Goal: Task Accomplishment & Management: Complete application form

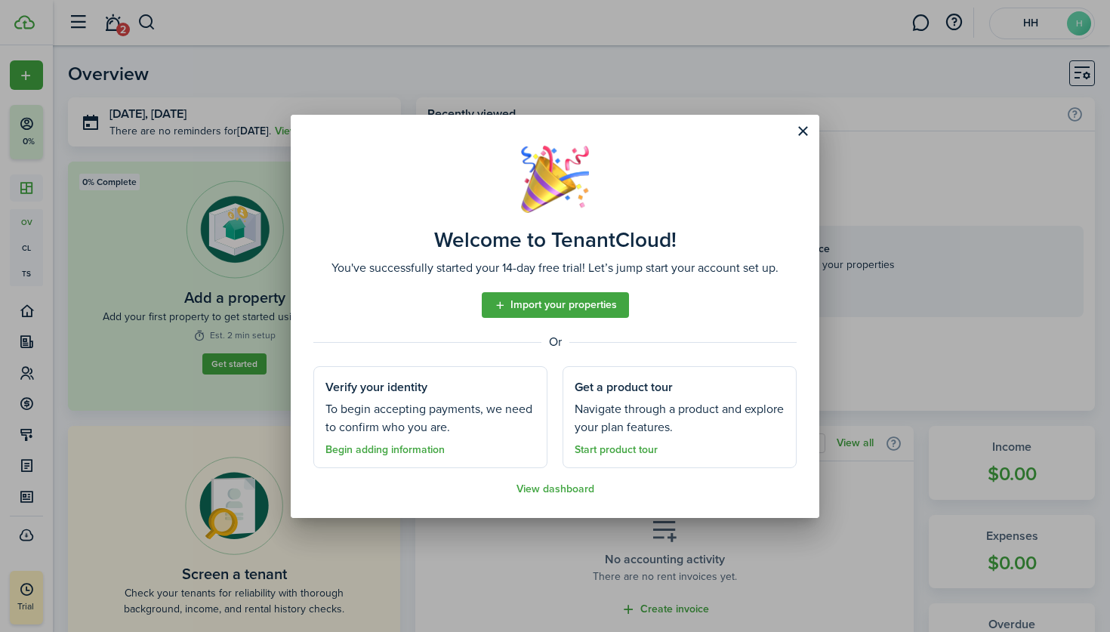
click at [800, 131] on button "Close modal" at bounding box center [803, 132] width 26 height 26
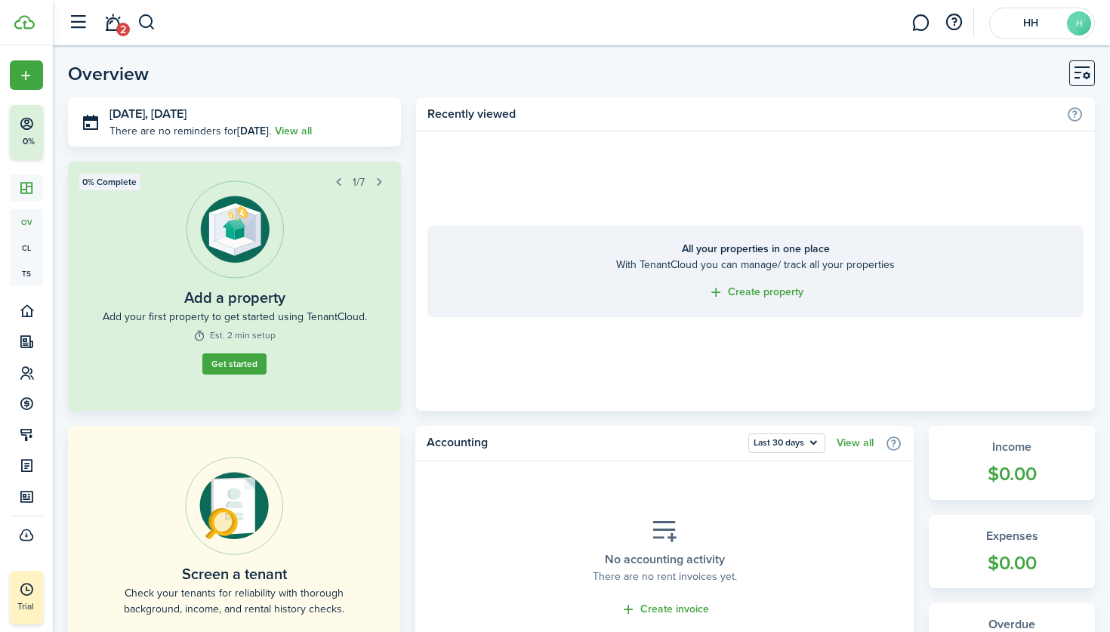
click at [236, 376] on link "Get started" at bounding box center [234, 369] width 68 height 23
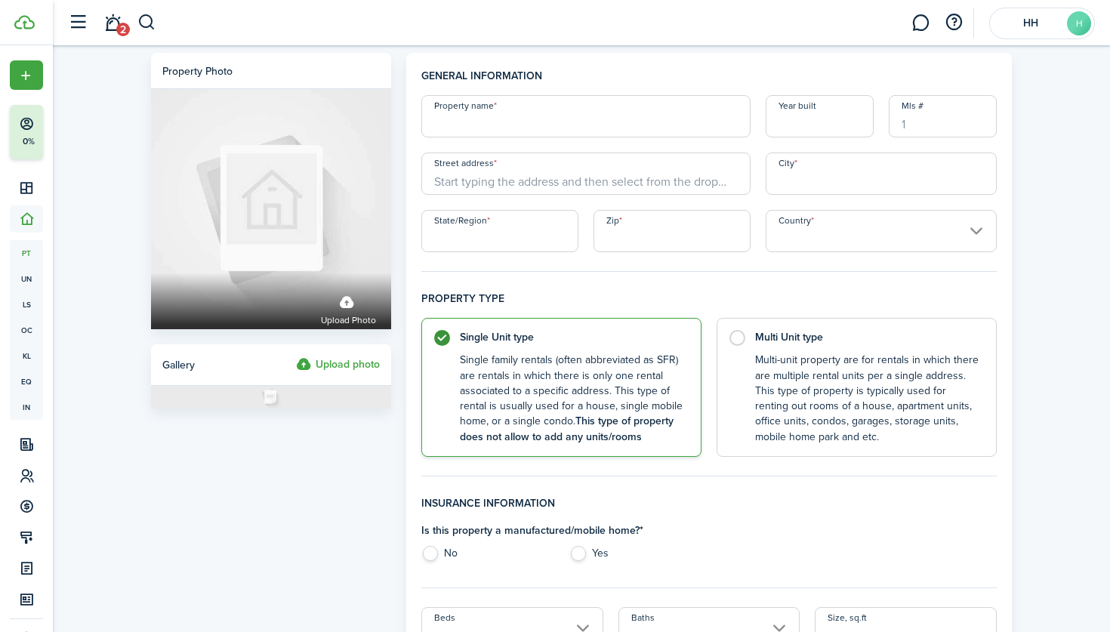
click at [838, 332] on control-radio-card-title "Multi Unit type" at bounding box center [868, 333] width 226 height 15
radio input "false"
radio input "true"
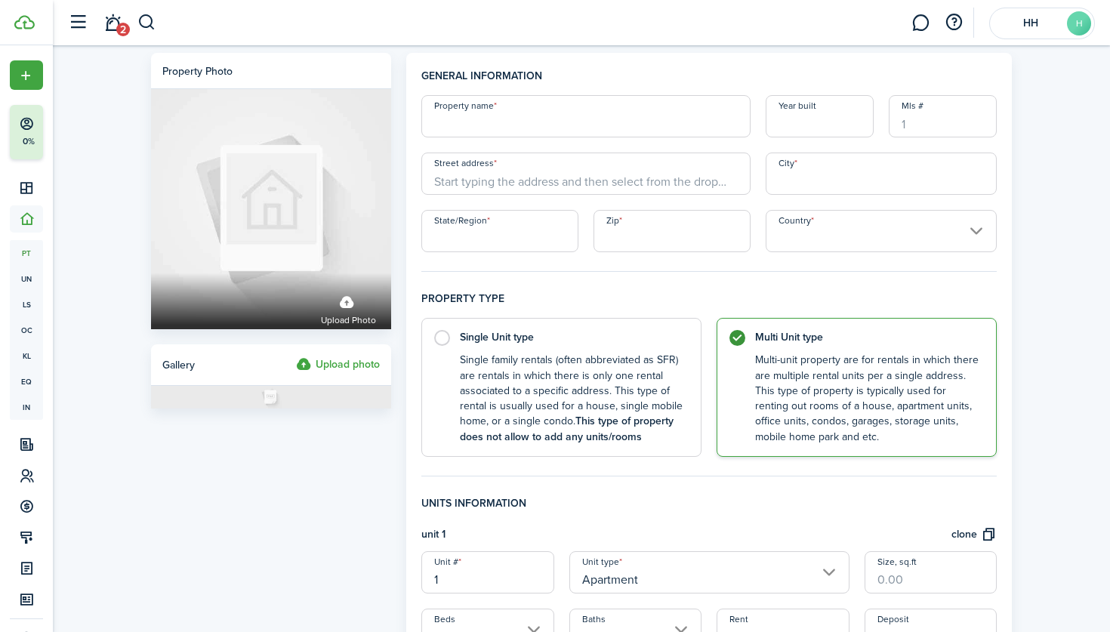
click at [570, 127] on input "Property name" at bounding box center [585, 116] width 329 height 42
type input "[GEOGRAPHIC_DATA]"
click at [787, 128] on input "Year built" at bounding box center [820, 116] width 108 height 42
click at [587, 171] on input "Street address" at bounding box center [585, 173] width 329 height 42
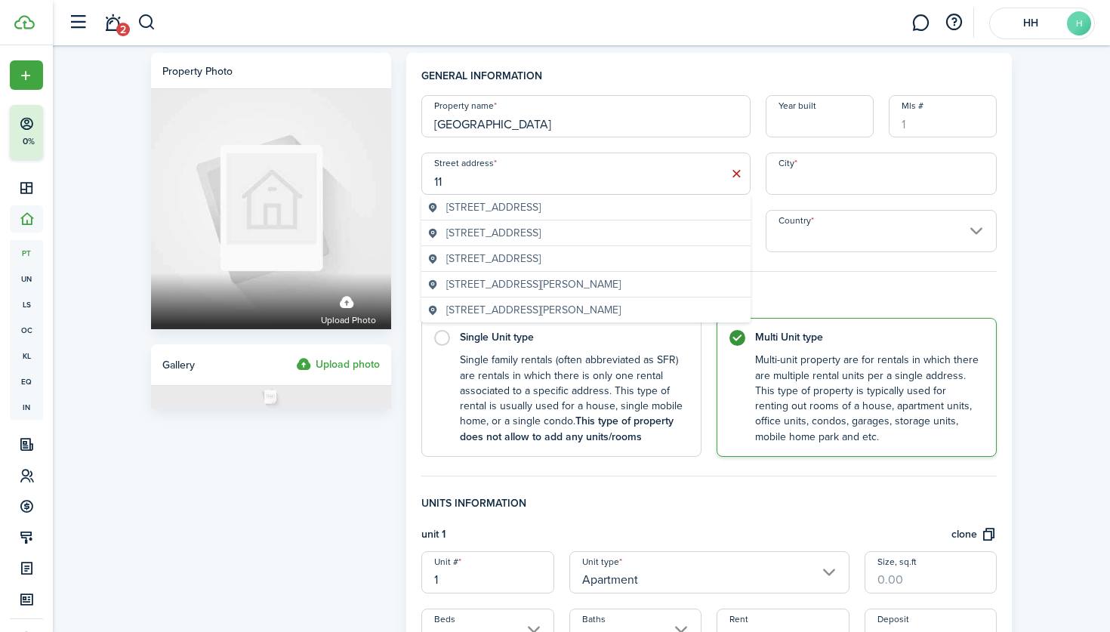
type input "1"
click at [581, 77] on h4 "General information" at bounding box center [708, 81] width 575 height 27
click at [516, 160] on input "Street address" at bounding box center [585, 173] width 329 height 42
click at [631, 210] on geo-item "[STREET_ADDRESS]" at bounding box center [585, 207] width 317 height 16
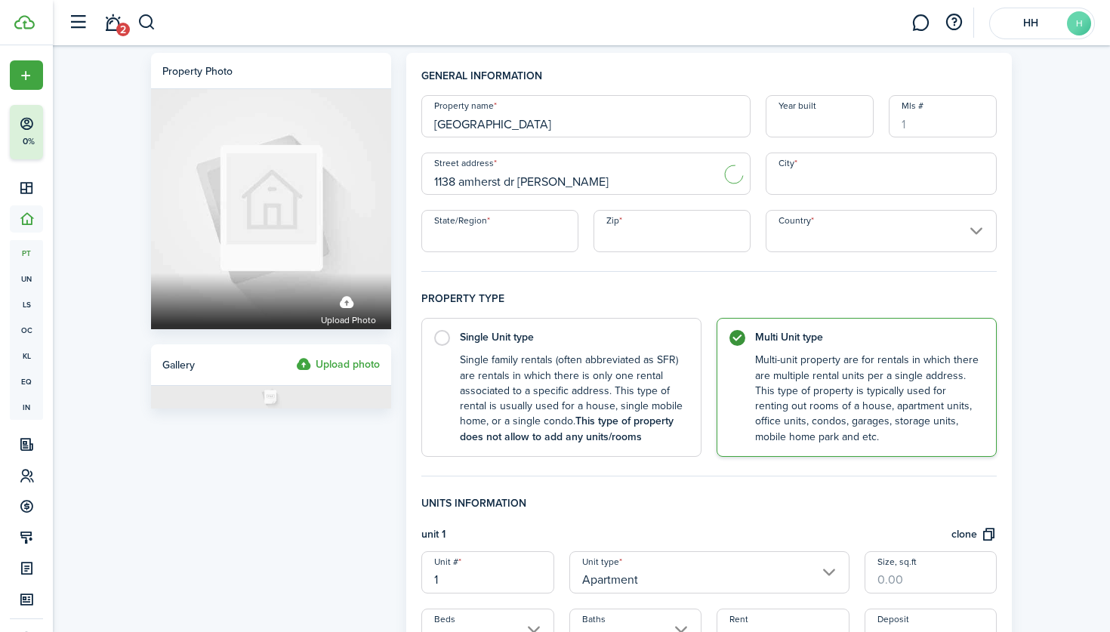
type input "[STREET_ADDRESS]"
type input "[PERSON_NAME]"
type input "OH"
type input "45365"
type input "[GEOGRAPHIC_DATA]"
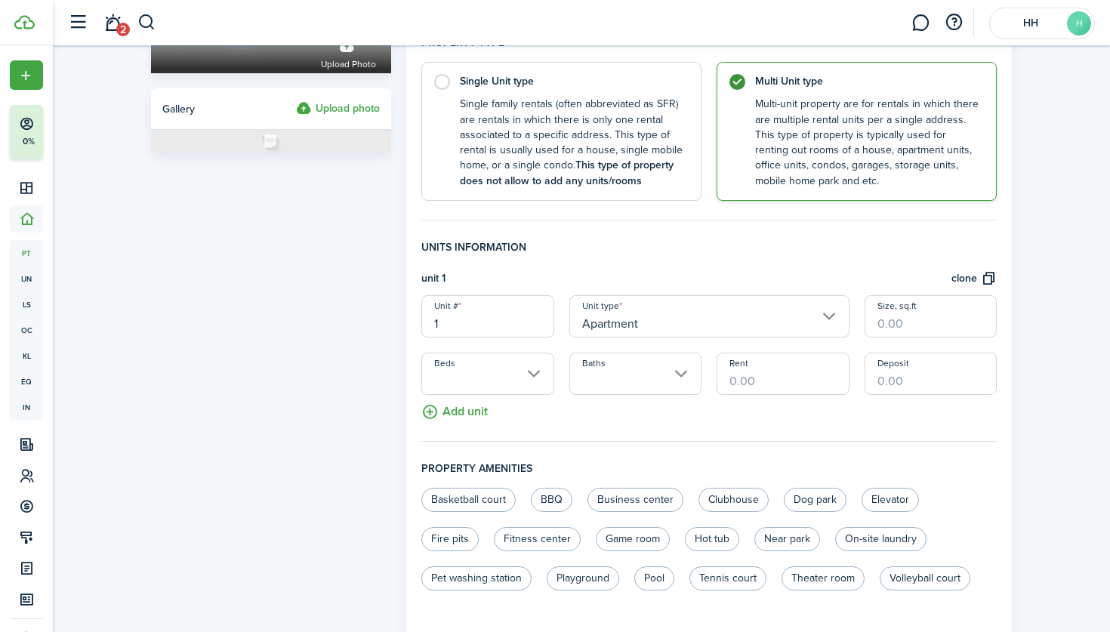
scroll to position [328, 0]
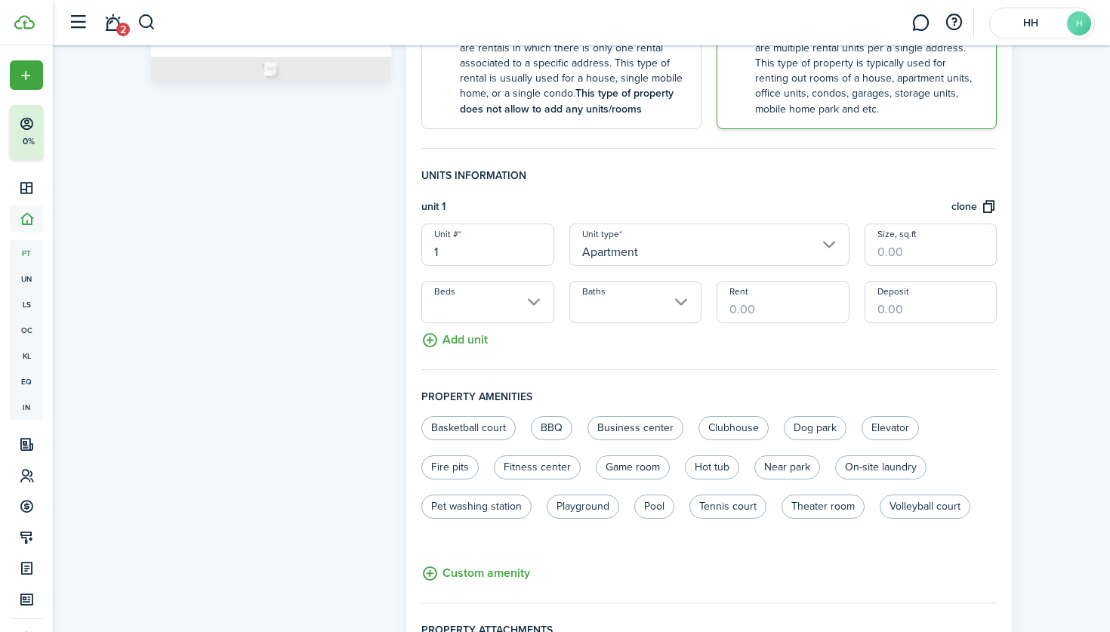
click at [671, 249] on input "Apartment" at bounding box center [709, 244] width 280 height 42
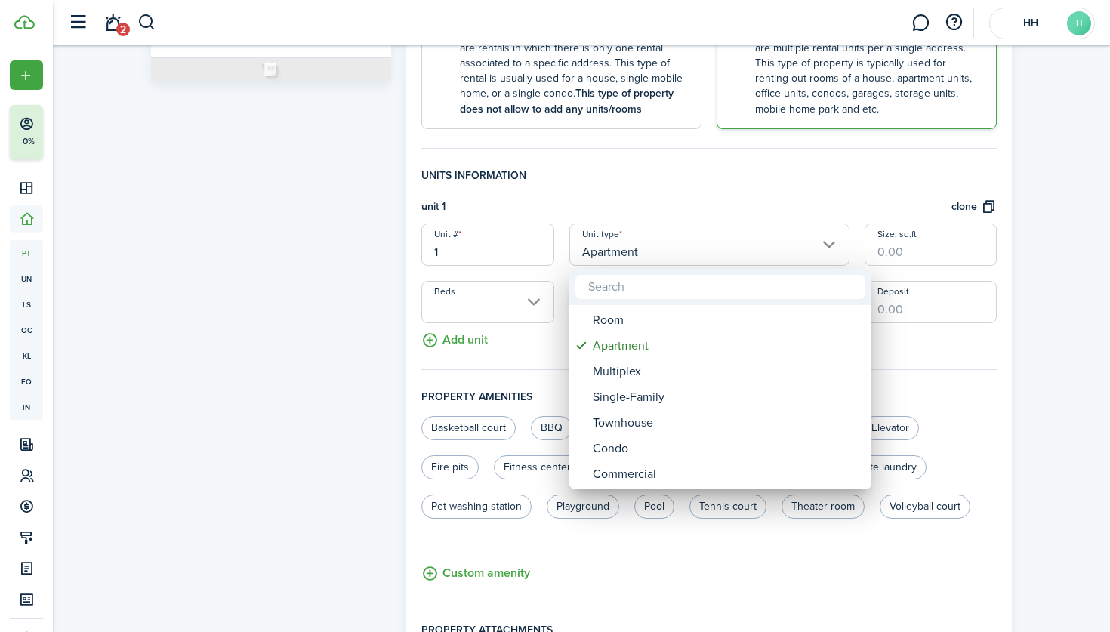
click at [800, 244] on div at bounding box center [554, 315] width 1351 height 873
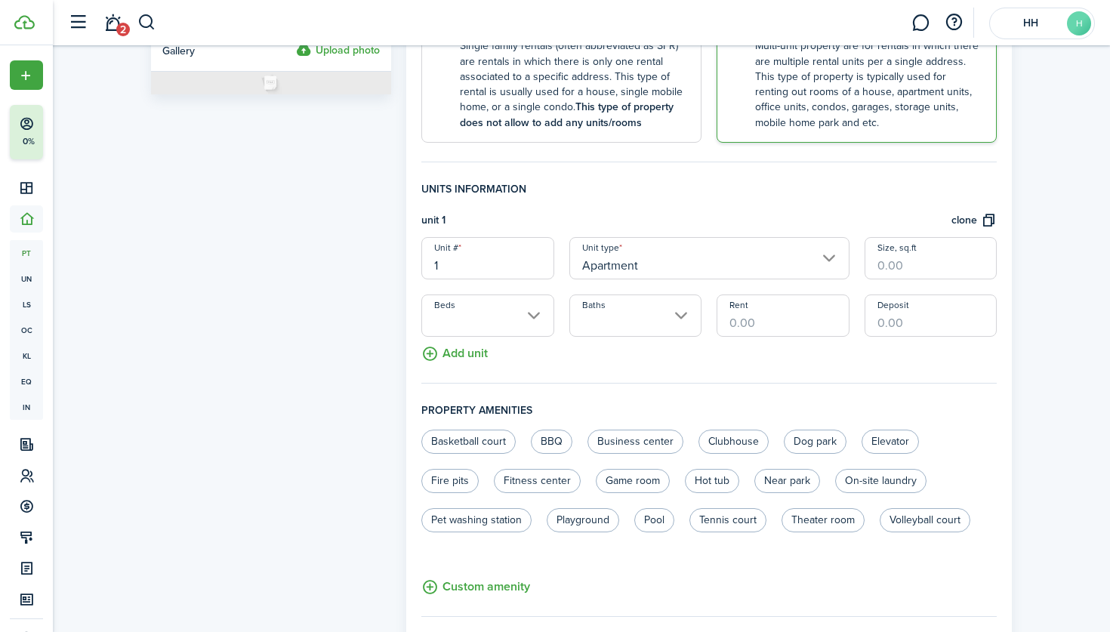
scroll to position [320, 0]
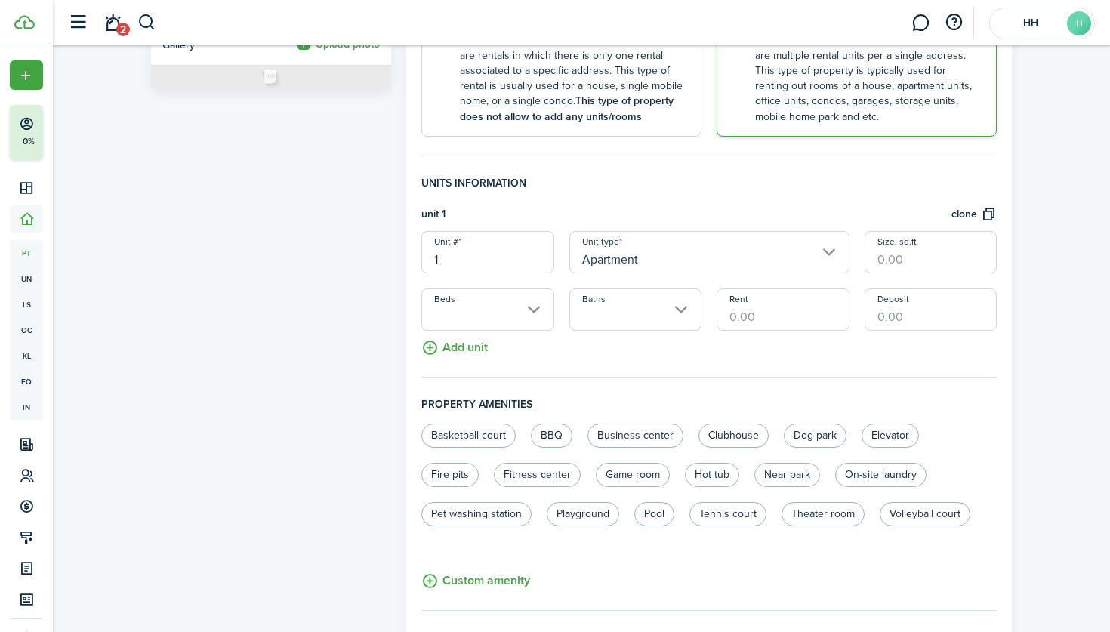
click at [494, 259] on input "1" at bounding box center [487, 252] width 132 height 42
click at [494, 258] on input "1" at bounding box center [487, 252] width 132 height 42
type input "A1"
click at [470, 343] on button "Add unit" at bounding box center [454, 344] width 66 height 26
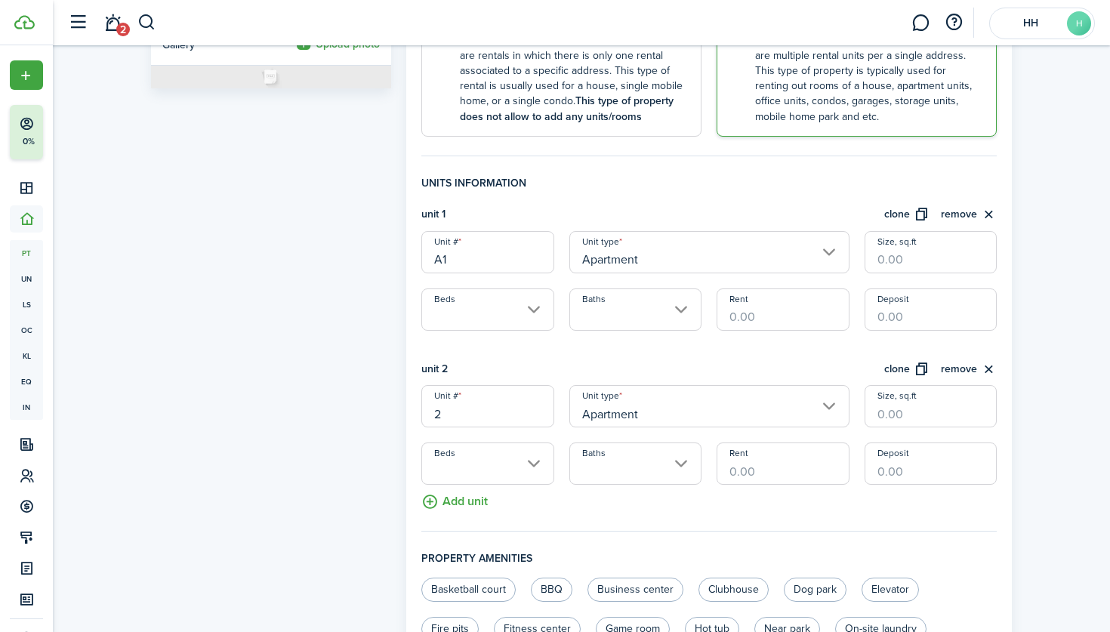
click at [432, 414] on input "2" at bounding box center [487, 406] width 132 height 42
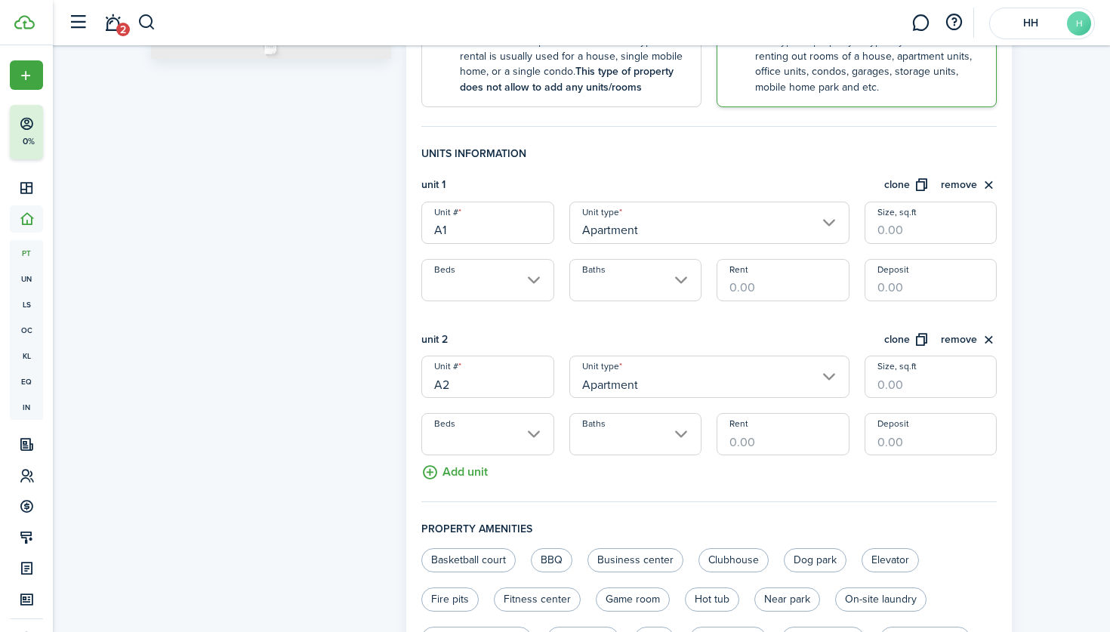
scroll to position [387, 0]
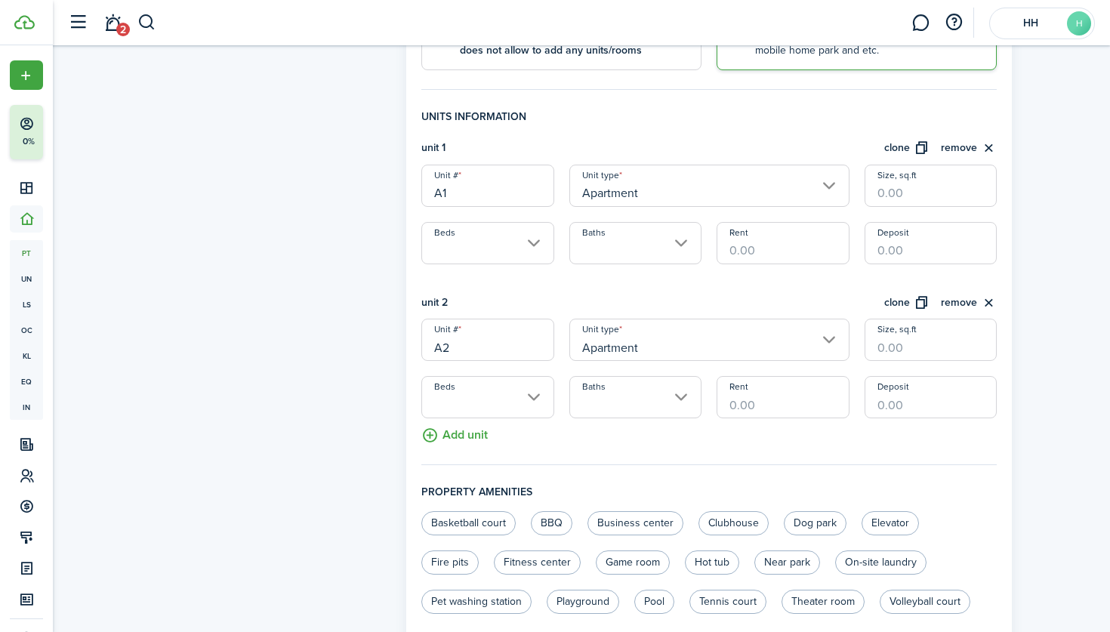
type input "A2"
click at [452, 441] on button "Add unit" at bounding box center [454, 431] width 66 height 26
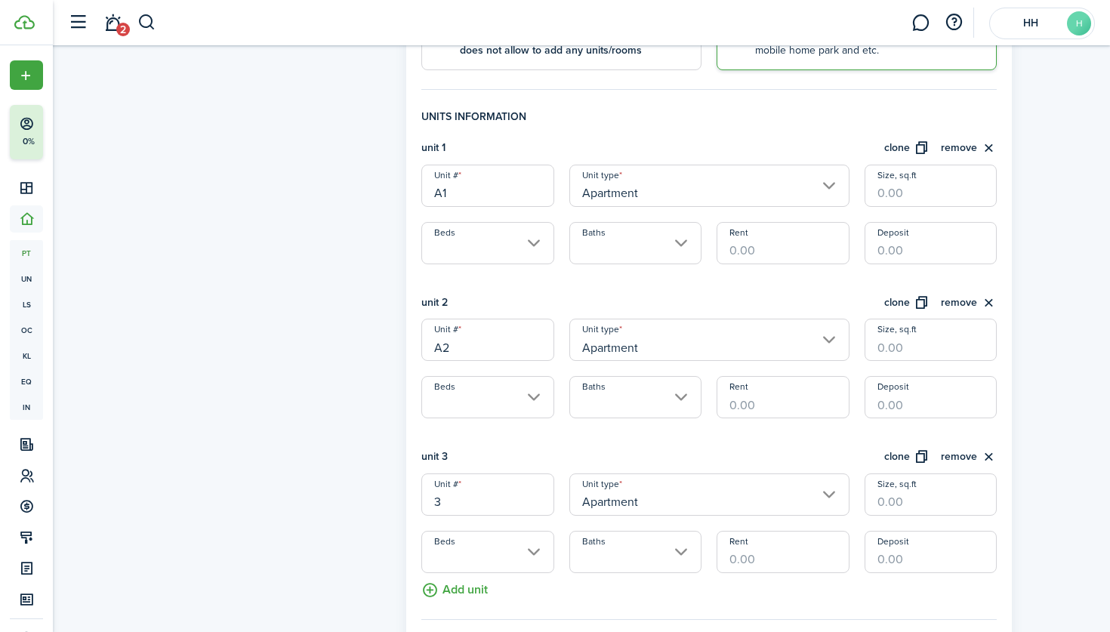
click at [438, 501] on input "3" at bounding box center [487, 494] width 132 height 42
click at [436, 501] on input "3" at bounding box center [487, 494] width 132 height 42
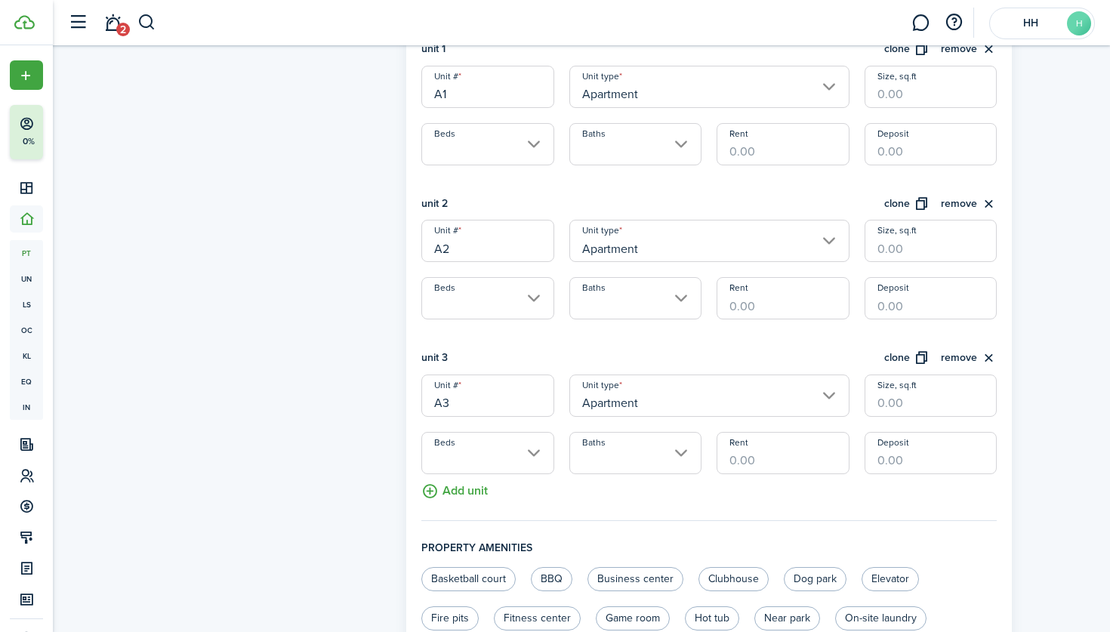
scroll to position [516, 0]
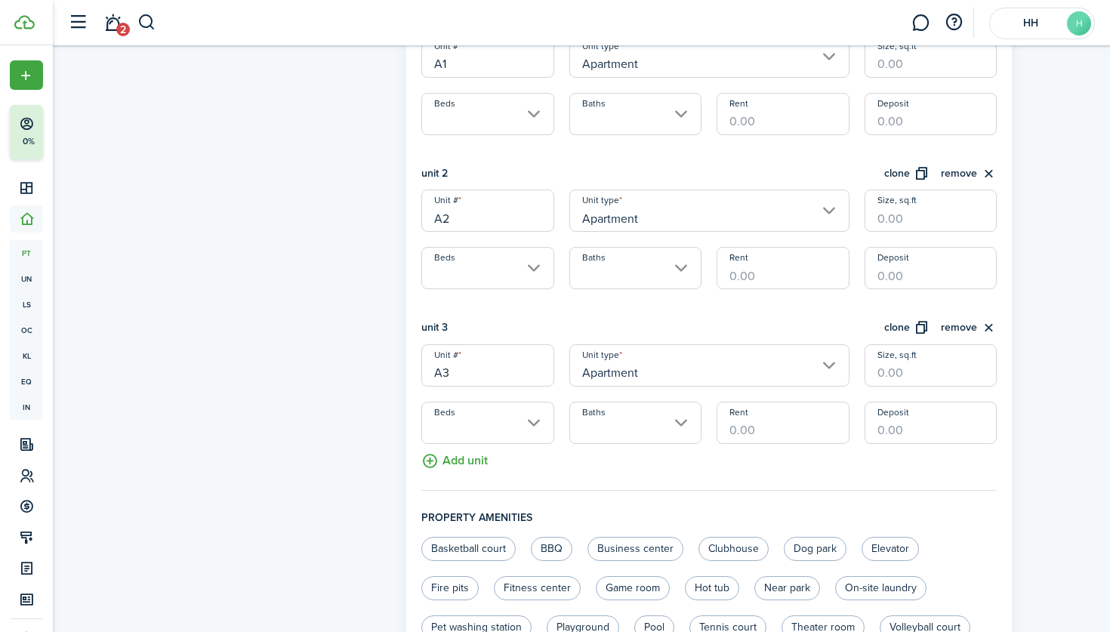
type input "A3"
click at [442, 467] on button "Add unit" at bounding box center [454, 457] width 66 height 26
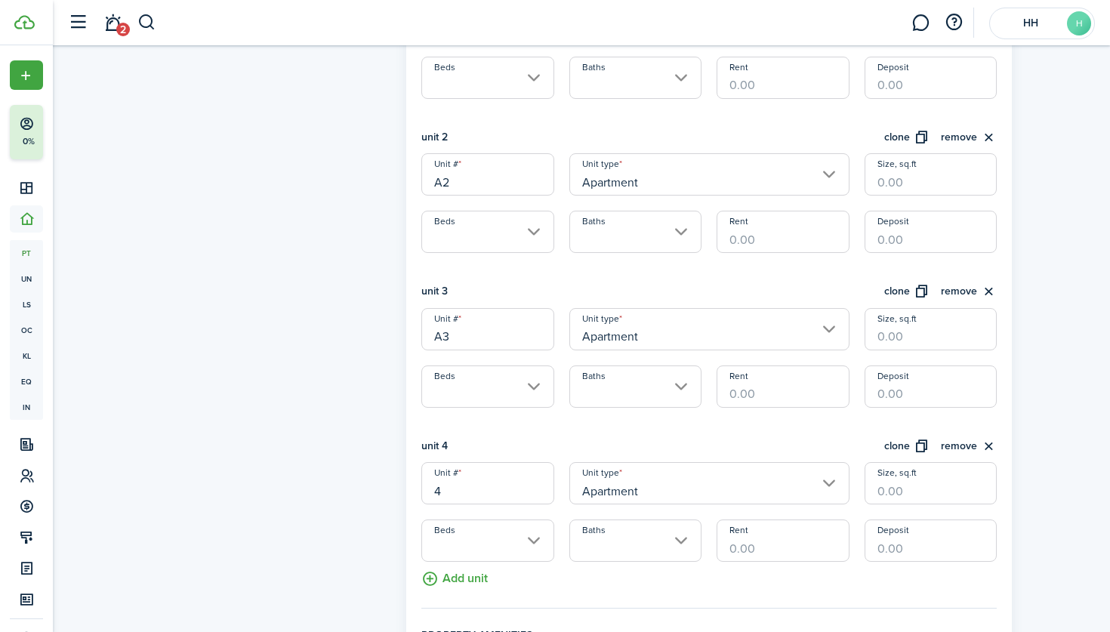
scroll to position [631, 0]
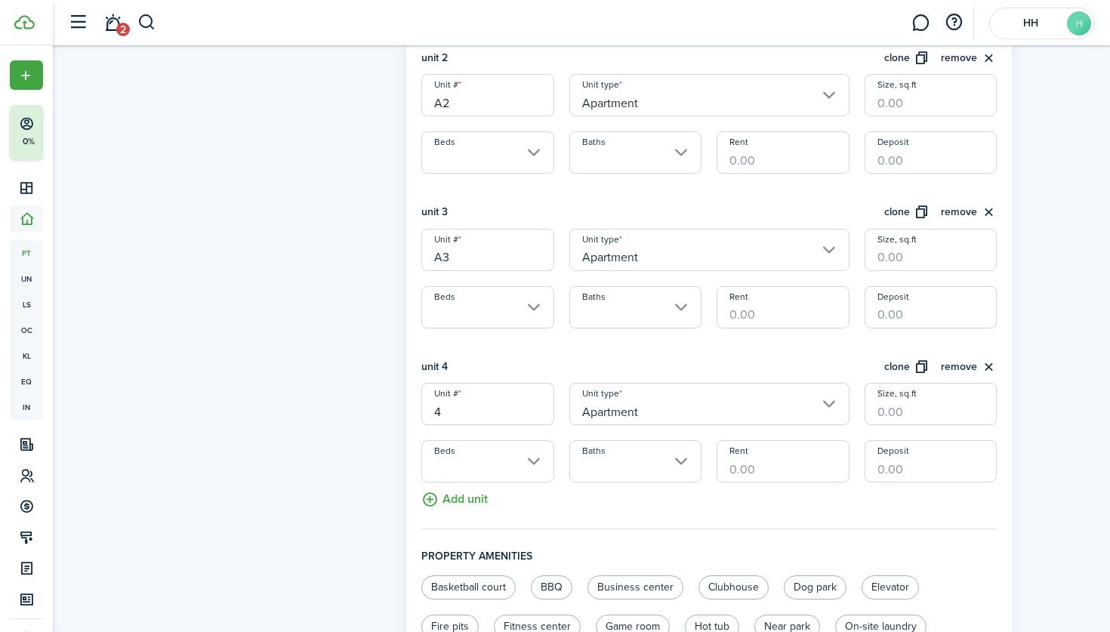
click at [446, 408] on input "4" at bounding box center [487, 404] width 132 height 42
type input "b"
type input "B1"
click at [452, 509] on fieldset "Units information unit 1 clone remove Unit # A1 Unit type Apartment Size, sq.ft…" at bounding box center [708, 196] width 575 height 665
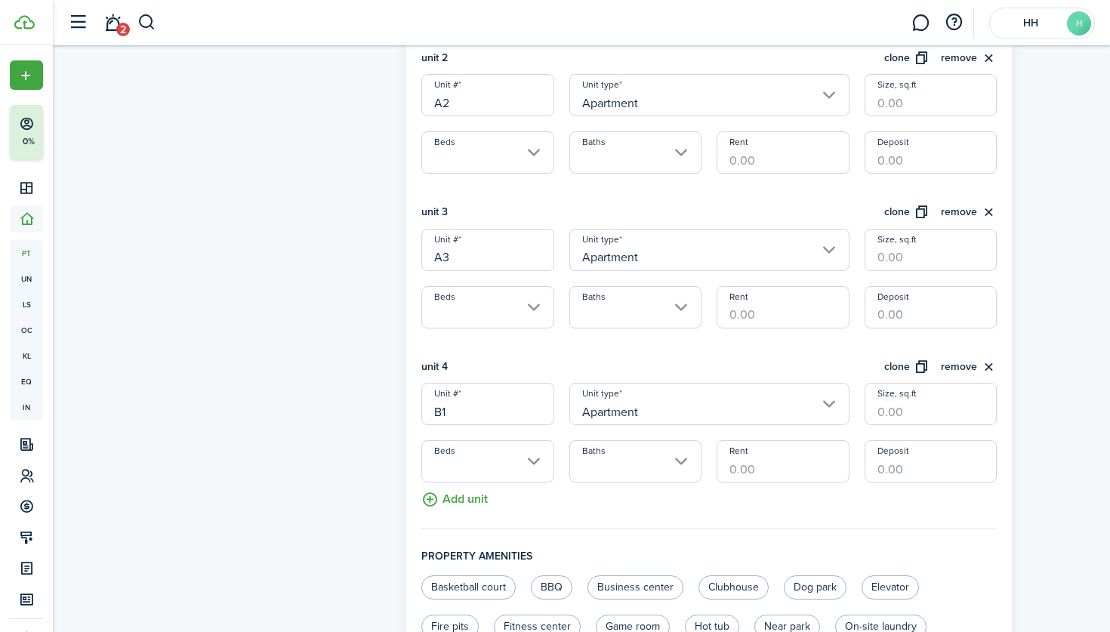
click at [452, 504] on button "Add unit" at bounding box center [454, 495] width 66 height 26
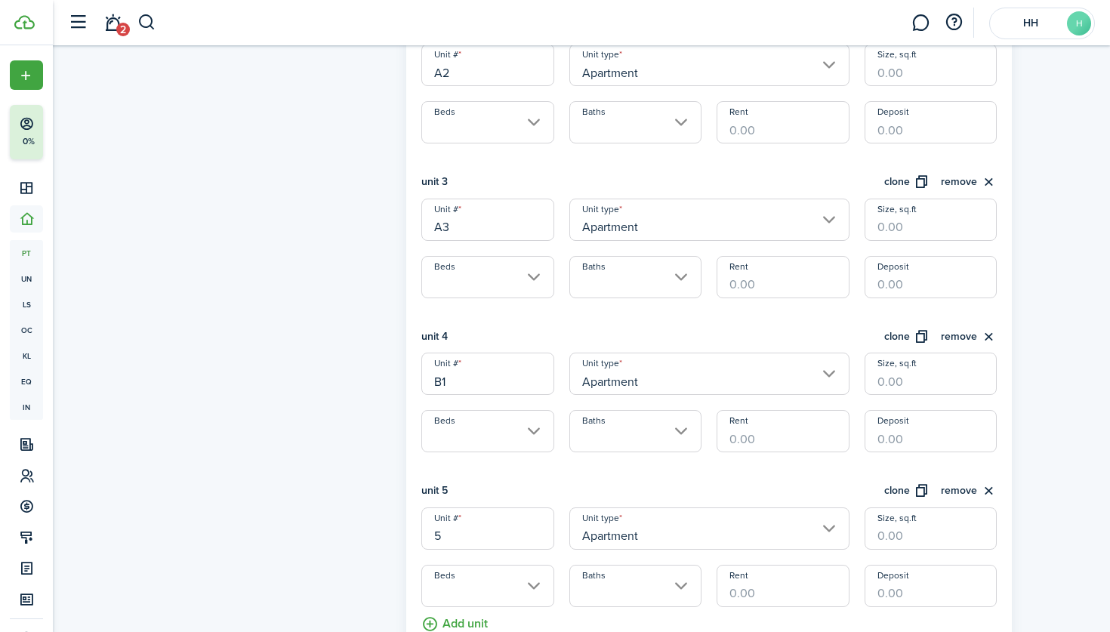
scroll to position [706, 0]
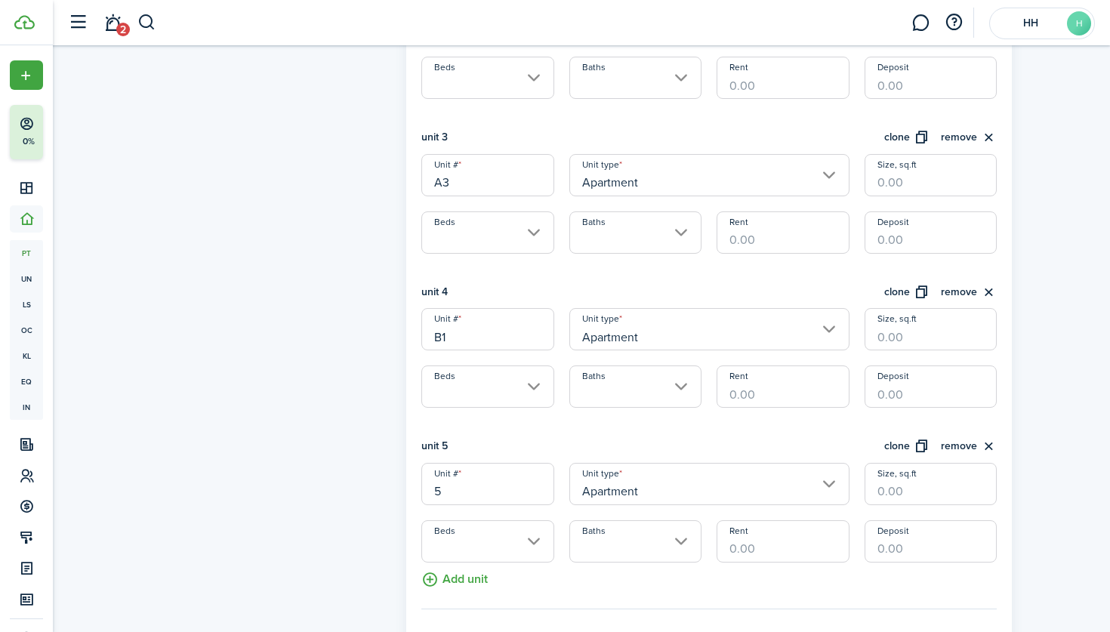
click at [445, 486] on input "5" at bounding box center [487, 484] width 132 height 42
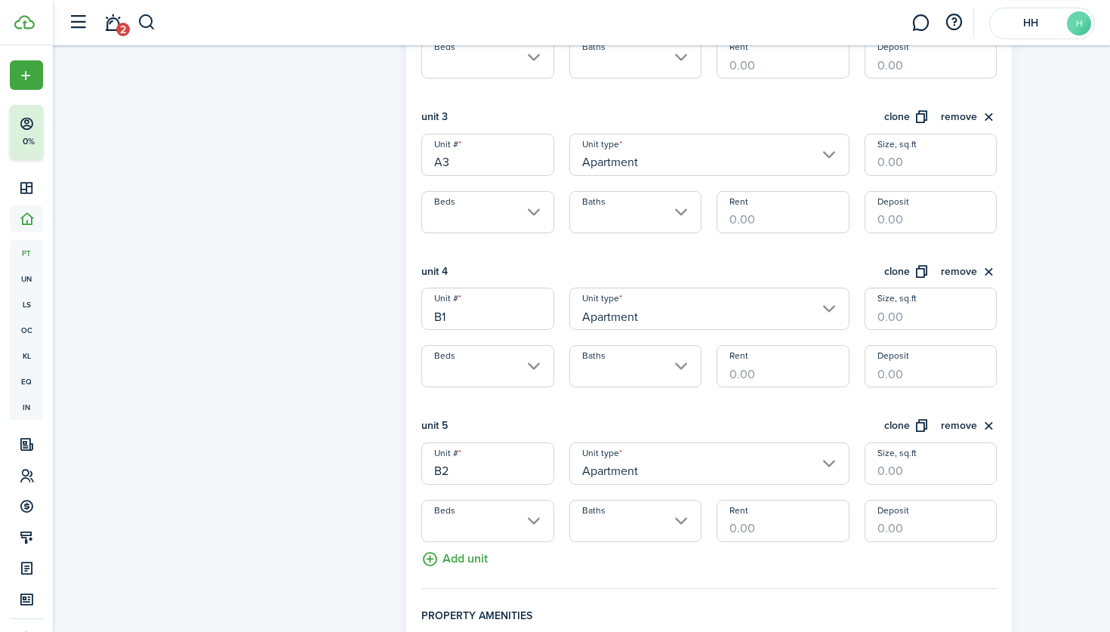
type input "B2"
click at [451, 557] on button "Add unit" at bounding box center [454, 555] width 66 height 26
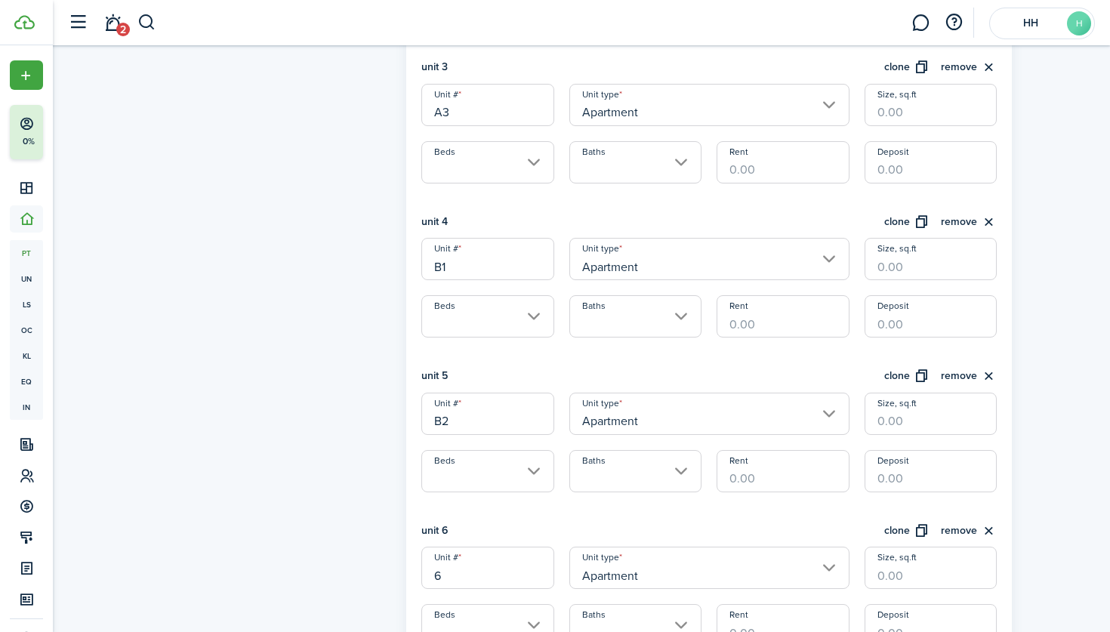
scroll to position [845, 0]
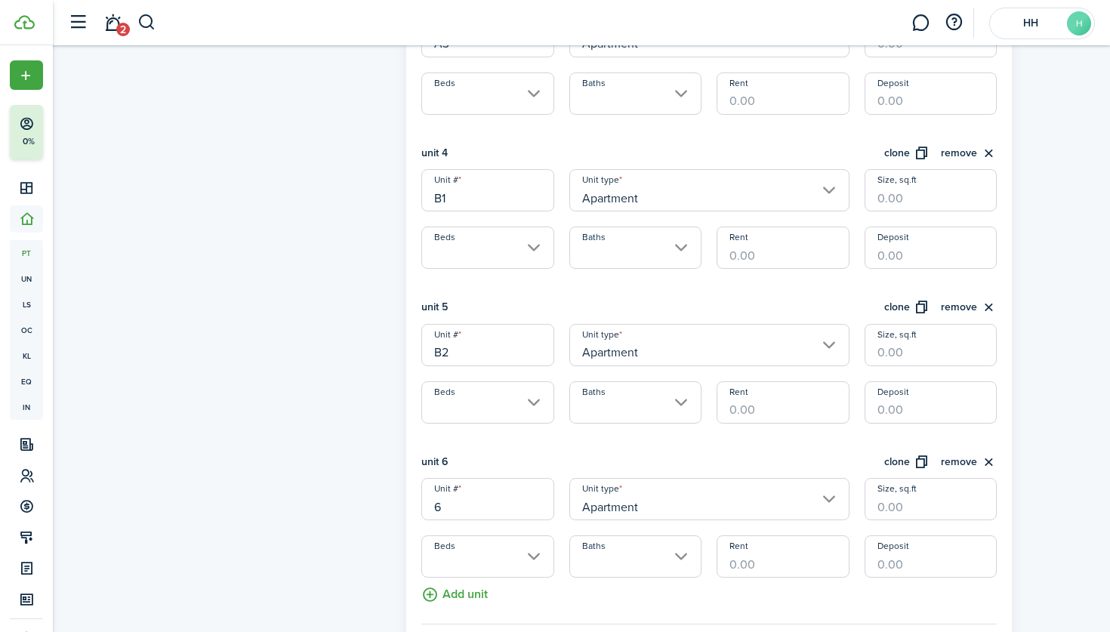
click at [452, 511] on input "6" at bounding box center [487, 499] width 132 height 42
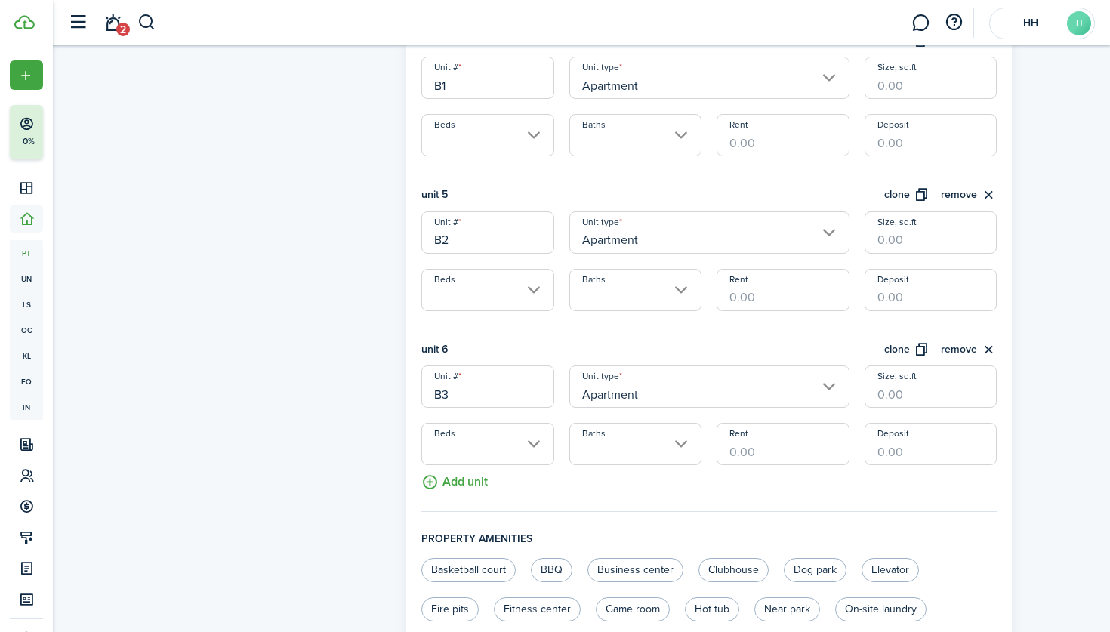
type input "B3"
click at [453, 484] on button "Add unit" at bounding box center [454, 478] width 66 height 26
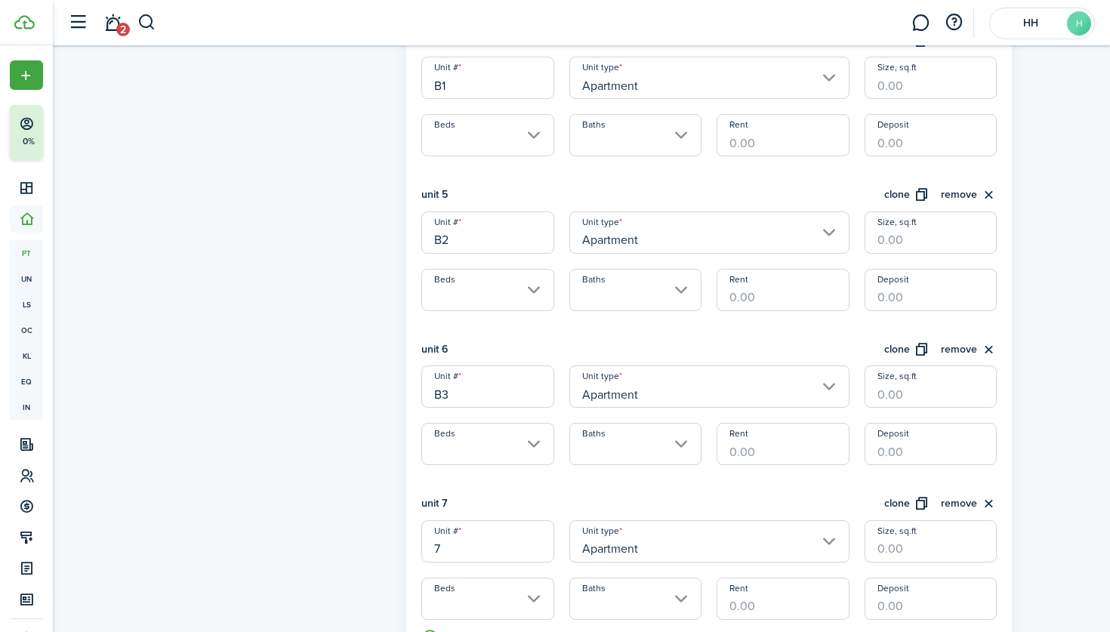
scroll to position [1046, 0]
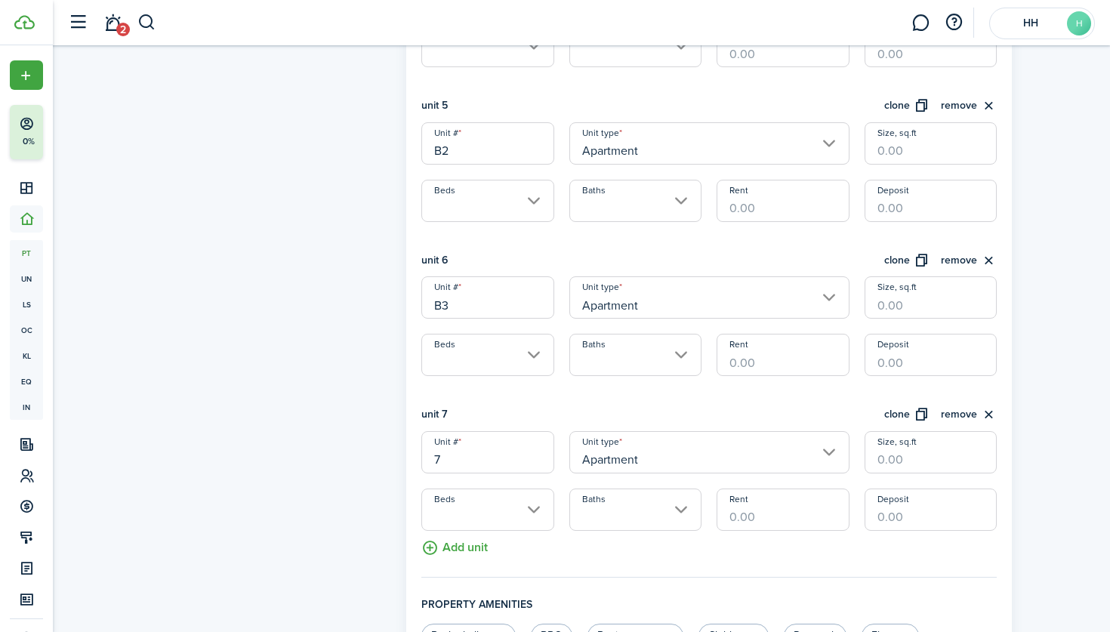
click at [451, 454] on input "7" at bounding box center [487, 452] width 132 height 42
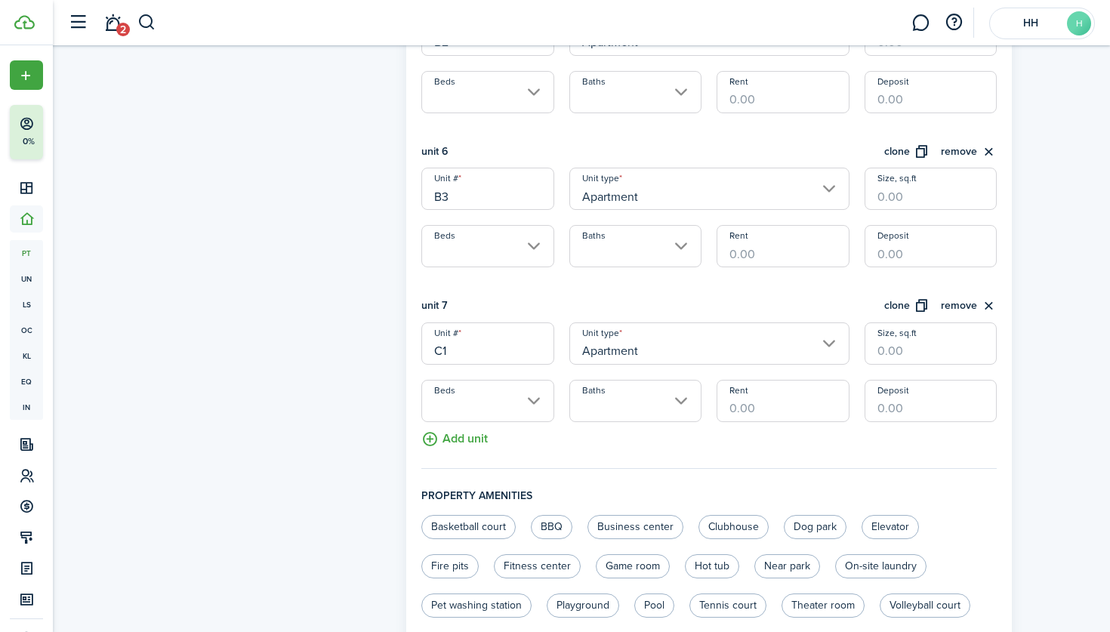
type input "C1"
click at [442, 434] on button "Add unit" at bounding box center [454, 435] width 66 height 26
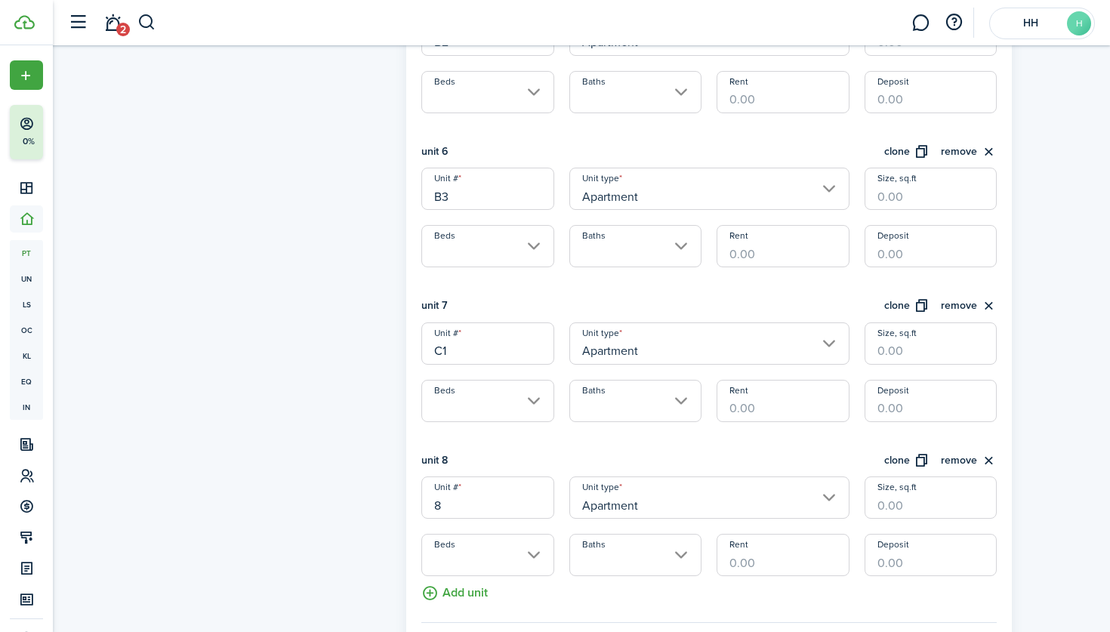
click at [448, 504] on input "8" at bounding box center [487, 497] width 132 height 42
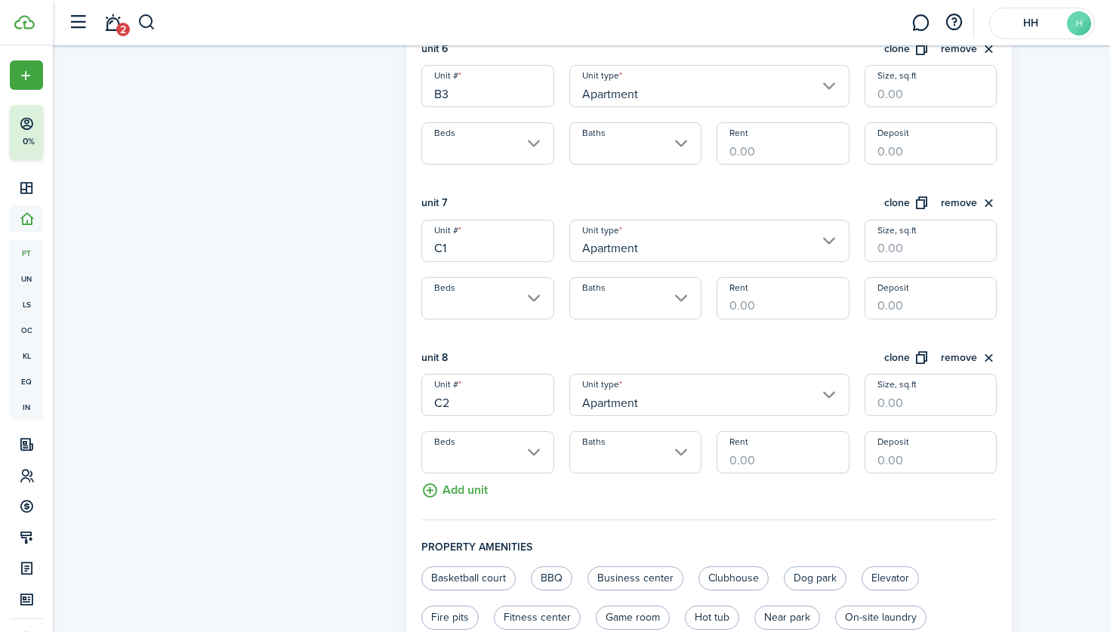
scroll to position [1367, 0]
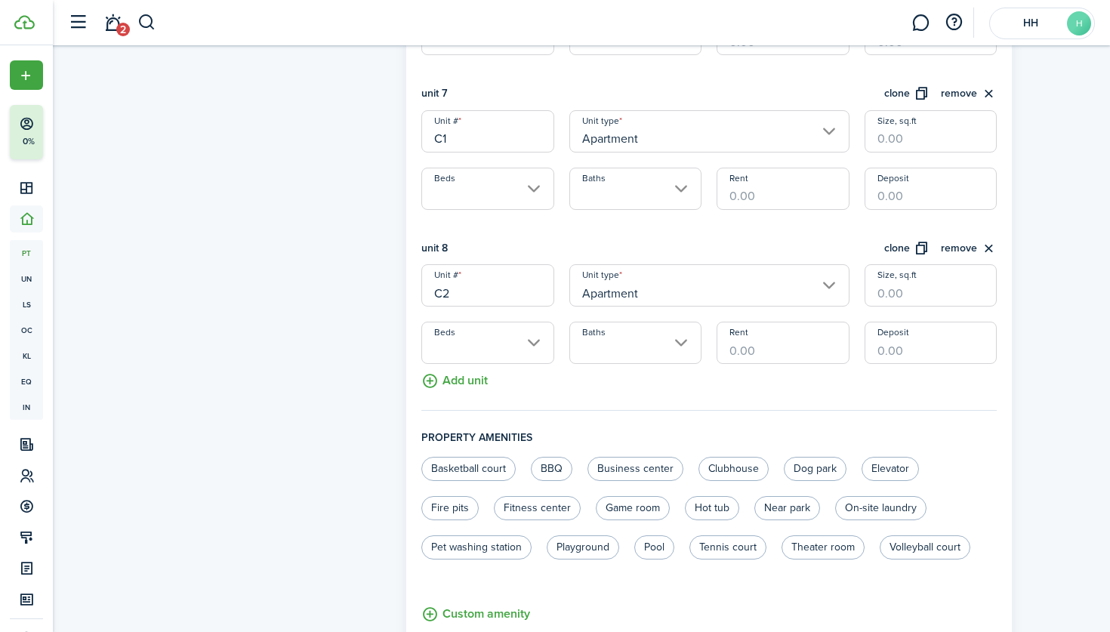
type input "C2"
click at [447, 381] on button "Add unit" at bounding box center [454, 377] width 66 height 26
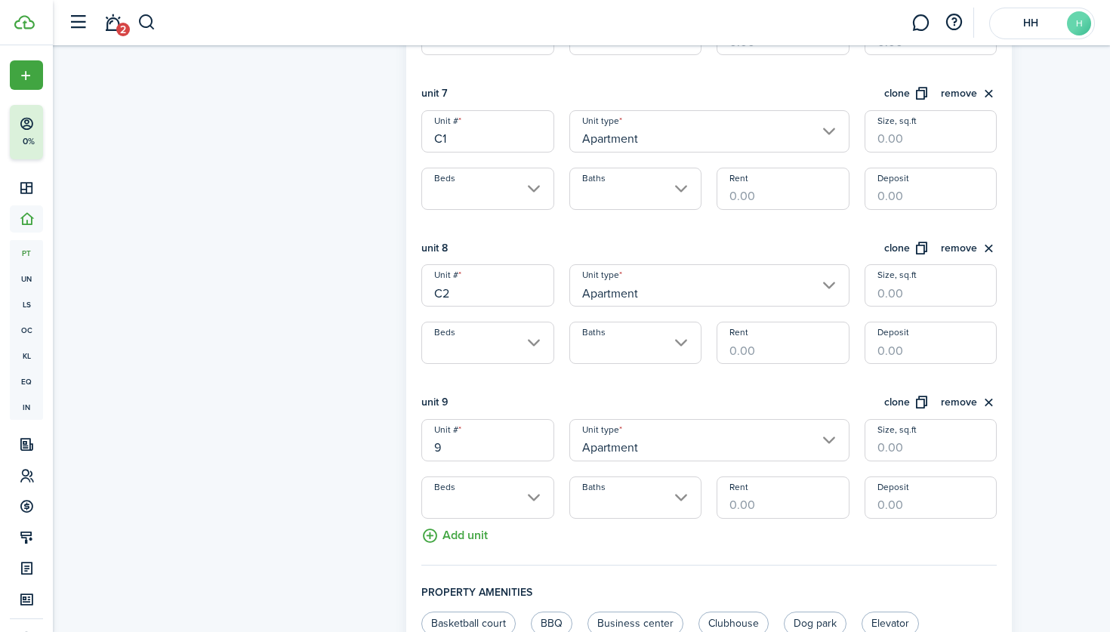
click at [447, 447] on input "9" at bounding box center [487, 440] width 132 height 42
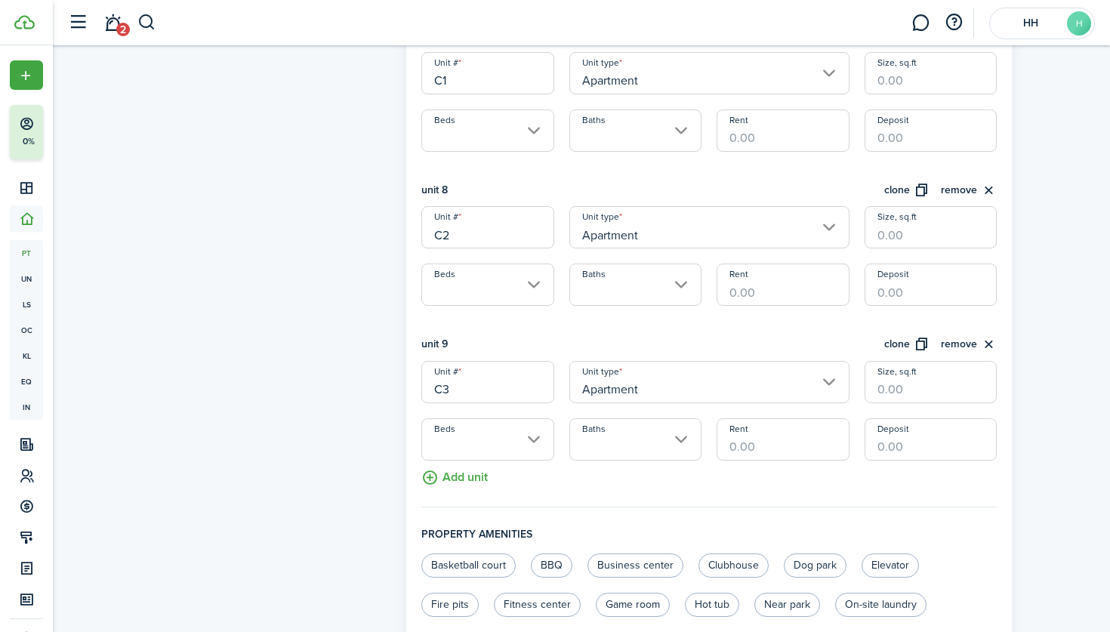
scroll to position [1483, 0]
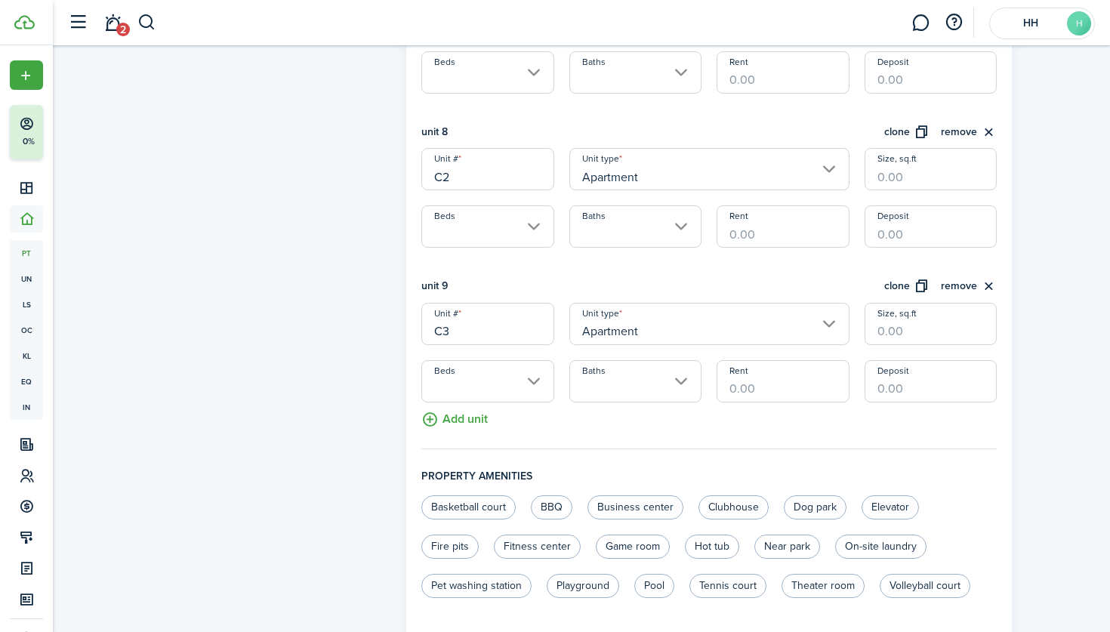
type input "C3"
click at [445, 415] on button "Add unit" at bounding box center [454, 415] width 66 height 26
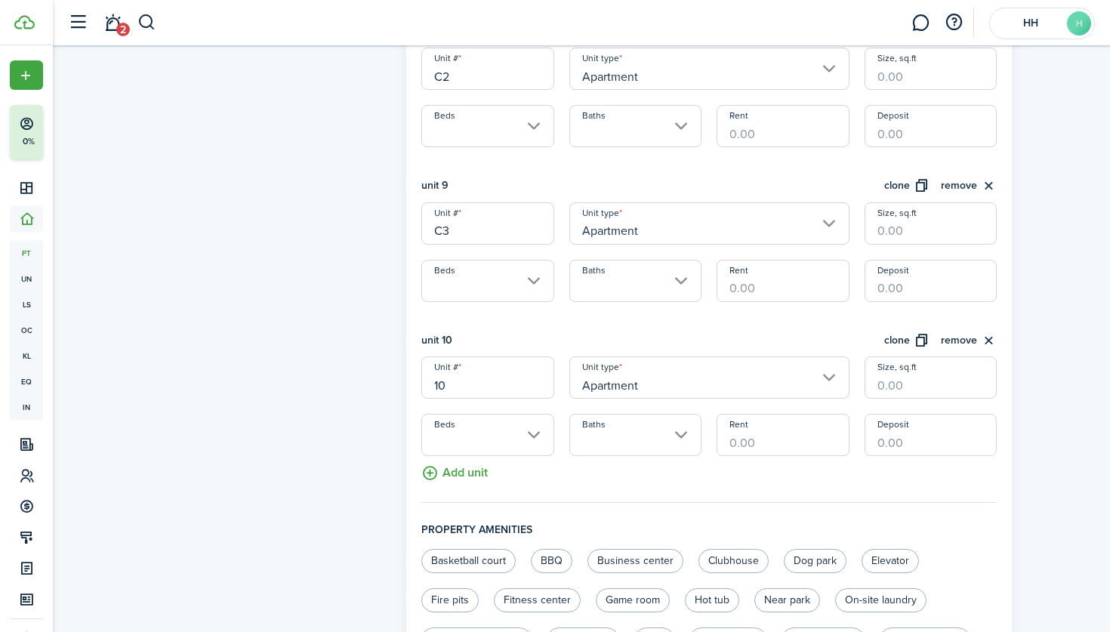
scroll to position [1604, 0]
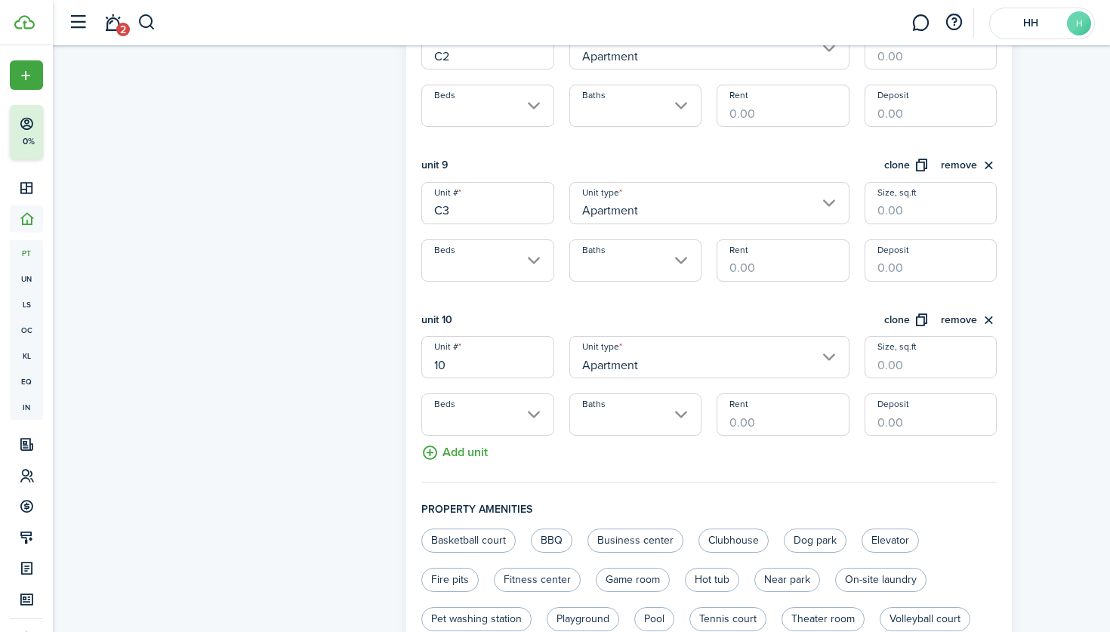
click at [453, 368] on input "10" at bounding box center [487, 357] width 132 height 42
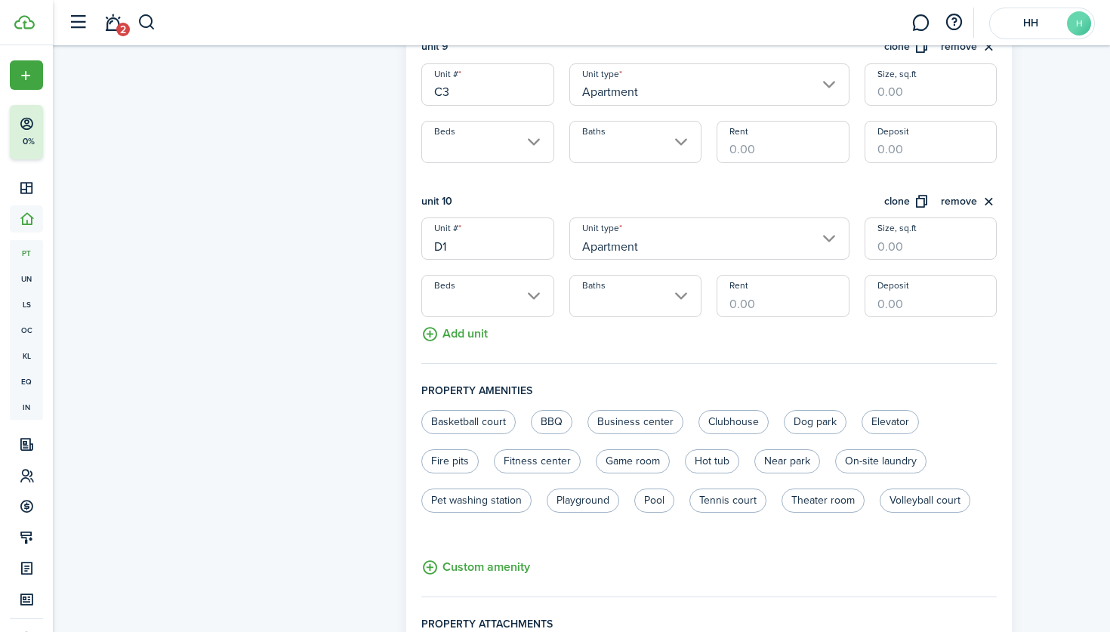
type input "D1"
click at [465, 338] on button "Add unit" at bounding box center [454, 330] width 66 height 26
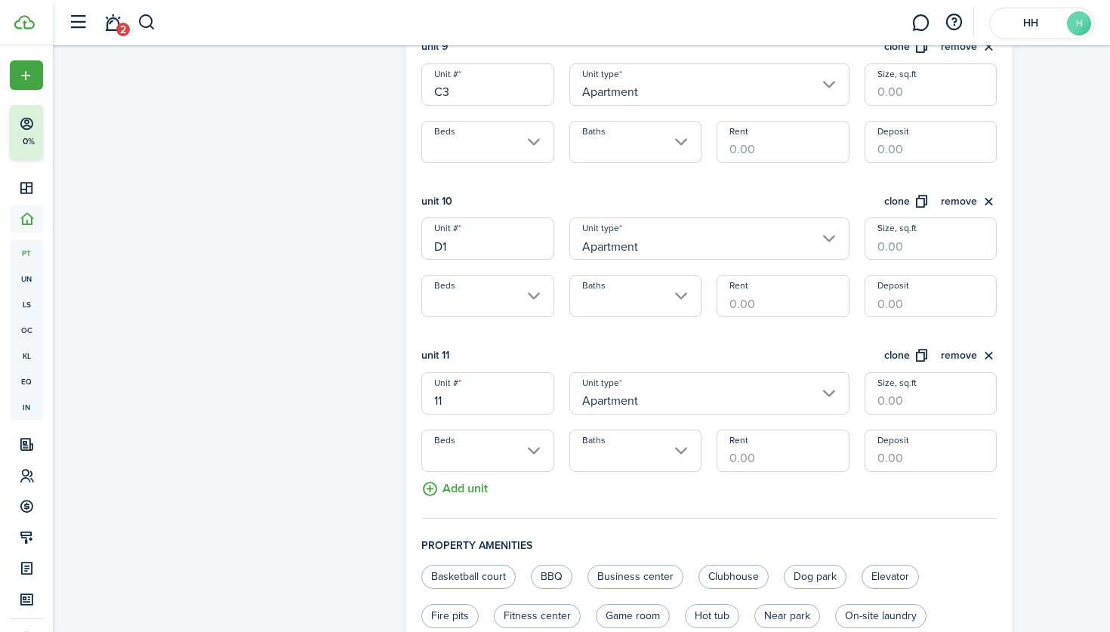
click at [450, 409] on input "11" at bounding box center [487, 393] width 132 height 42
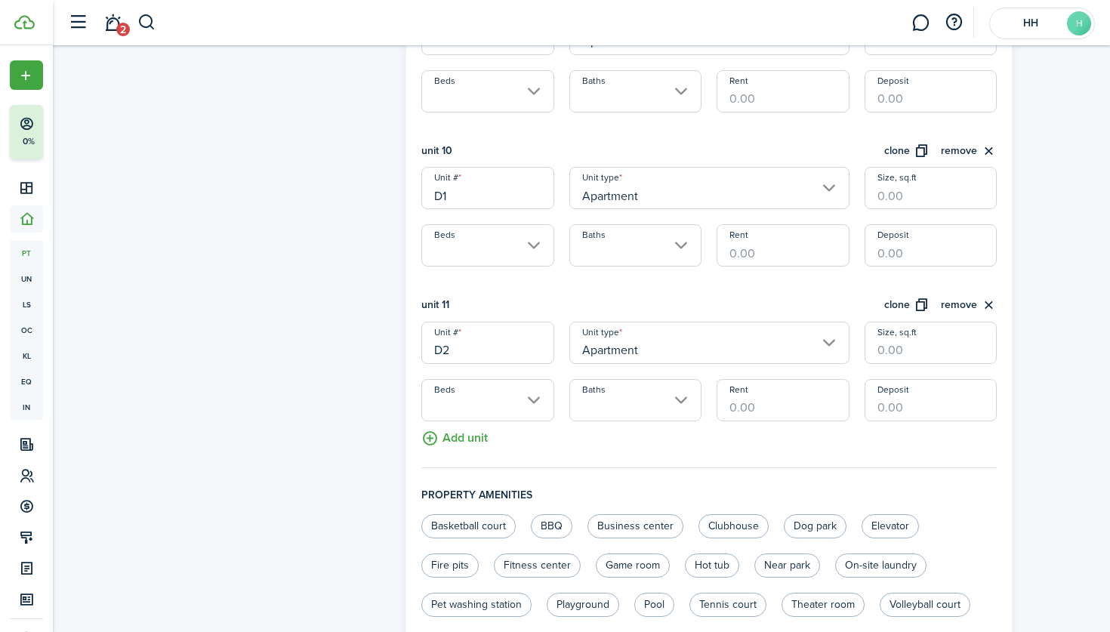
scroll to position [1850, 0]
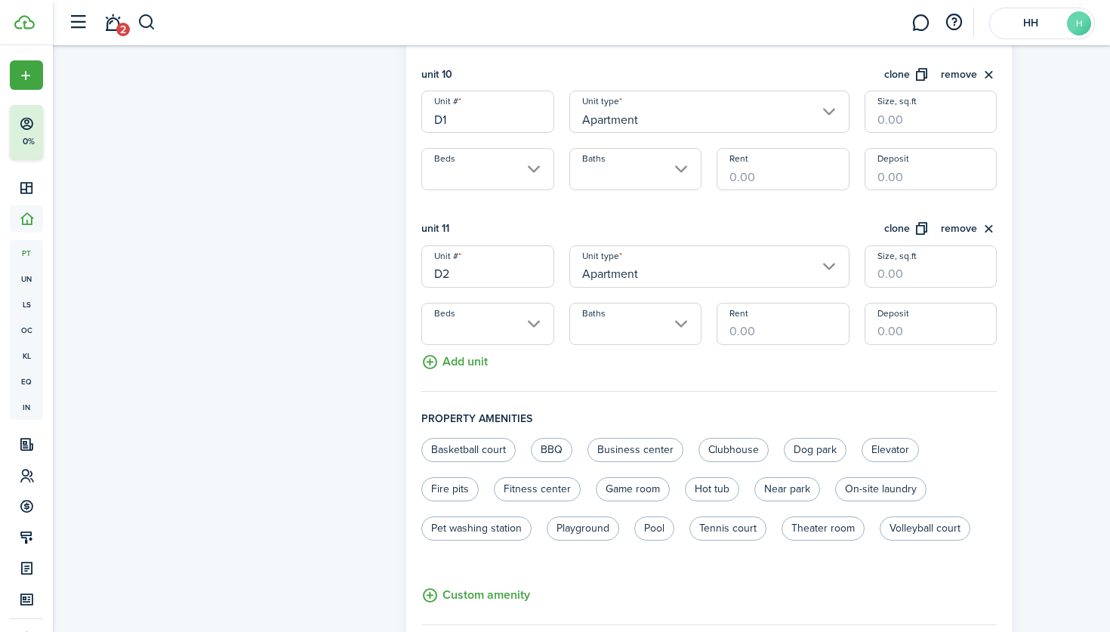
type input "D2"
click at [457, 358] on button "Add unit" at bounding box center [454, 358] width 66 height 26
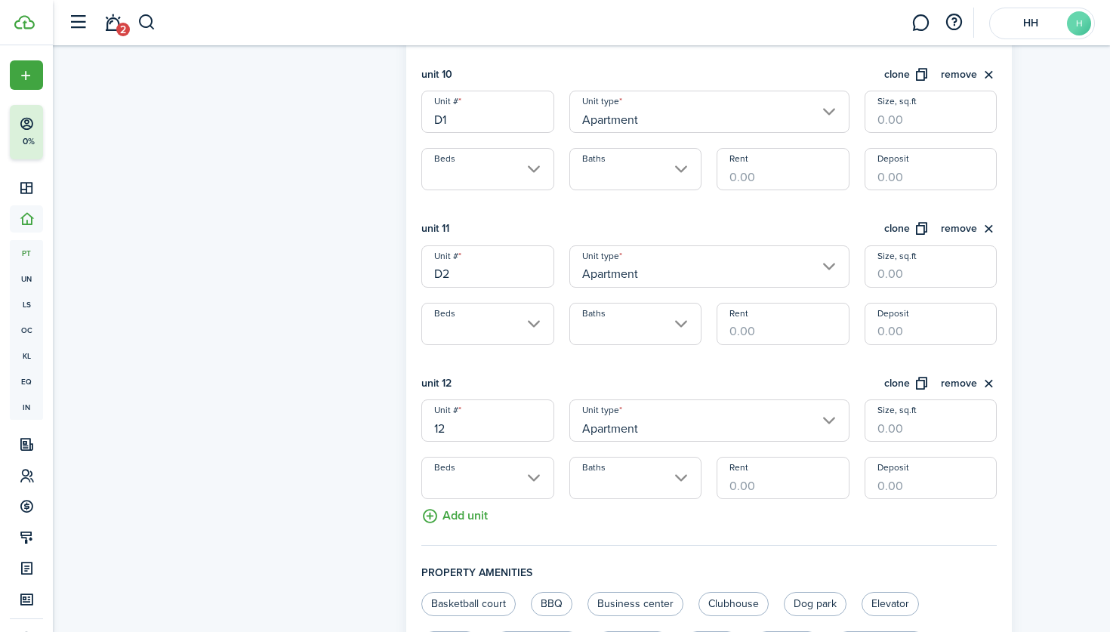
click at [459, 434] on input "12" at bounding box center [487, 420] width 132 height 42
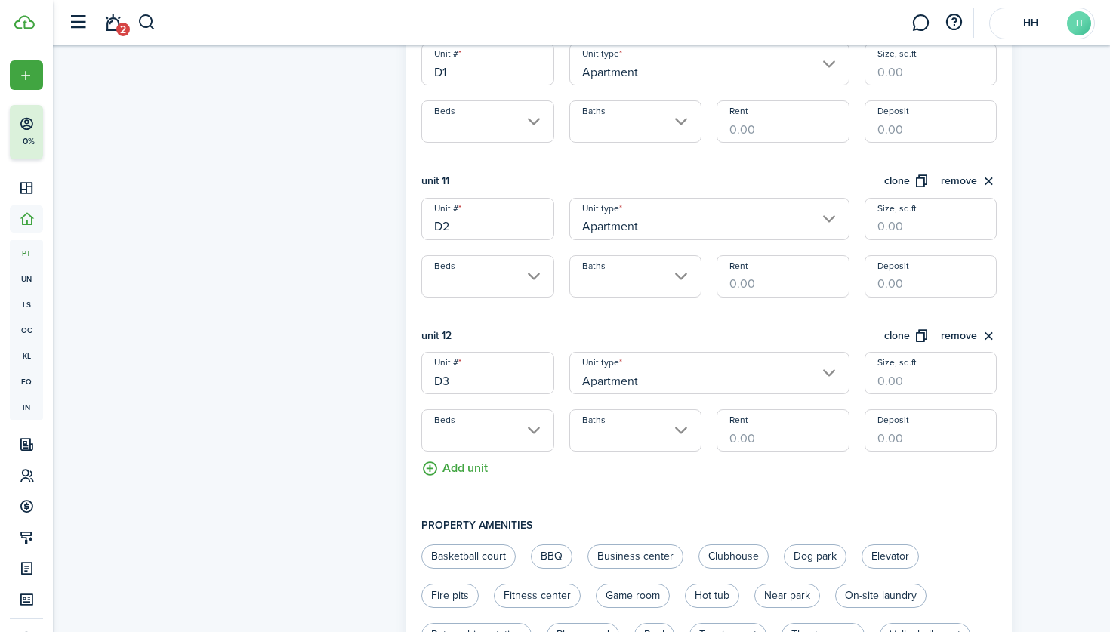
type input "D3"
click at [452, 470] on button "Add unit" at bounding box center [454, 464] width 66 height 26
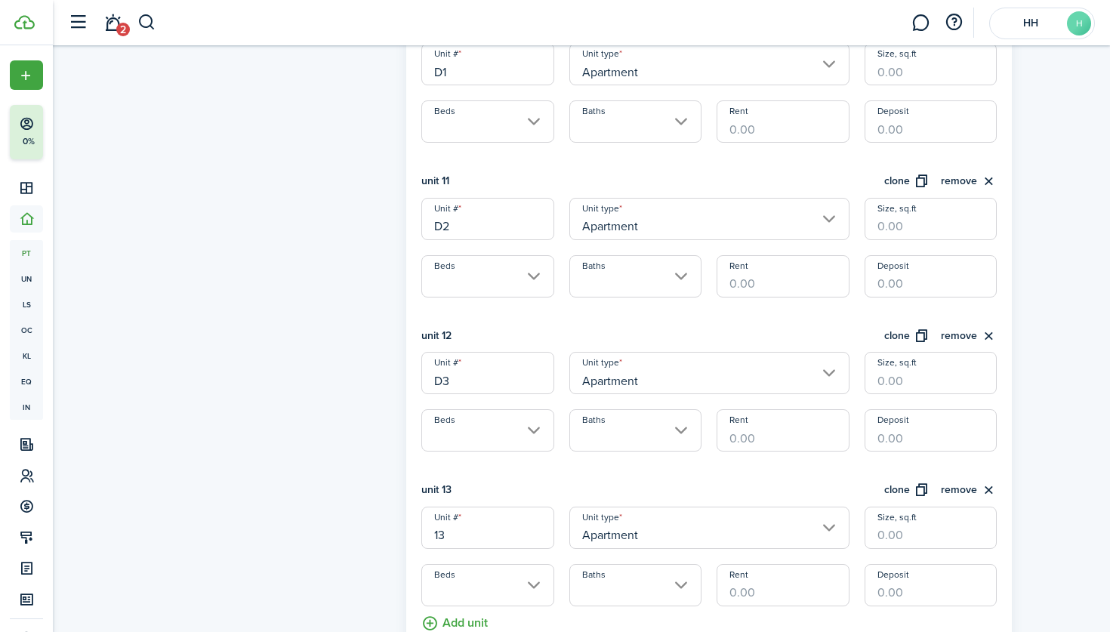
scroll to position [2042, 0]
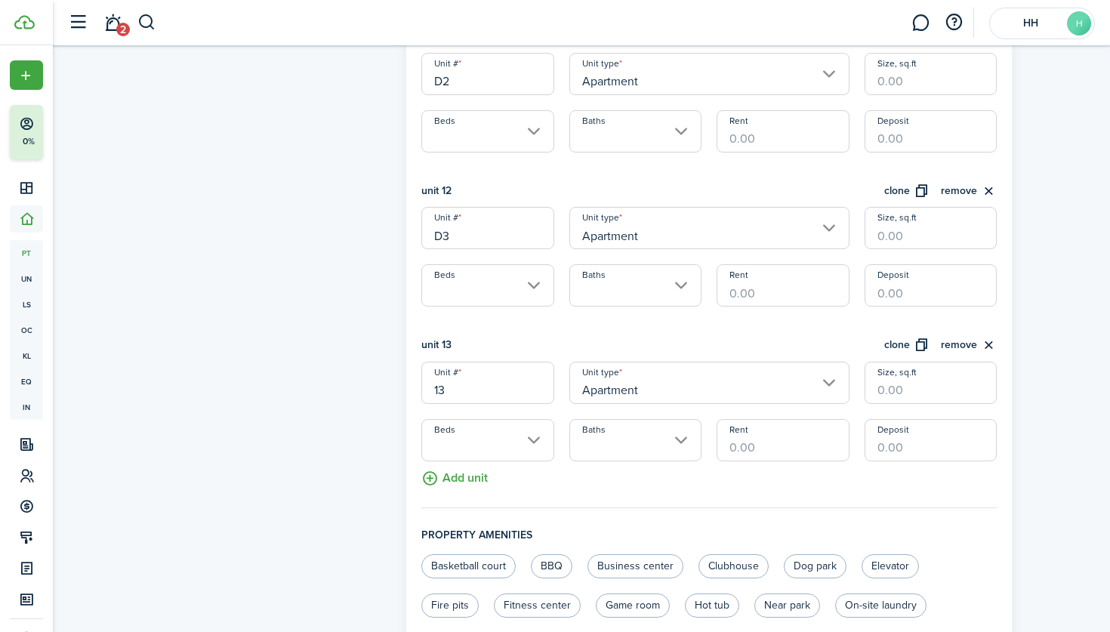
click at [453, 393] on input "13" at bounding box center [487, 383] width 132 height 42
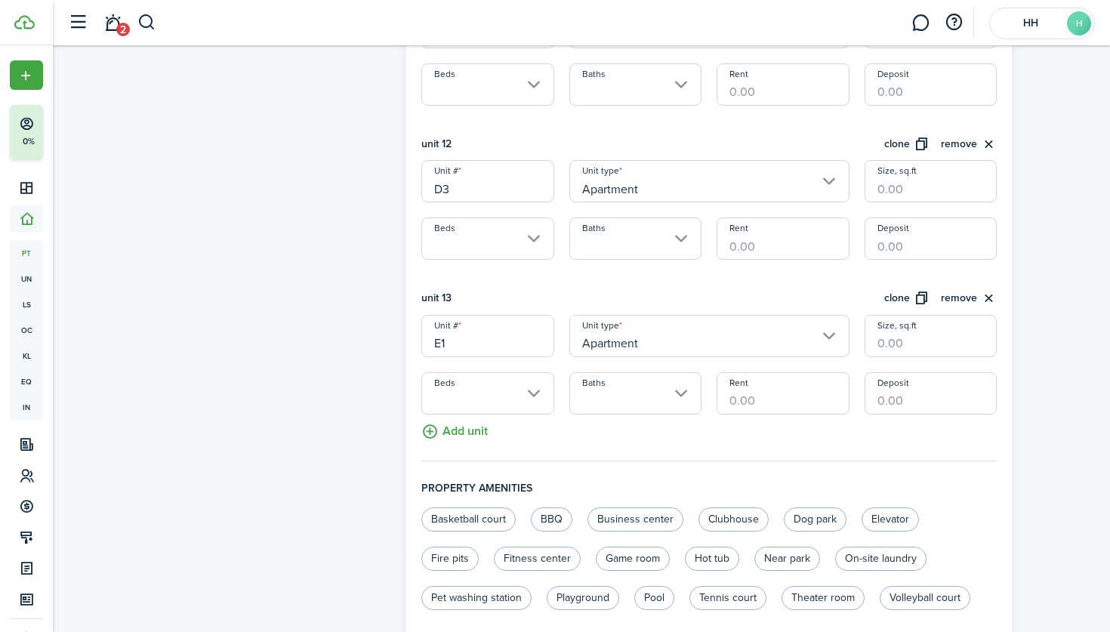
scroll to position [2109, 0]
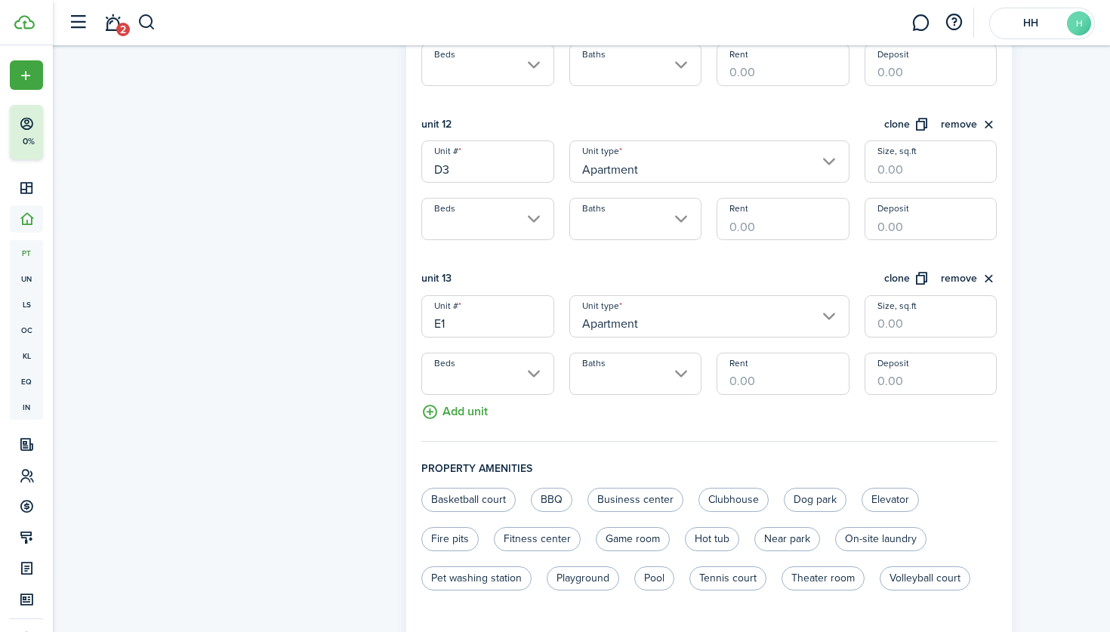
type input "E1"
click at [461, 412] on button "Add unit" at bounding box center [454, 408] width 66 height 26
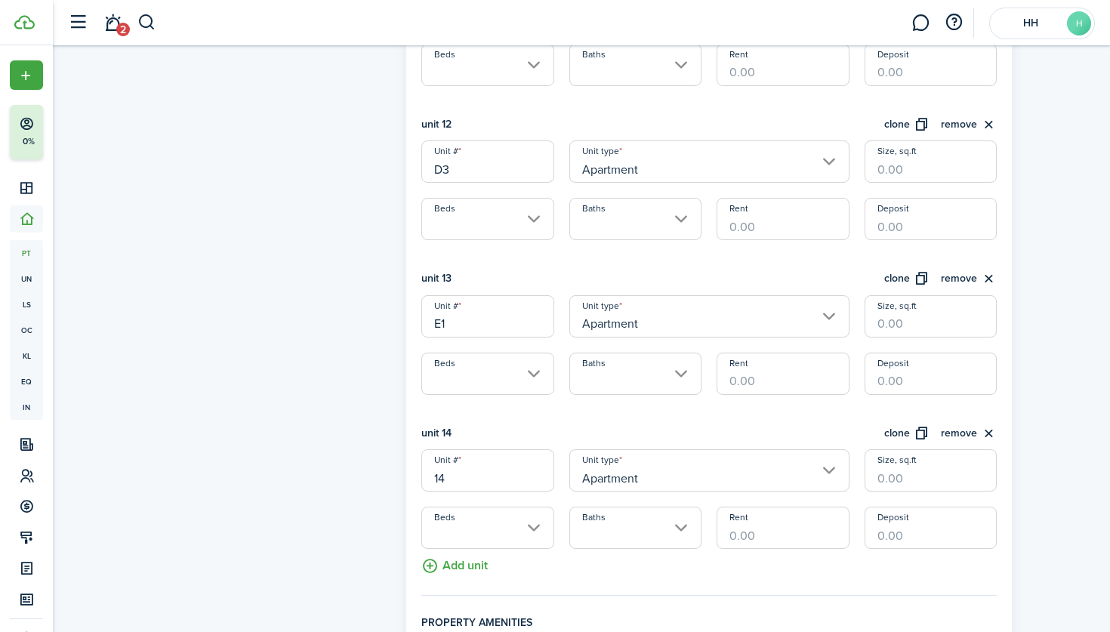
click at [445, 458] on input "14" at bounding box center [487, 470] width 132 height 42
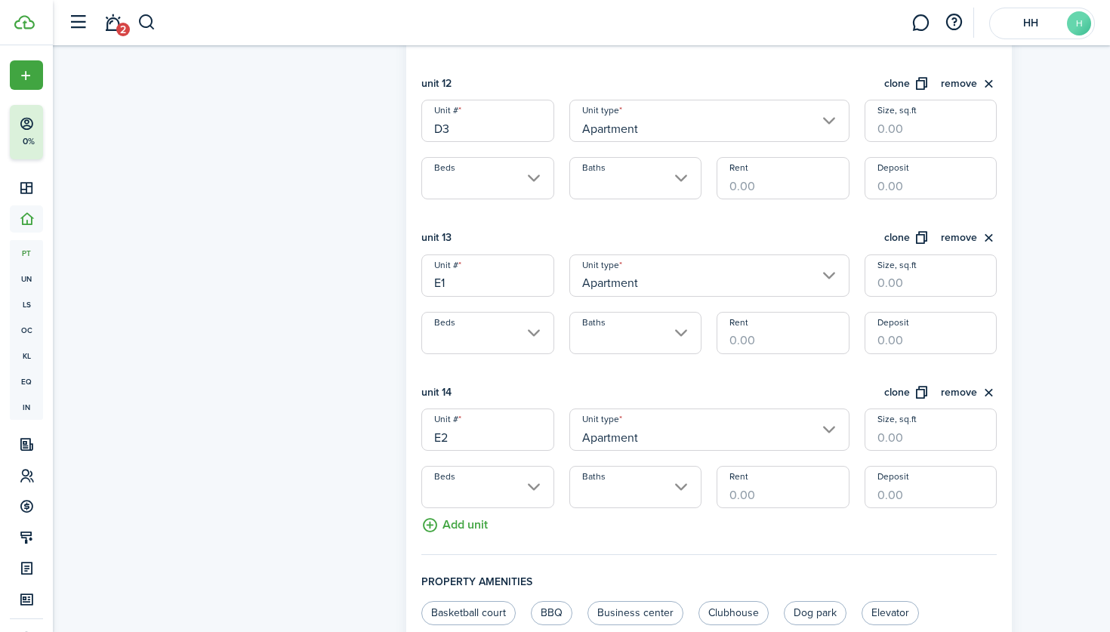
scroll to position [2179, 0]
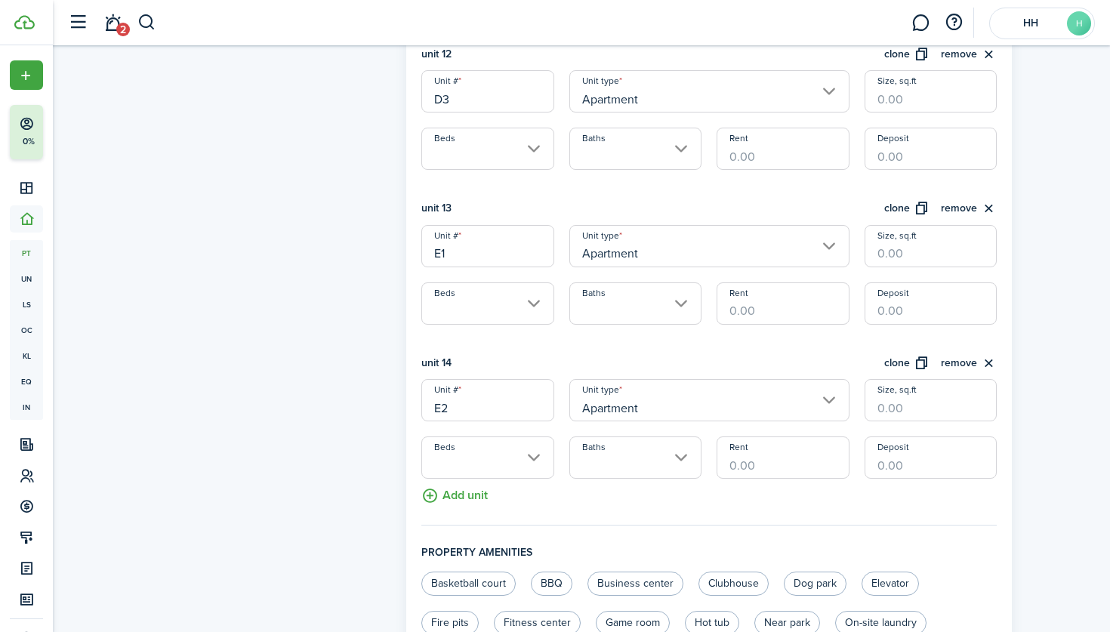
type input "E2"
click at [458, 498] on button "Add unit" at bounding box center [454, 492] width 66 height 26
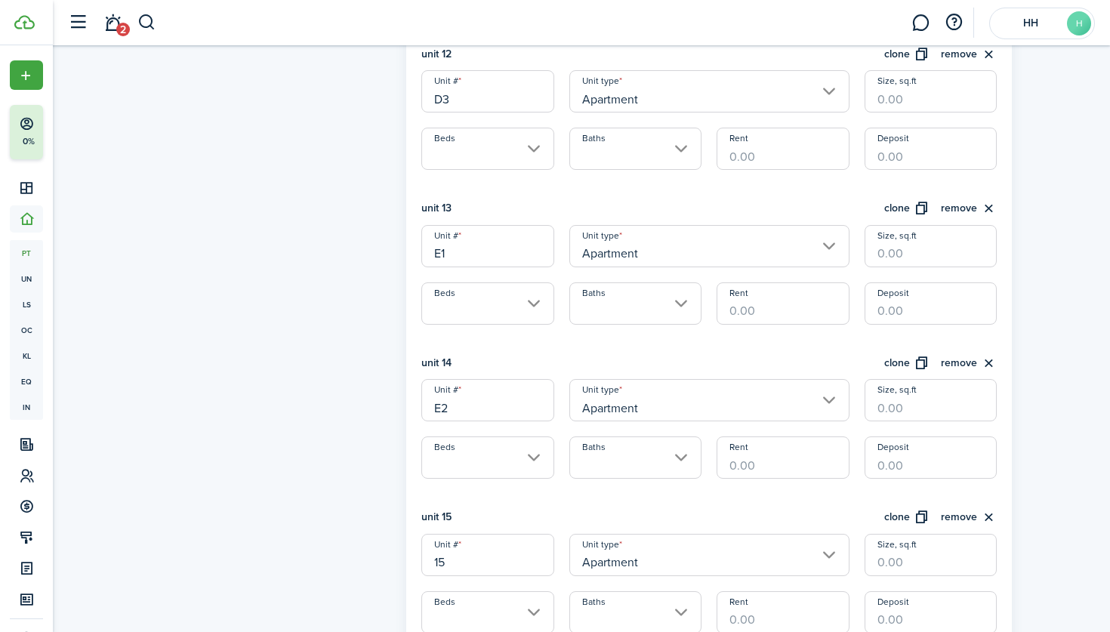
click at [458, 556] on input "15" at bounding box center [487, 555] width 132 height 42
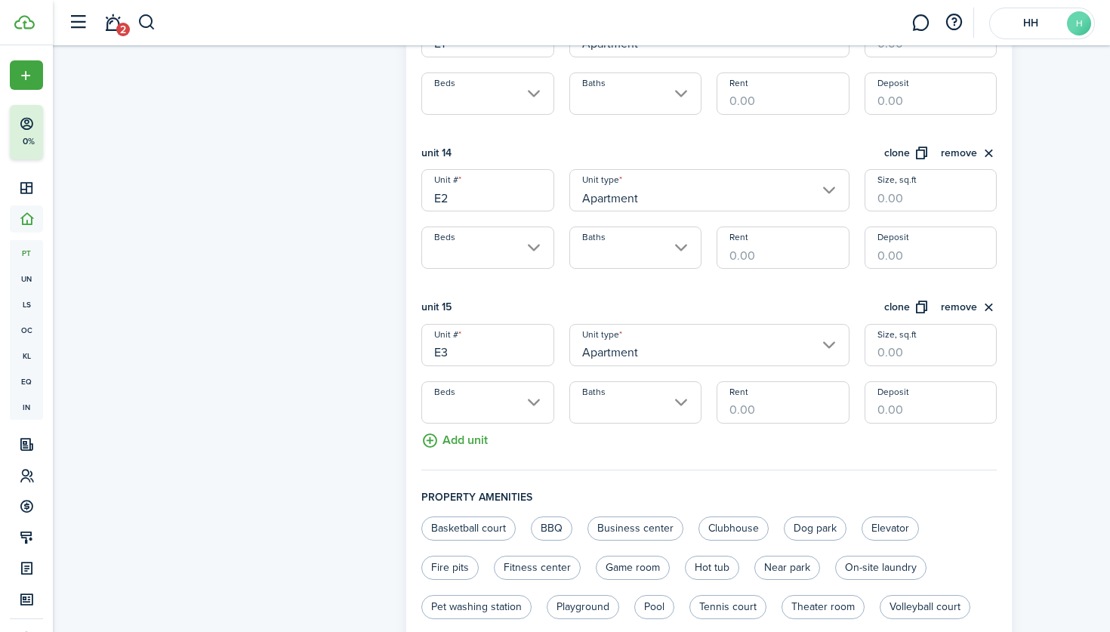
scroll to position [2402, 0]
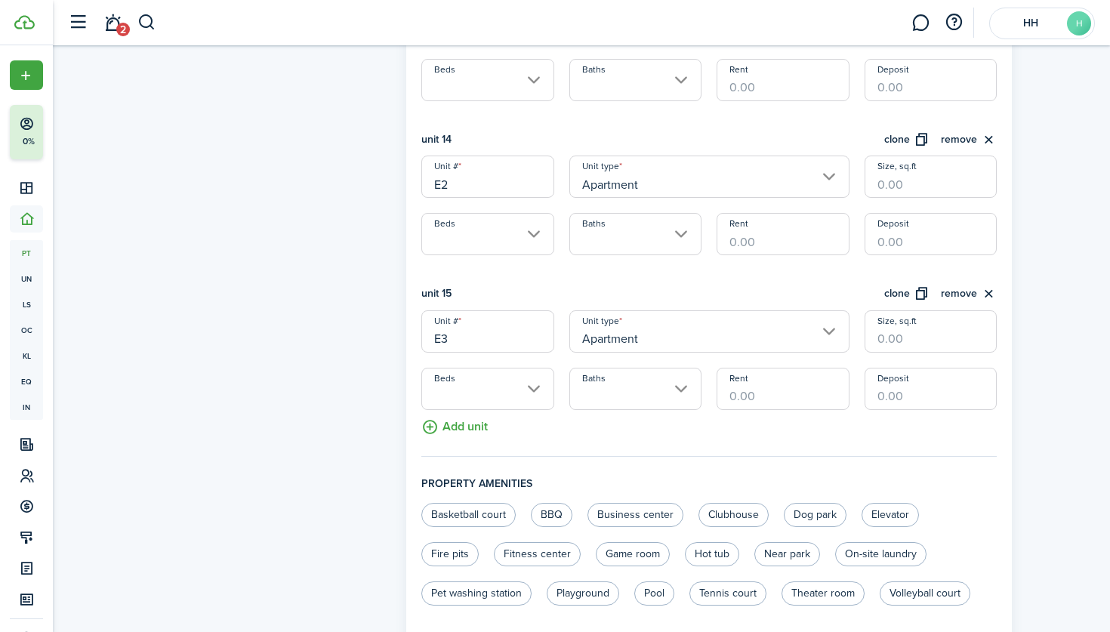
type input "E3"
click at [465, 430] on button "Add unit" at bounding box center [454, 423] width 66 height 26
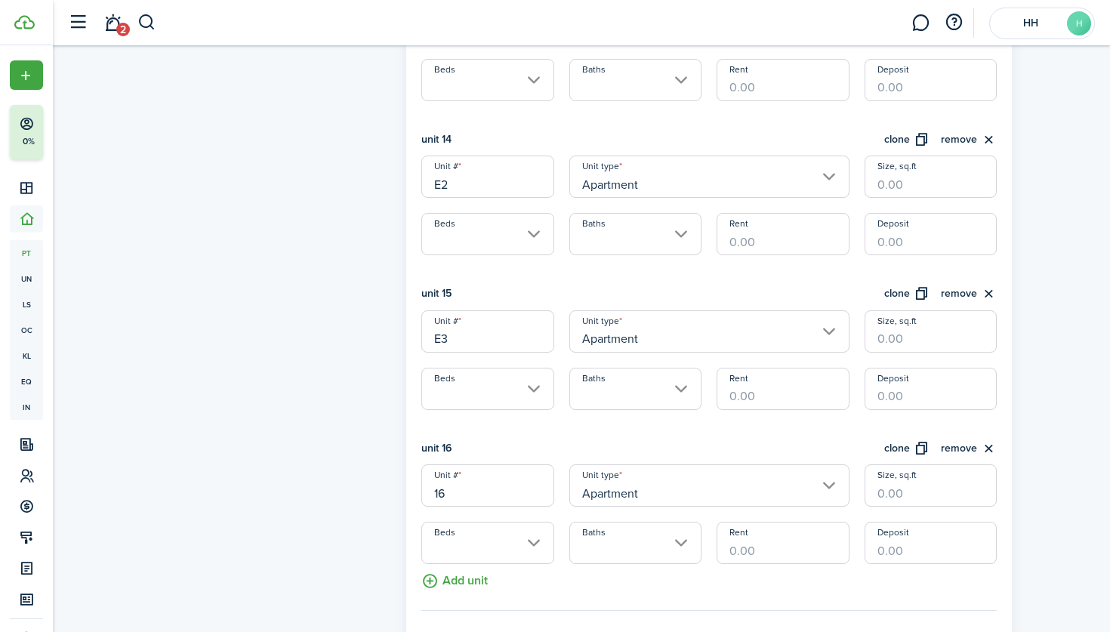
click at [464, 490] on input "16" at bounding box center [487, 485] width 132 height 42
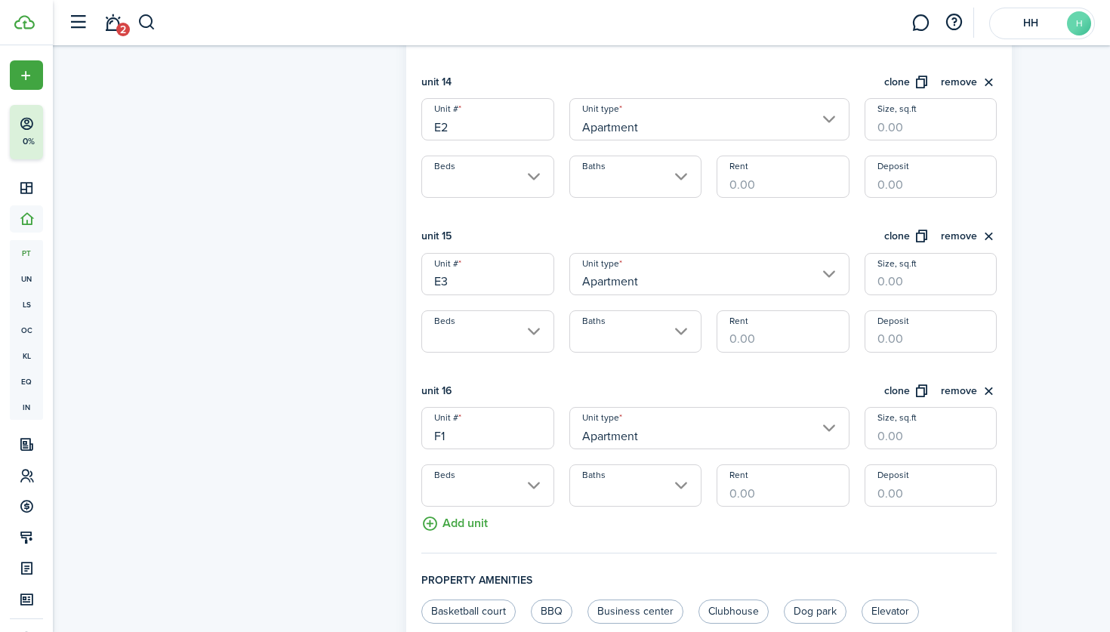
scroll to position [2547, 0]
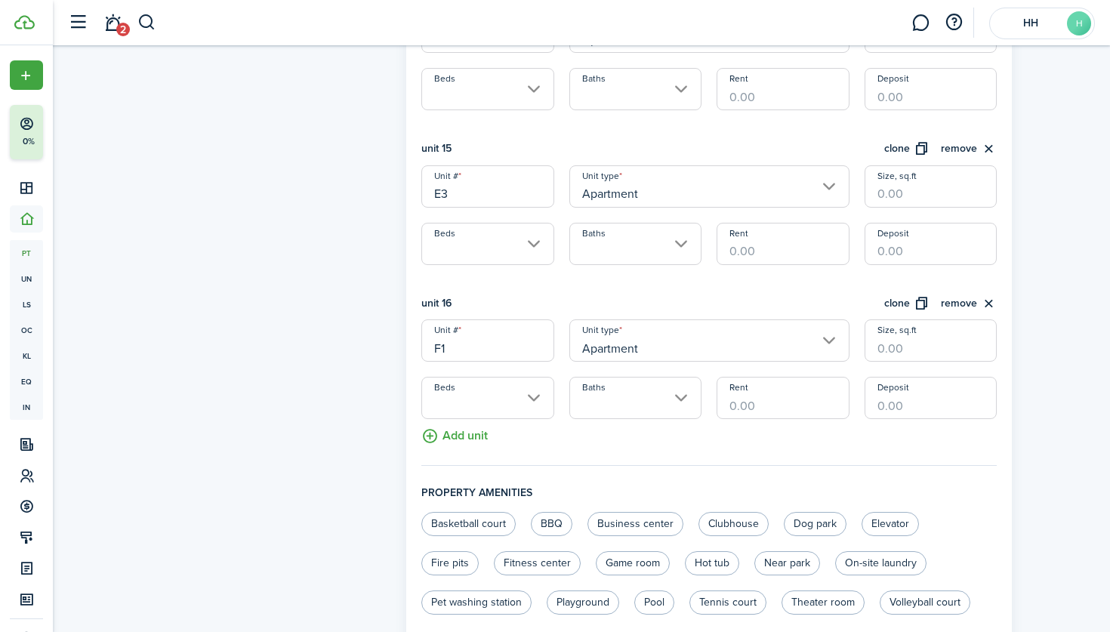
type input "F1"
click at [478, 429] on button "Add unit" at bounding box center [454, 432] width 66 height 26
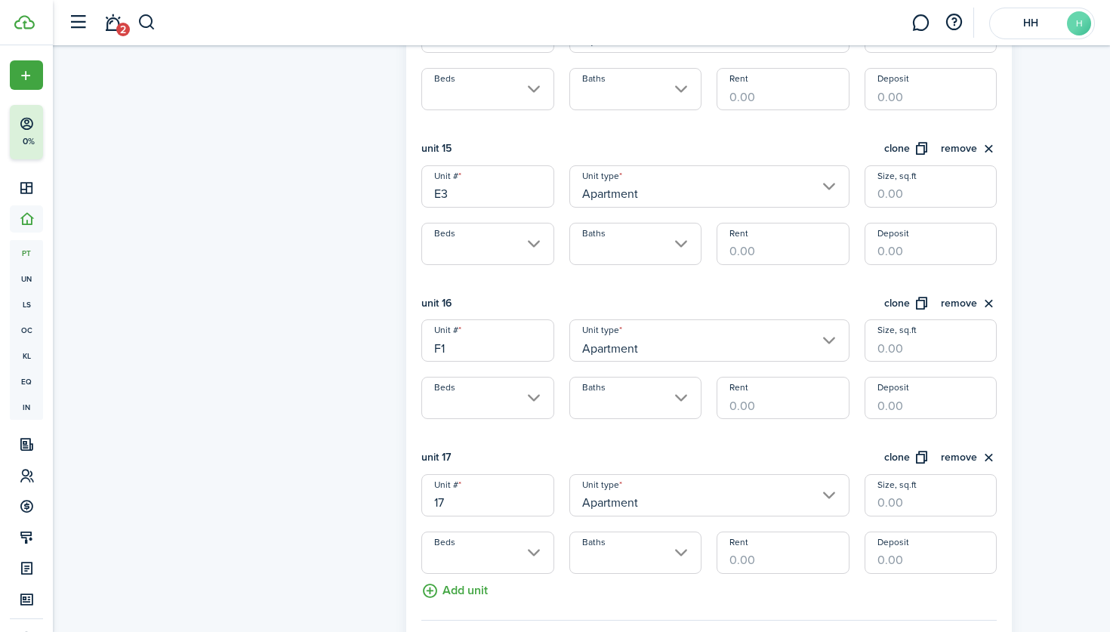
click at [461, 517] on div "Unit # 17 Unit type Apartment Size, sq.ft Beds Baths Rent Deposit" at bounding box center [709, 524] width 590 height 100
click at [461, 510] on input "17" at bounding box center [487, 495] width 132 height 42
type input "f"
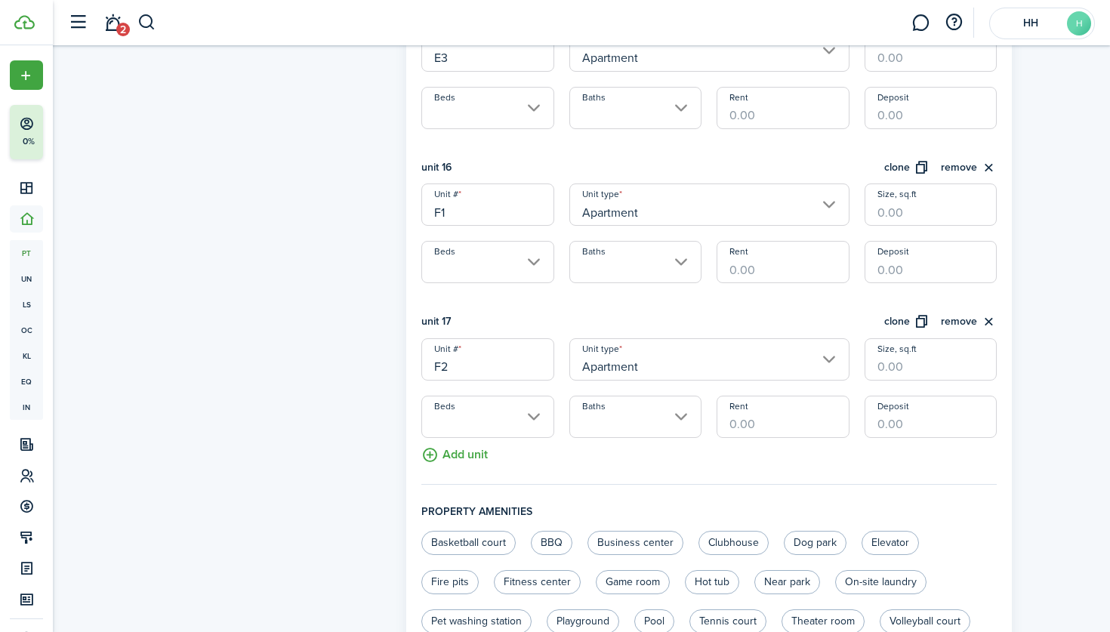
type input "F2"
click at [471, 448] on button "Add unit" at bounding box center [454, 451] width 66 height 26
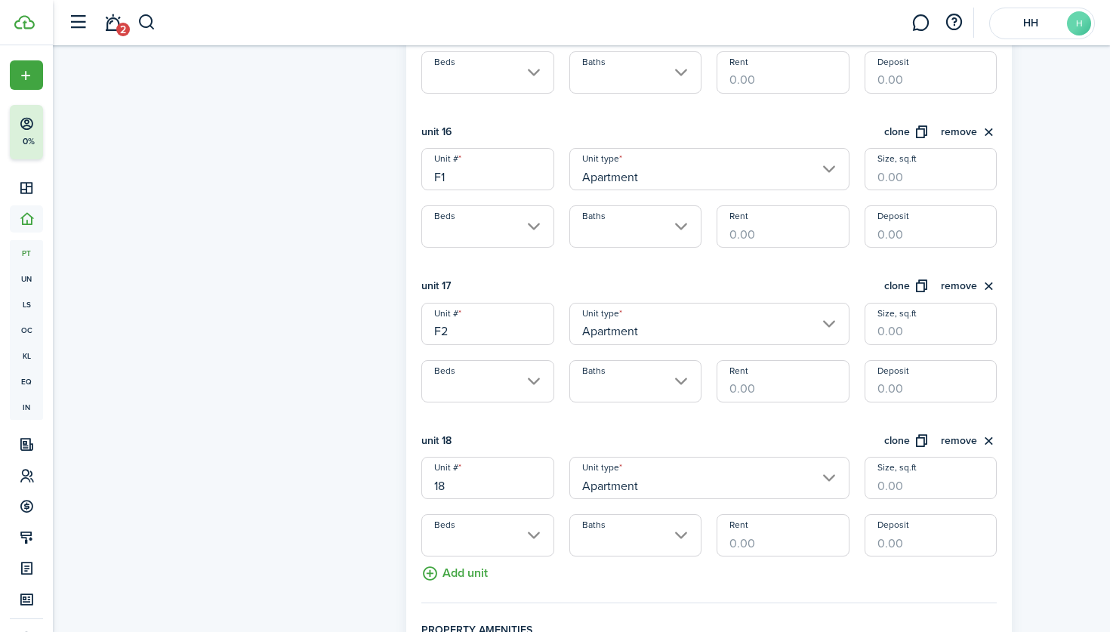
scroll to position [2779, 0]
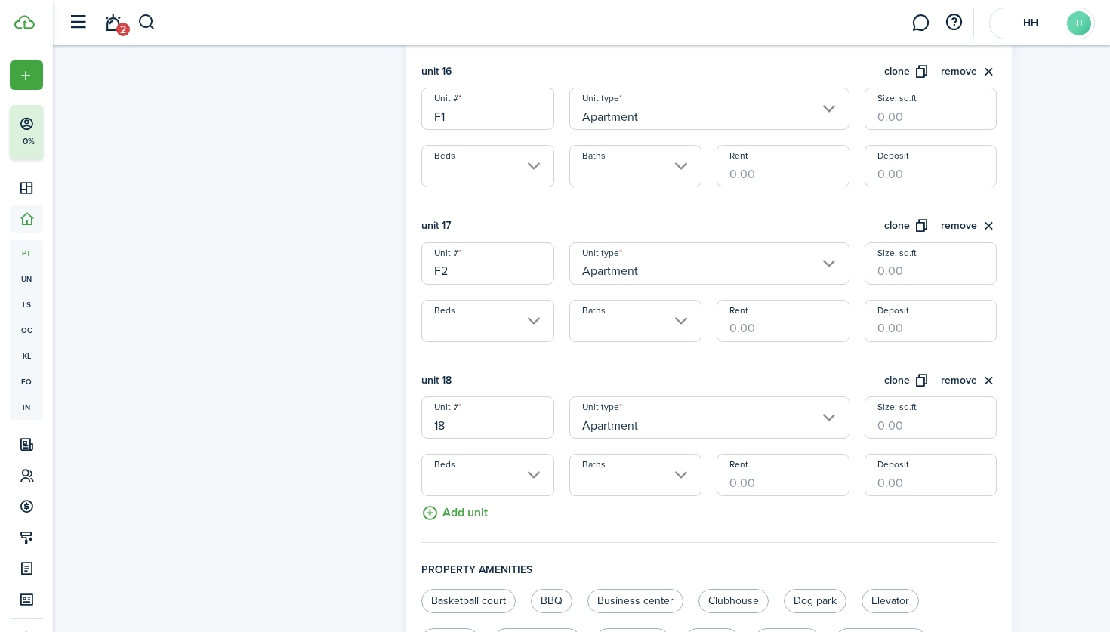
click at [464, 422] on input "18" at bounding box center [487, 417] width 132 height 42
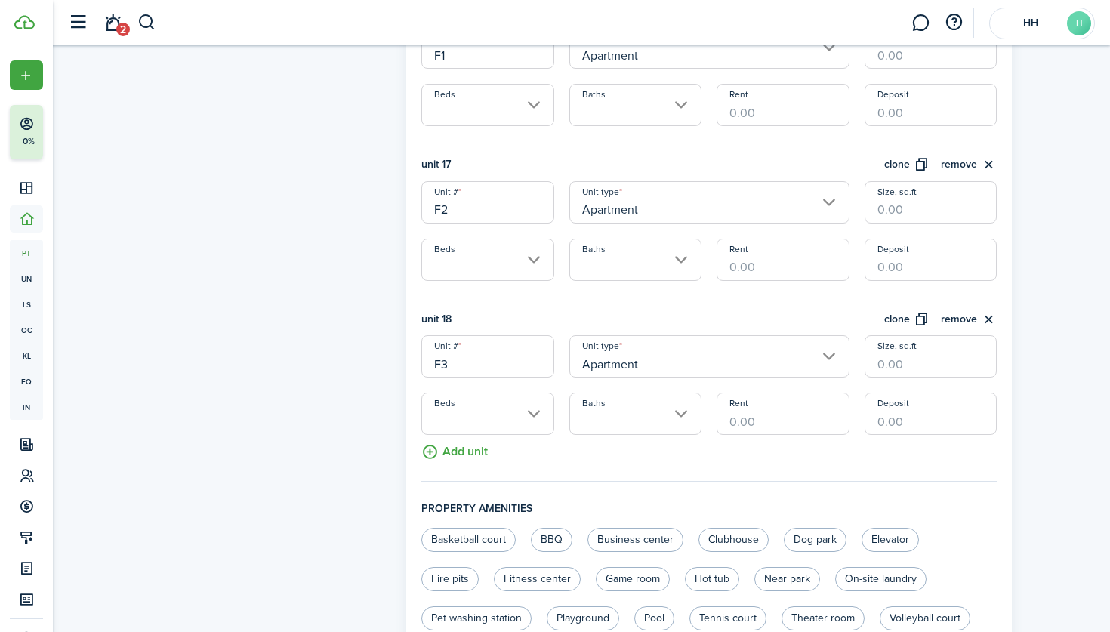
scroll to position [2926, 0]
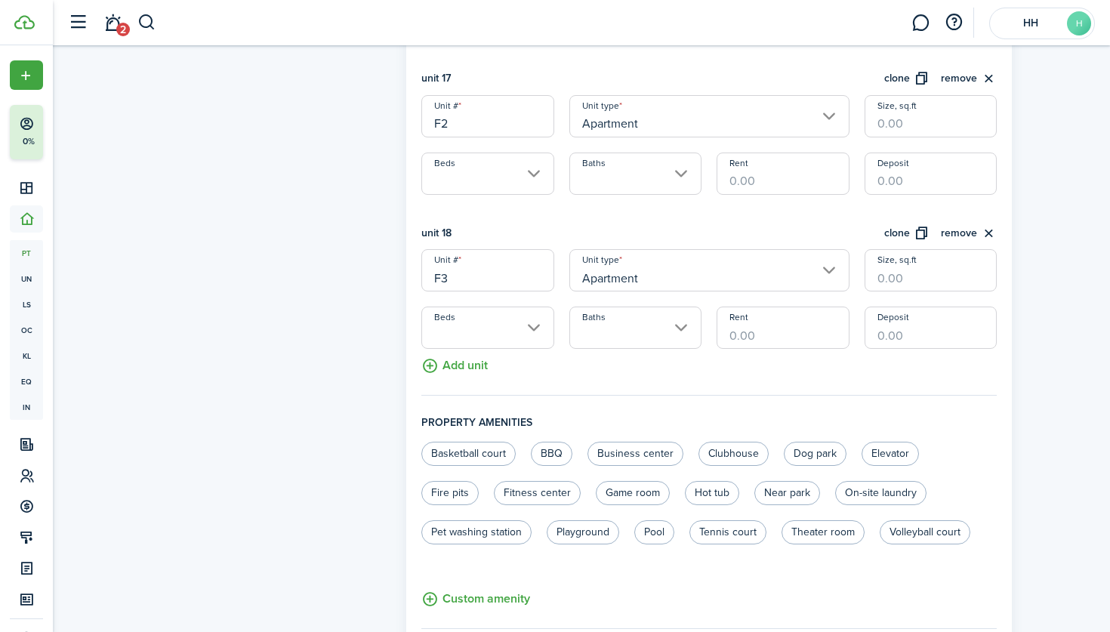
type input "F3"
click at [452, 371] on button "Add unit" at bounding box center [454, 362] width 66 height 26
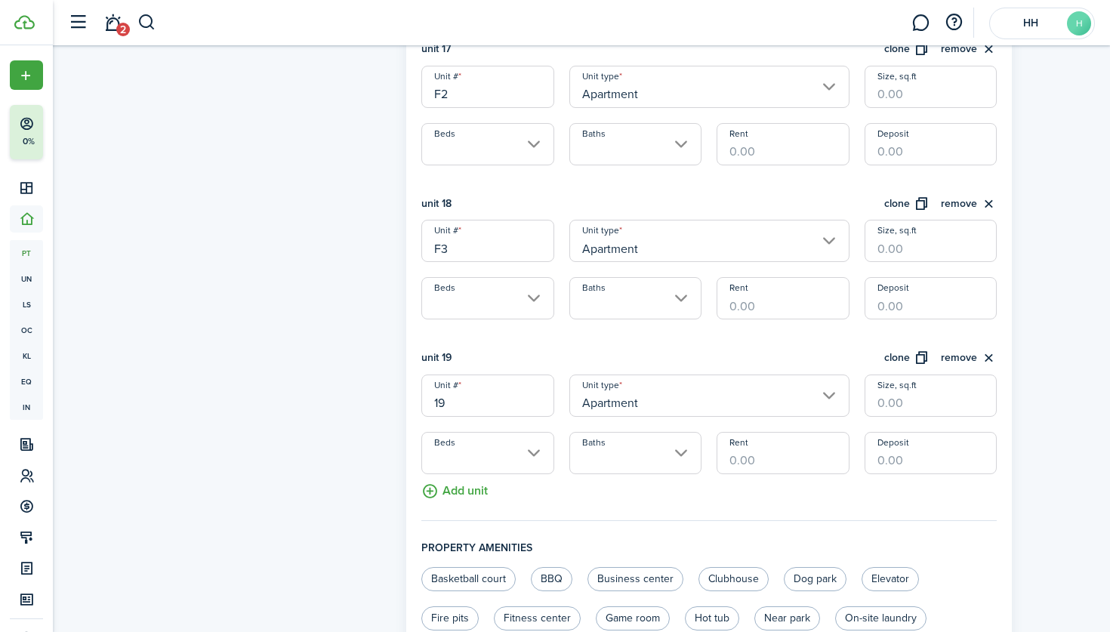
scroll to position [3005, 0]
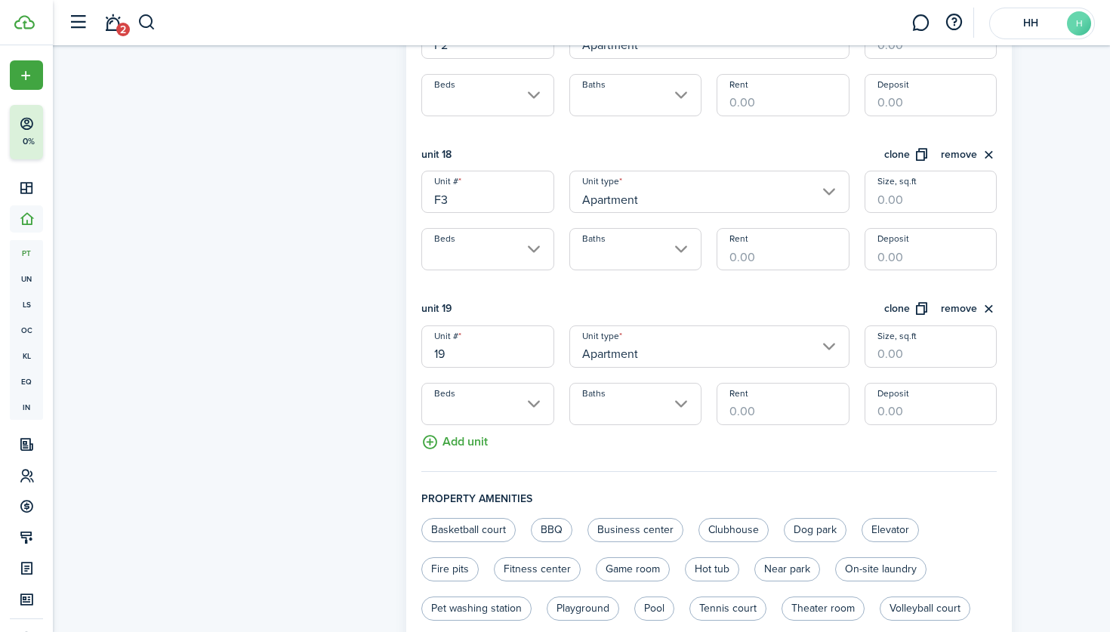
click at [452, 344] on input "19" at bounding box center [487, 346] width 132 height 42
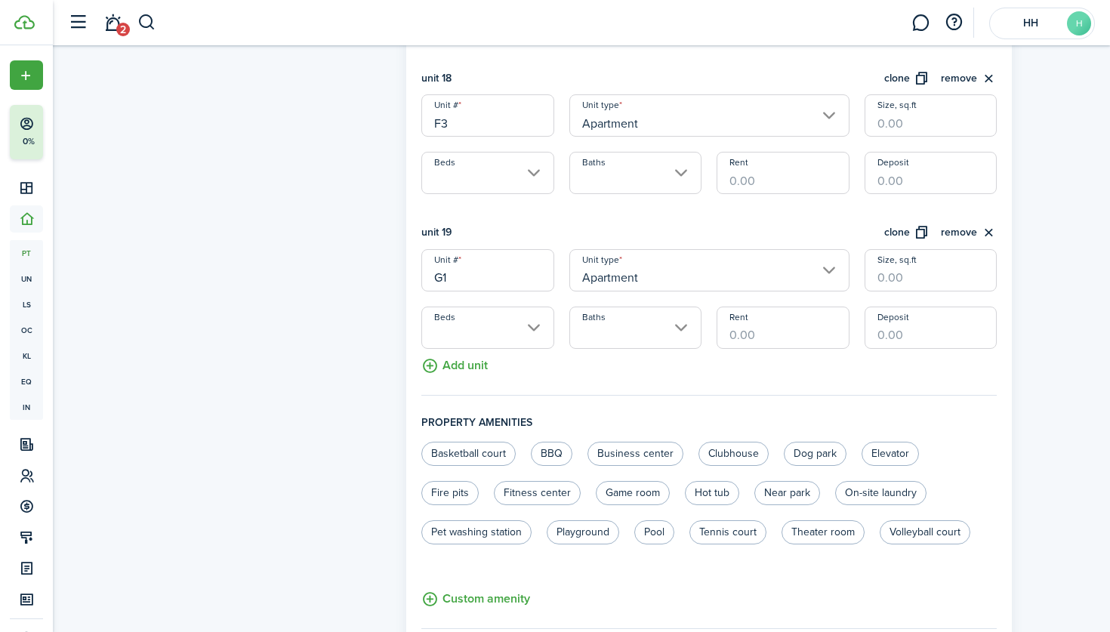
scroll to position [3125, 0]
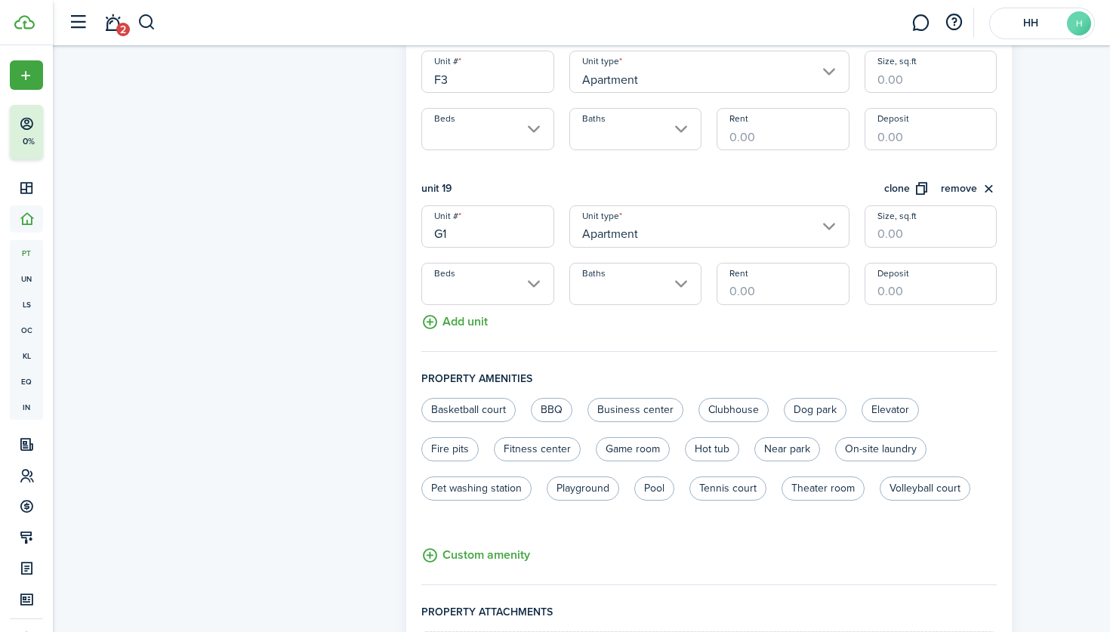
type input "G1"
click at [451, 325] on button "Add unit" at bounding box center [454, 318] width 66 height 26
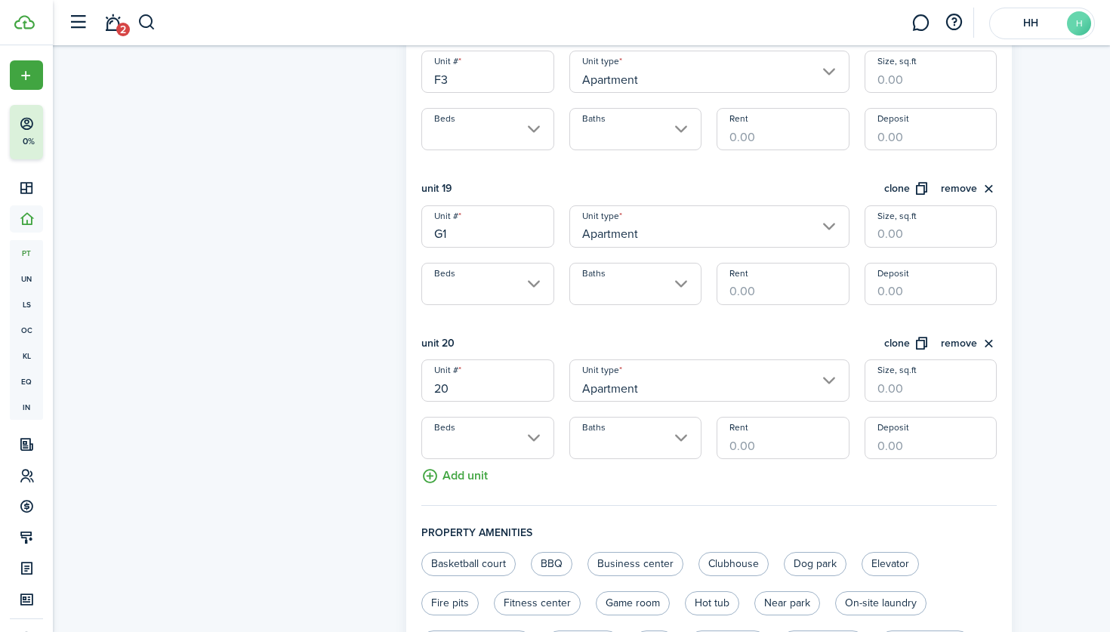
click at [470, 384] on input "20" at bounding box center [487, 380] width 132 height 42
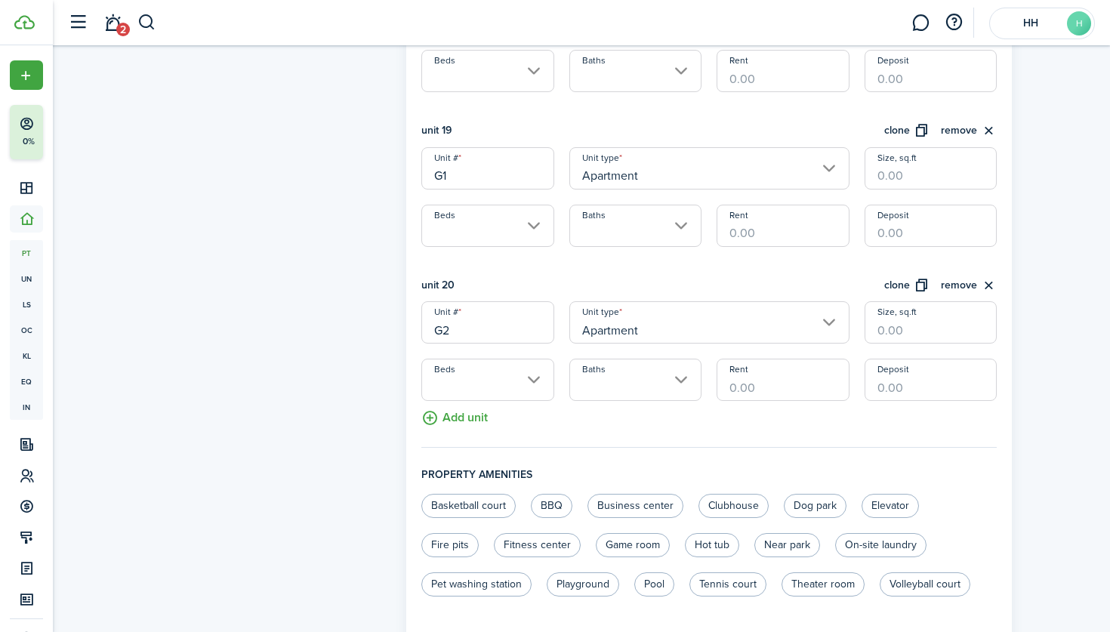
scroll to position [3256, 0]
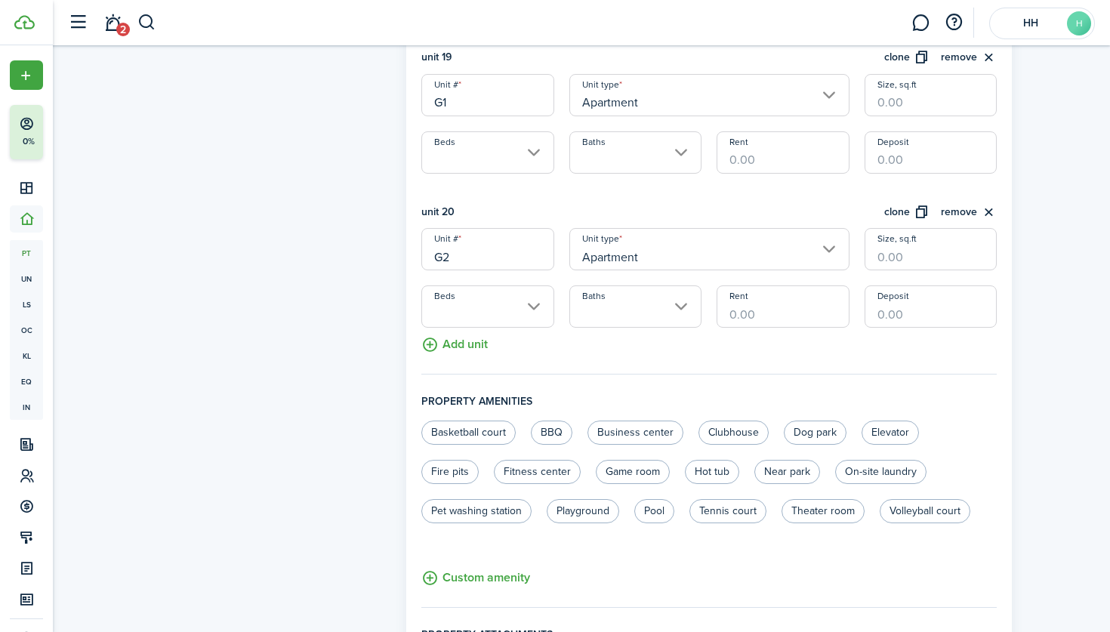
type input "G2"
click at [464, 343] on button "Add unit" at bounding box center [454, 341] width 66 height 26
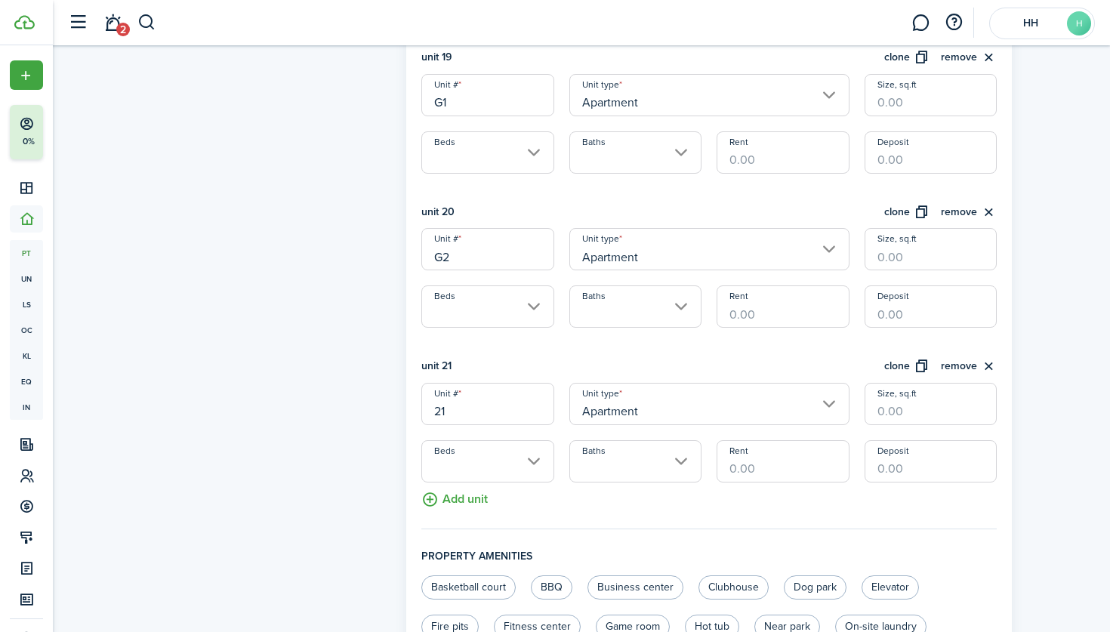
click at [457, 413] on input "21" at bounding box center [487, 404] width 132 height 42
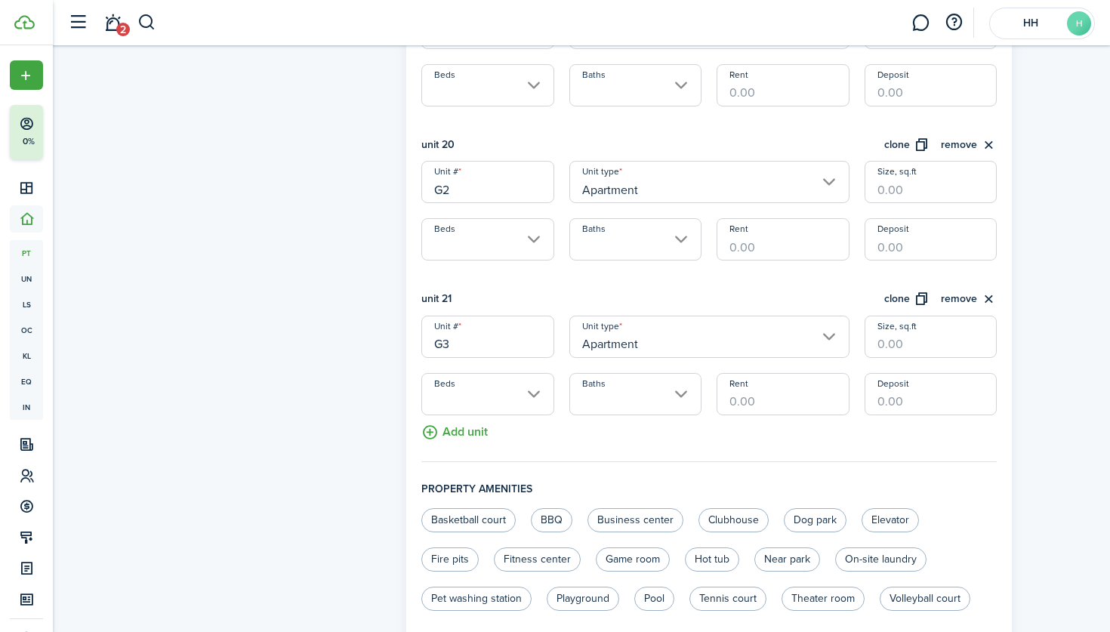
scroll to position [3431, 0]
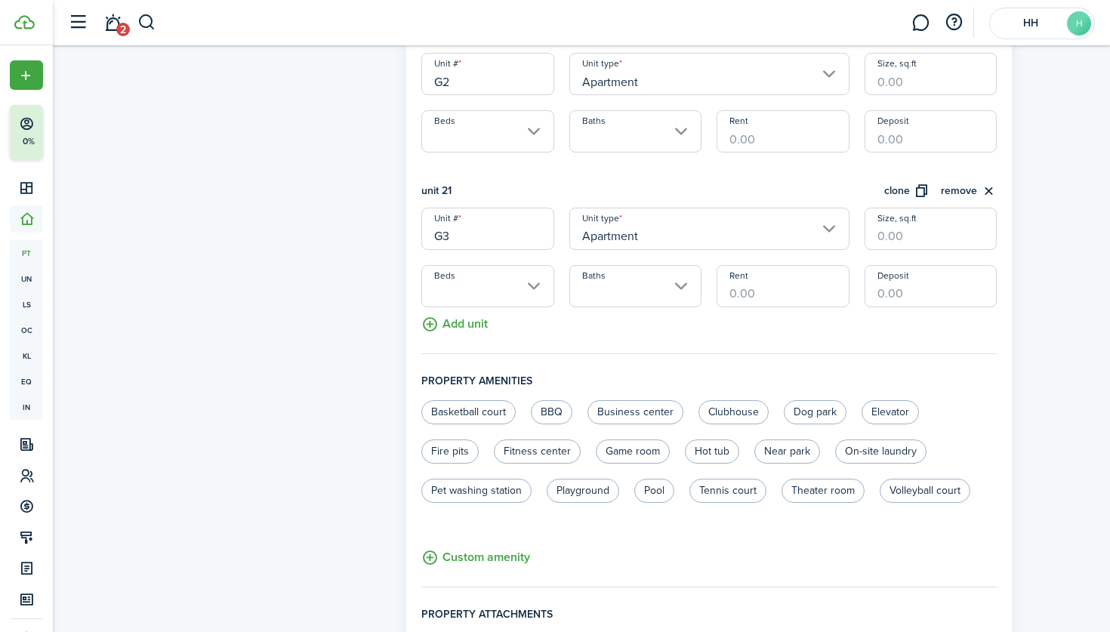
type input "G3"
click at [457, 328] on button "Add unit" at bounding box center [454, 320] width 66 height 26
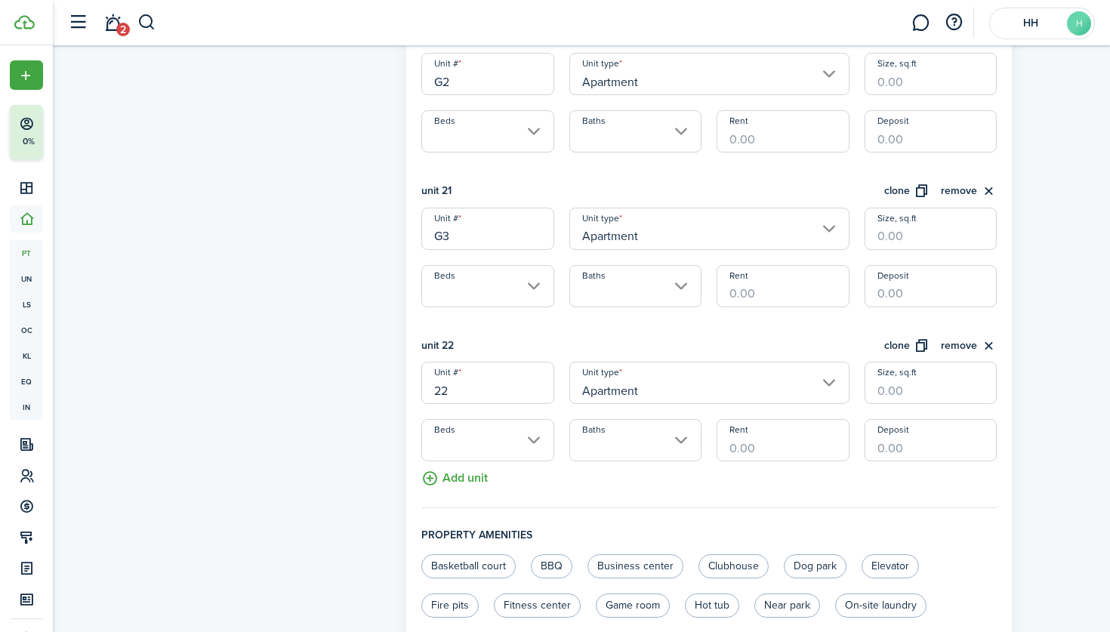
click at [461, 392] on input "22" at bounding box center [487, 383] width 132 height 42
type input "G"
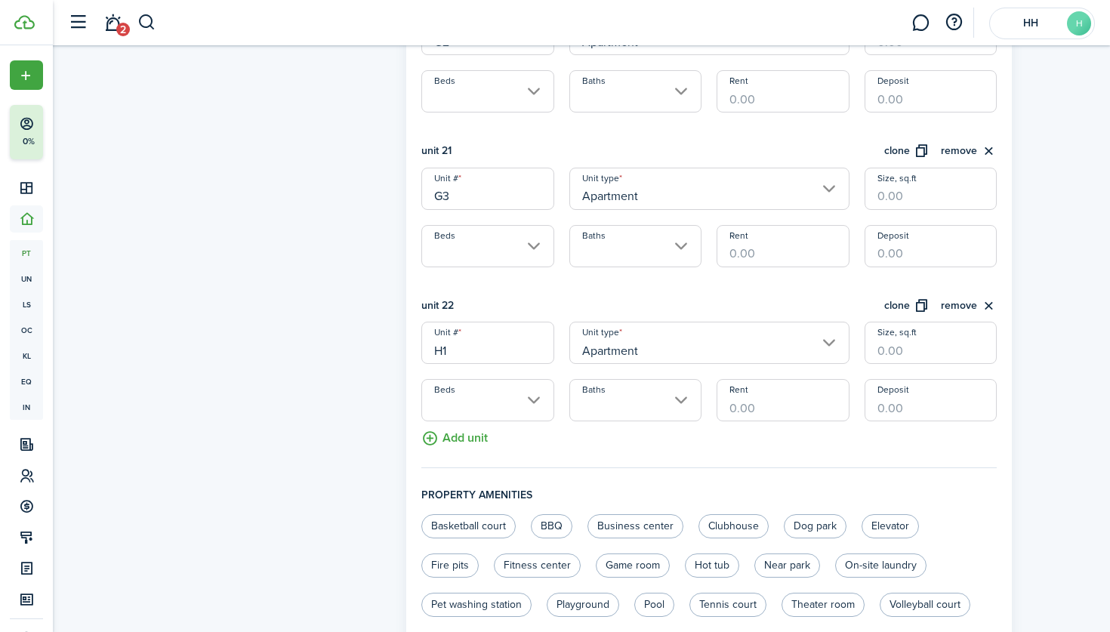
scroll to position [3503, 0]
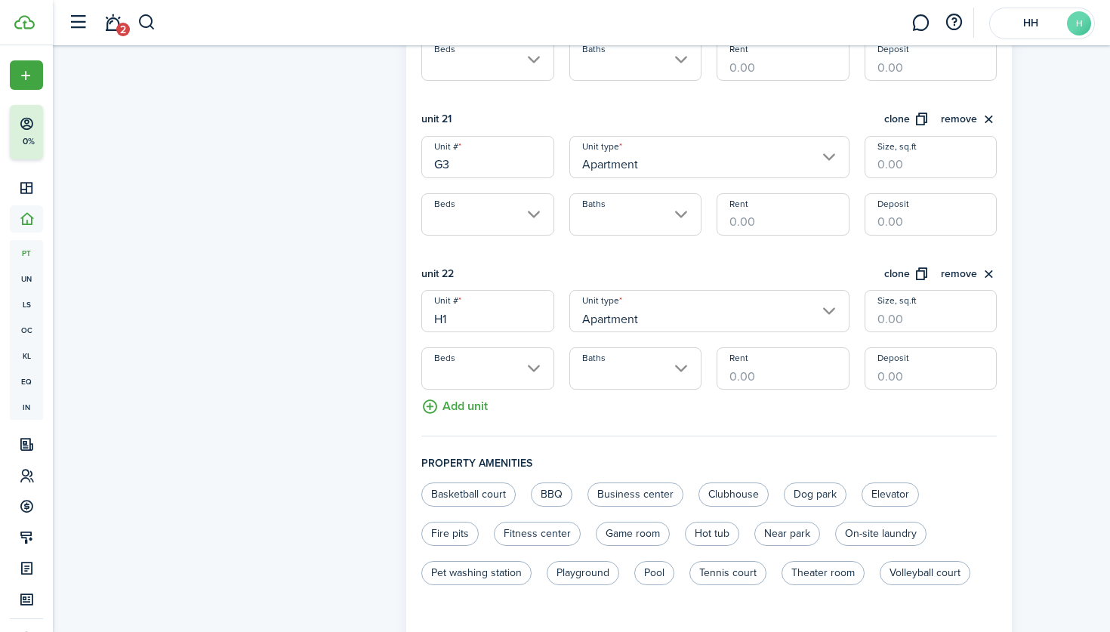
type input "H1"
click at [455, 405] on button "Add unit" at bounding box center [454, 403] width 66 height 26
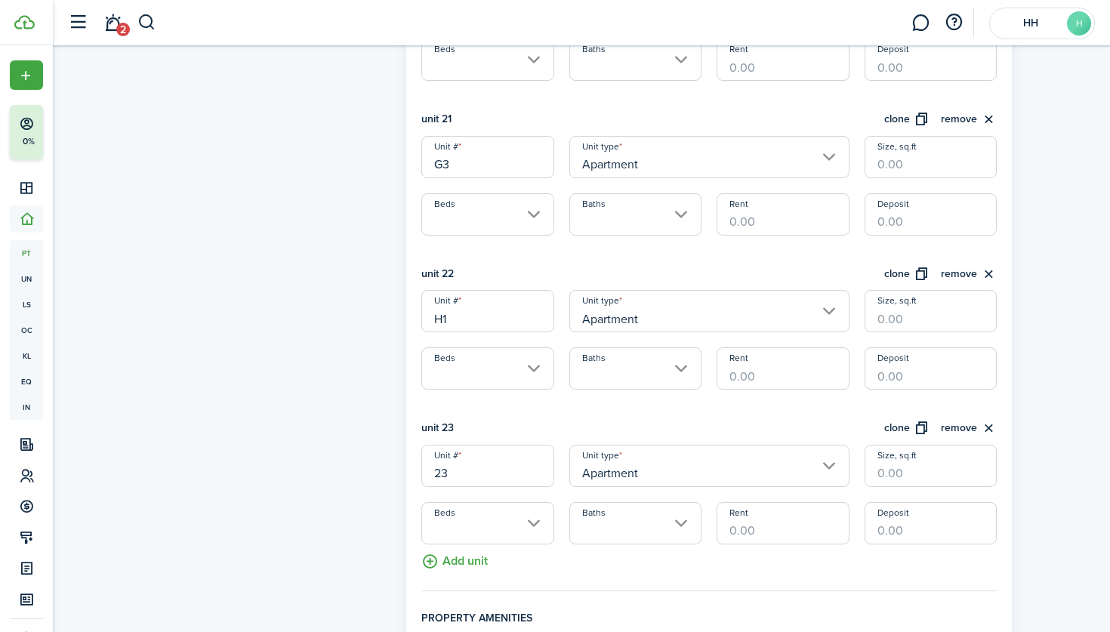
click at [457, 466] on input "23" at bounding box center [487, 466] width 132 height 42
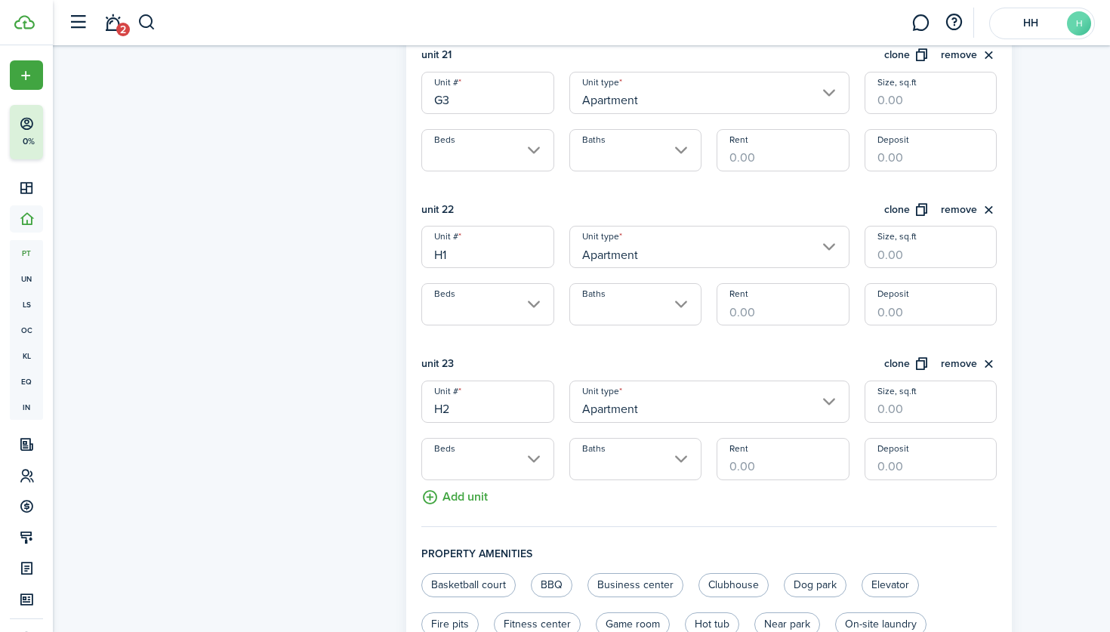
type input "H2"
click at [464, 490] on button "Add unit" at bounding box center [454, 493] width 66 height 26
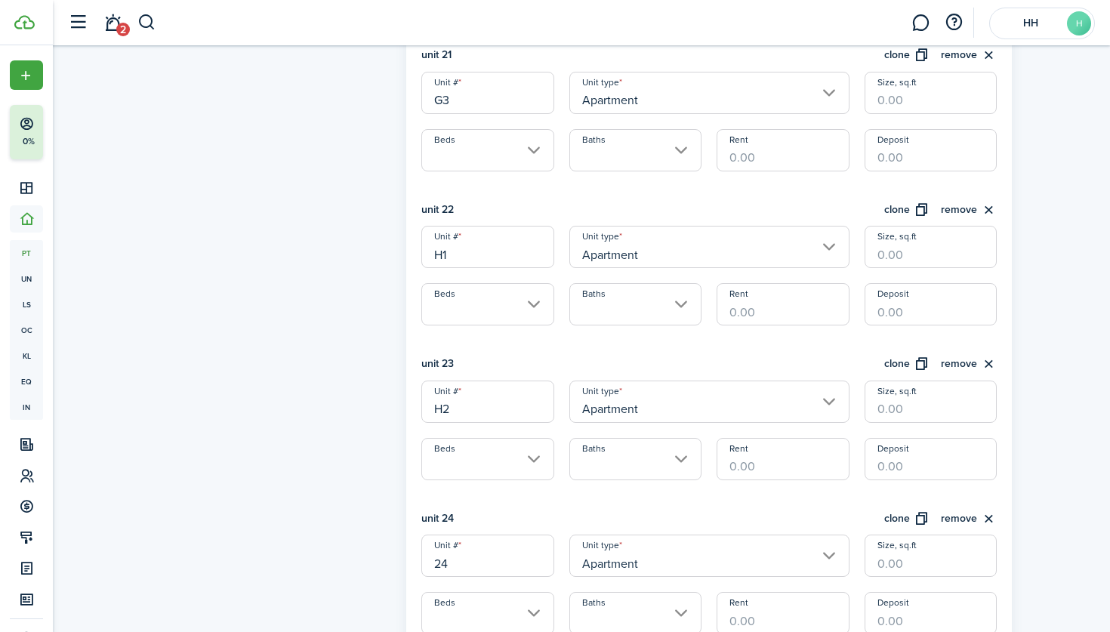
click at [479, 561] on input "24" at bounding box center [487, 555] width 132 height 42
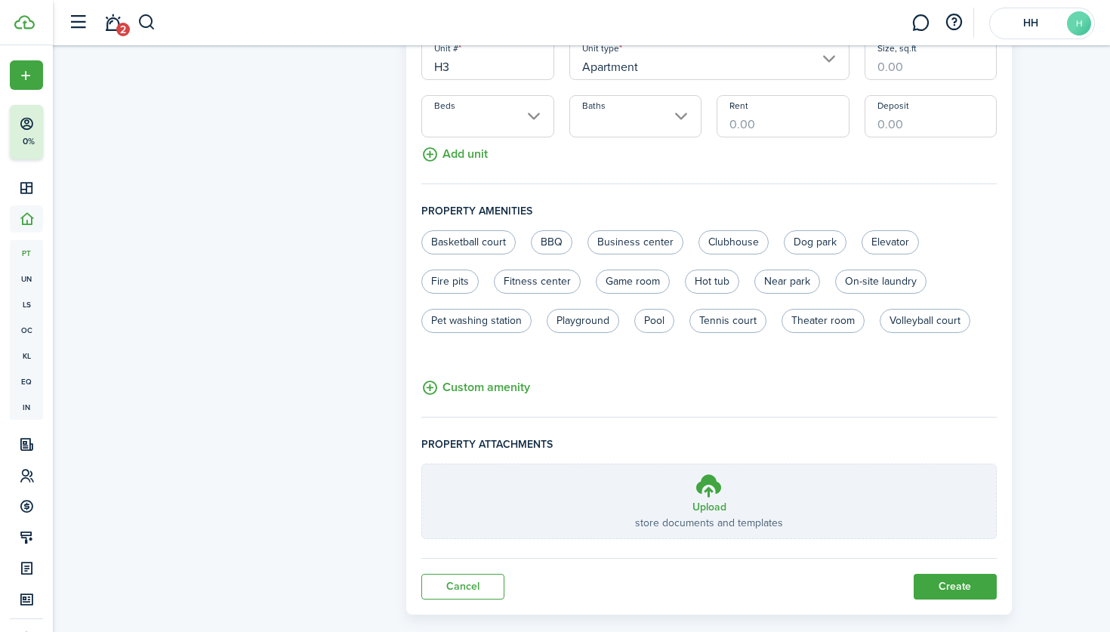
scroll to position [4086, 0]
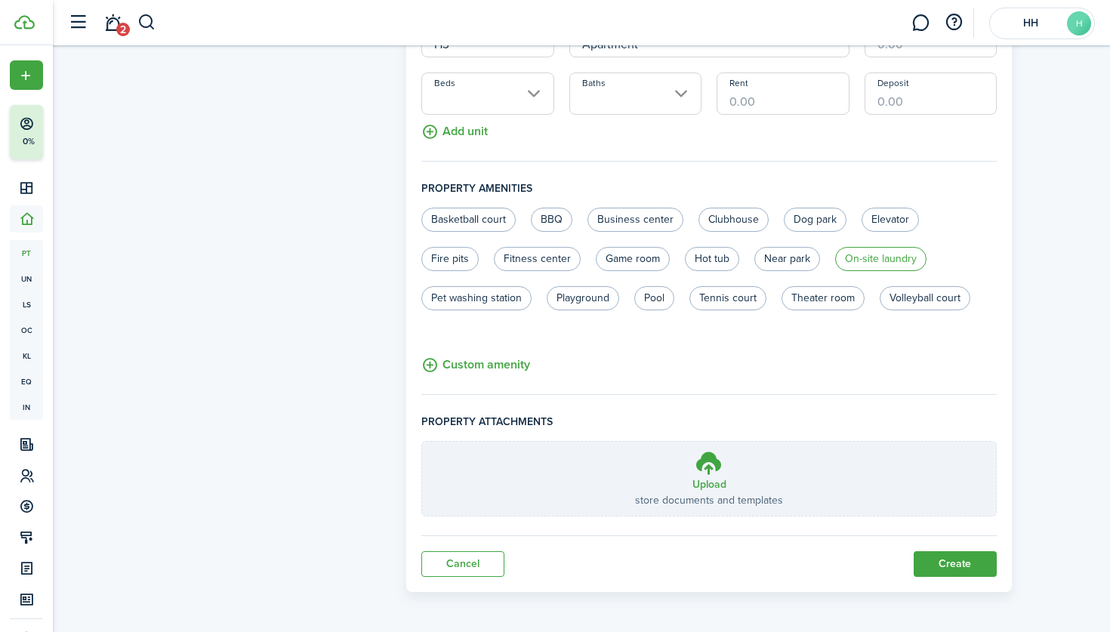
type input "H3"
click at [855, 250] on label "On-site laundry" at bounding box center [880, 259] width 91 height 24
radio input "true"
click at [926, 556] on button "Create" at bounding box center [954, 564] width 83 height 26
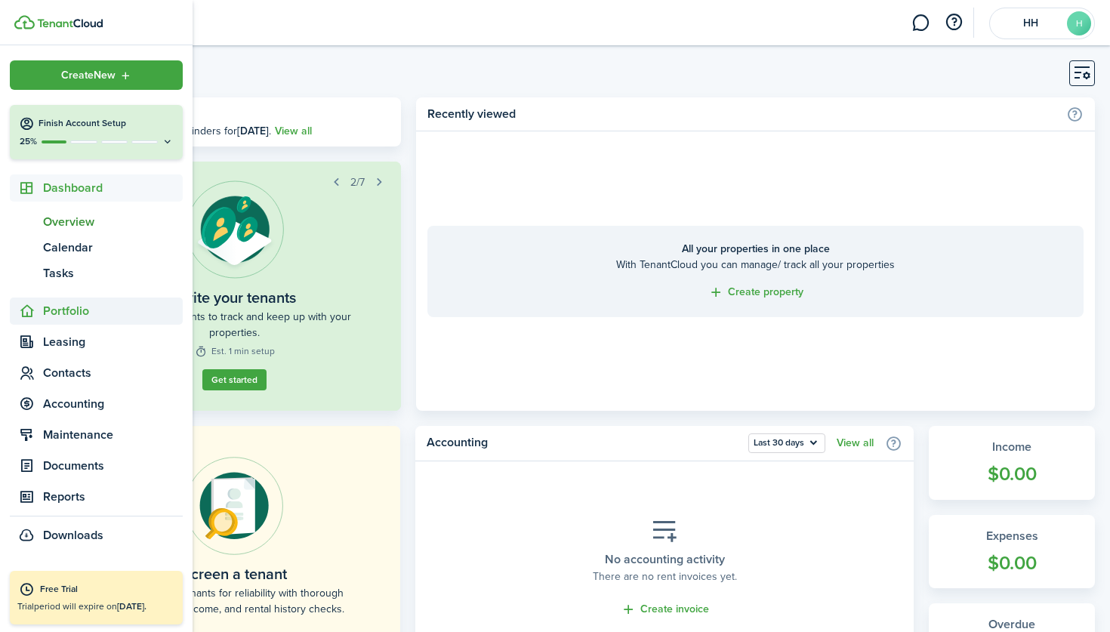
click at [44, 319] on span "Portfolio" at bounding box center [113, 311] width 140 height 18
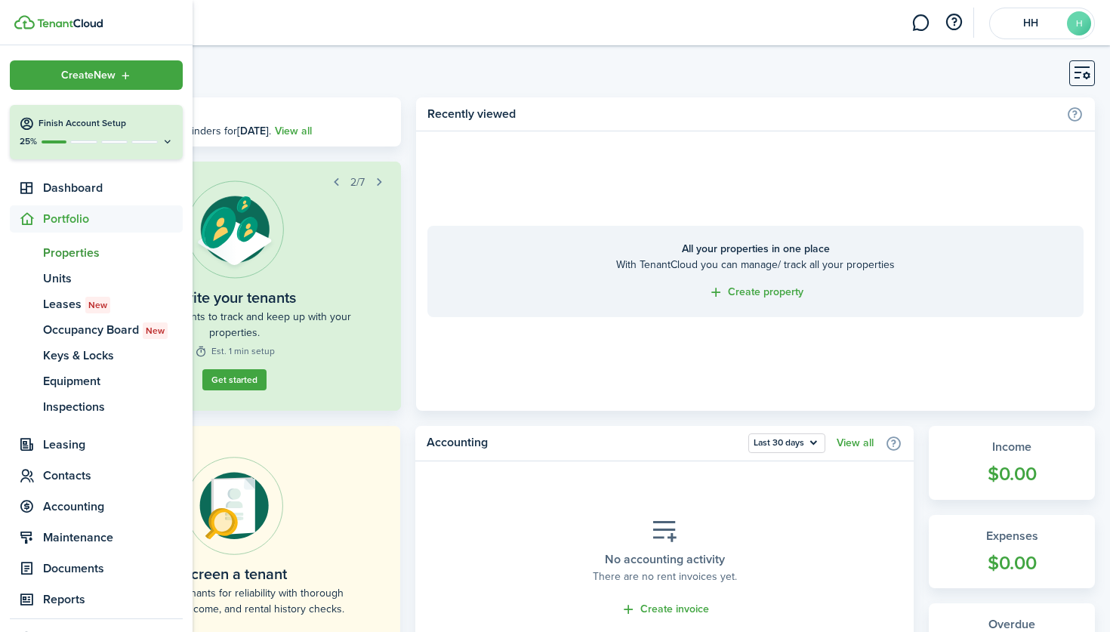
click at [60, 260] on span "Properties" at bounding box center [113, 253] width 140 height 18
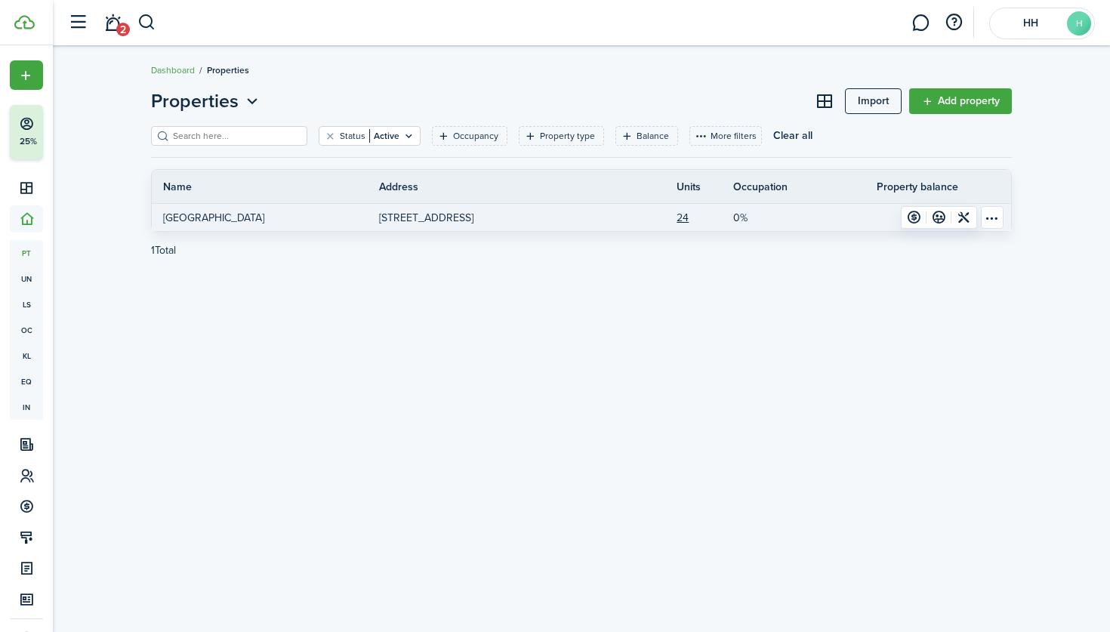
click at [507, 209] on link "[STREET_ADDRESS]" at bounding box center [492, 217] width 227 height 27
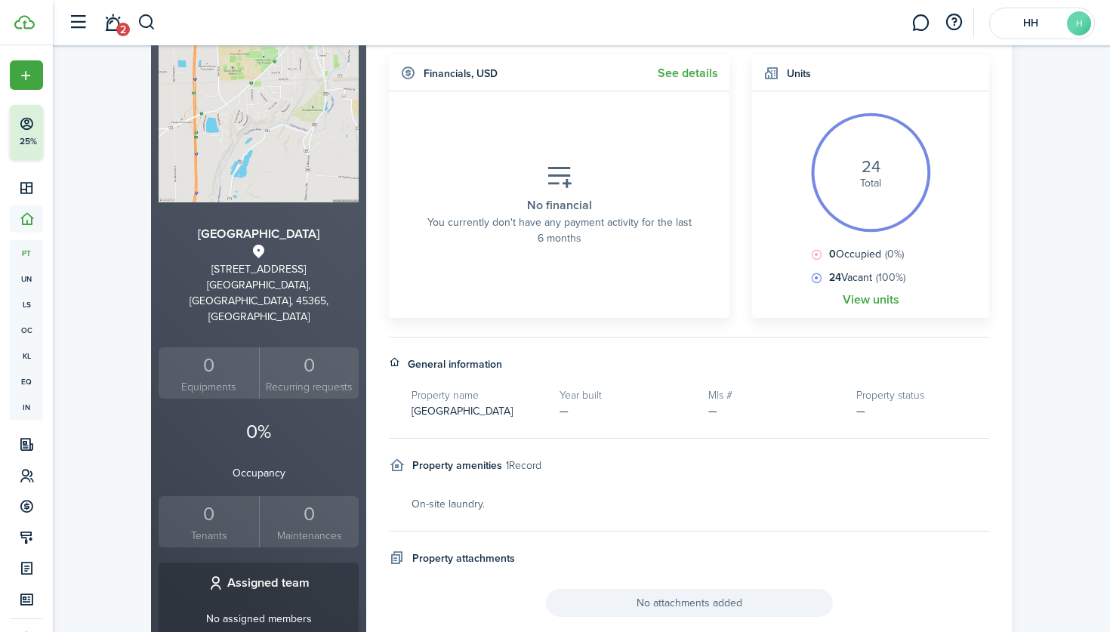
scroll to position [125, 0]
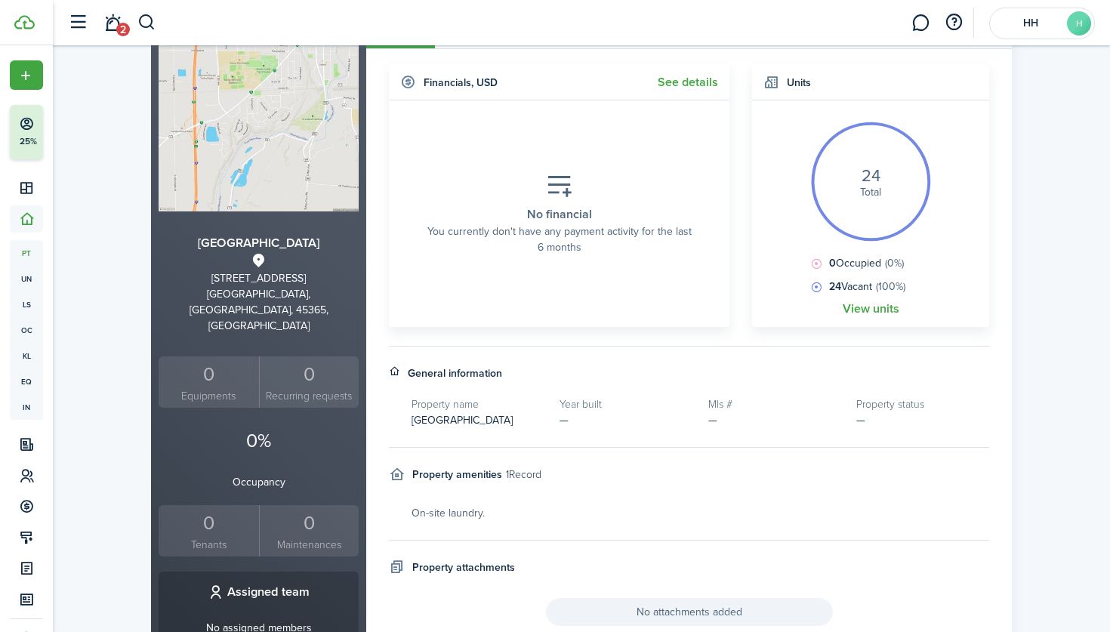
click at [242, 458] on property-sidebar-summary "[GEOGRAPHIC_DATA] [STREET_ADDRESS][PERSON_NAME] Equipments 0 Recurring requests…" at bounding box center [259, 395] width 200 height 322
click at [241, 509] on div "0" at bounding box center [208, 523] width 93 height 29
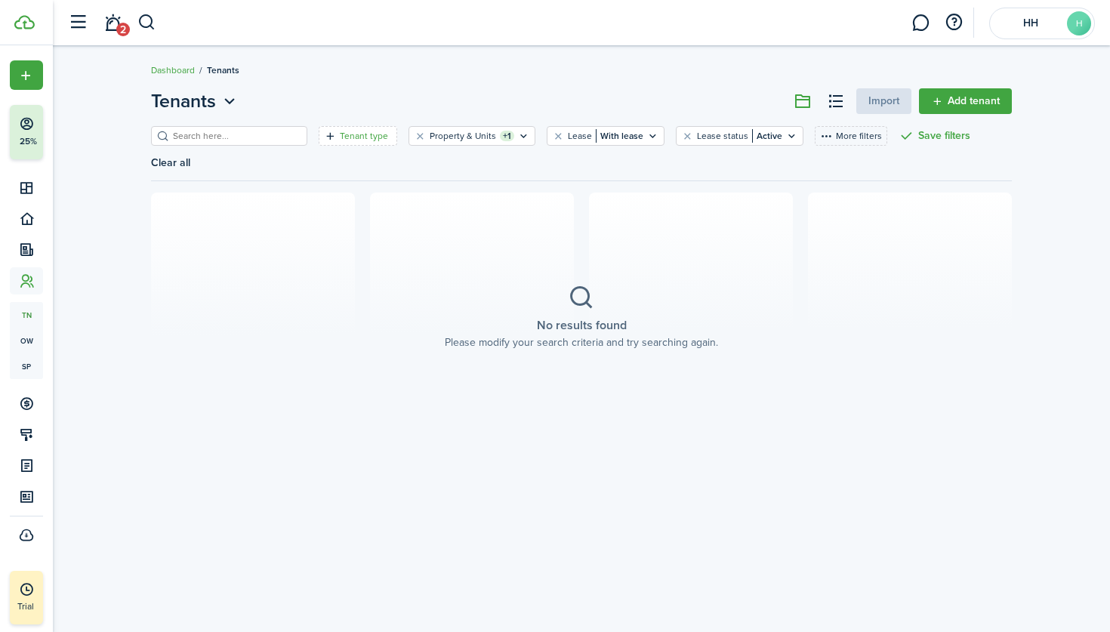
click at [365, 131] on filter-tag-label "Tenant type" at bounding box center [364, 136] width 48 height 14
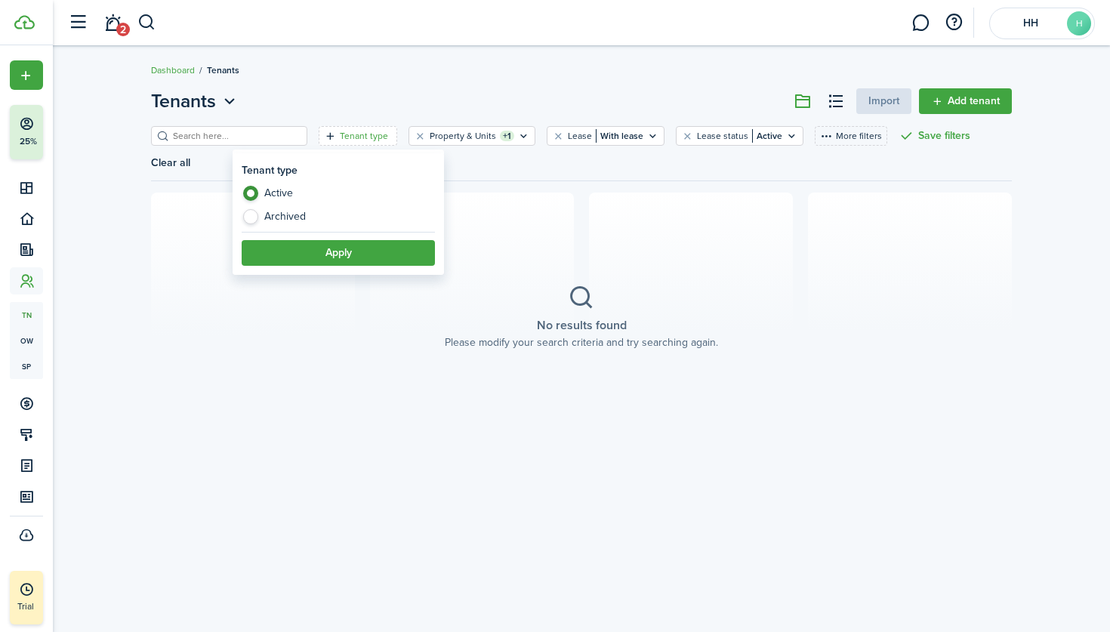
click at [374, 104] on header-page "Tenants Import Add tenant" at bounding box center [581, 107] width 861 height 39
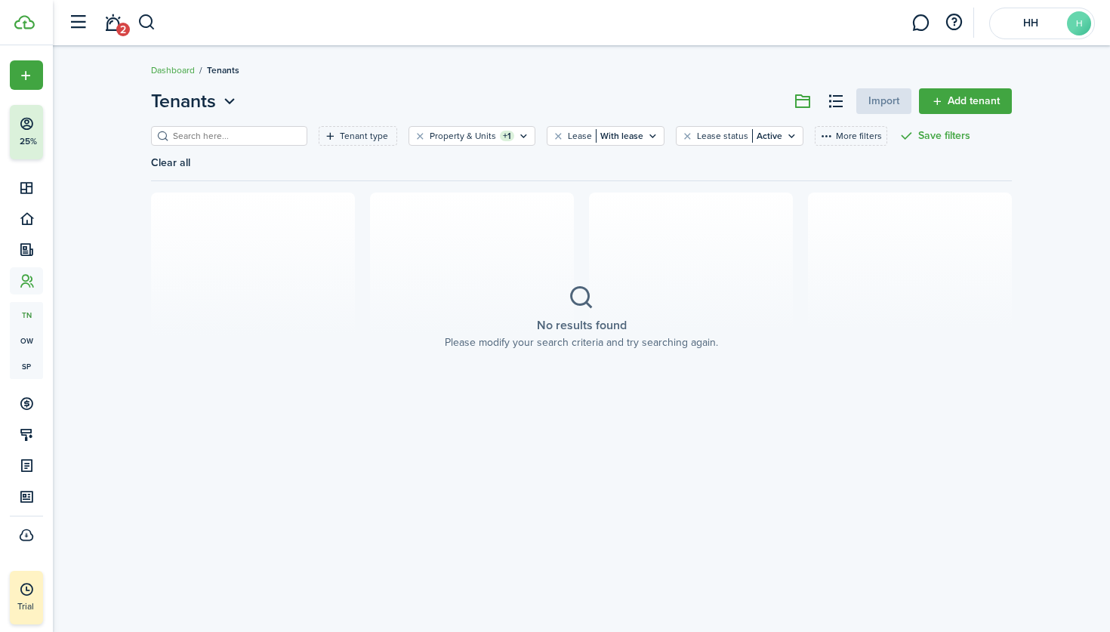
click at [893, 105] on div "Import" at bounding box center [883, 101] width 55 height 26
click at [874, 100] on div "Import" at bounding box center [883, 101] width 55 height 26
click at [945, 100] on link "Add tenant" at bounding box center [965, 101] width 93 height 26
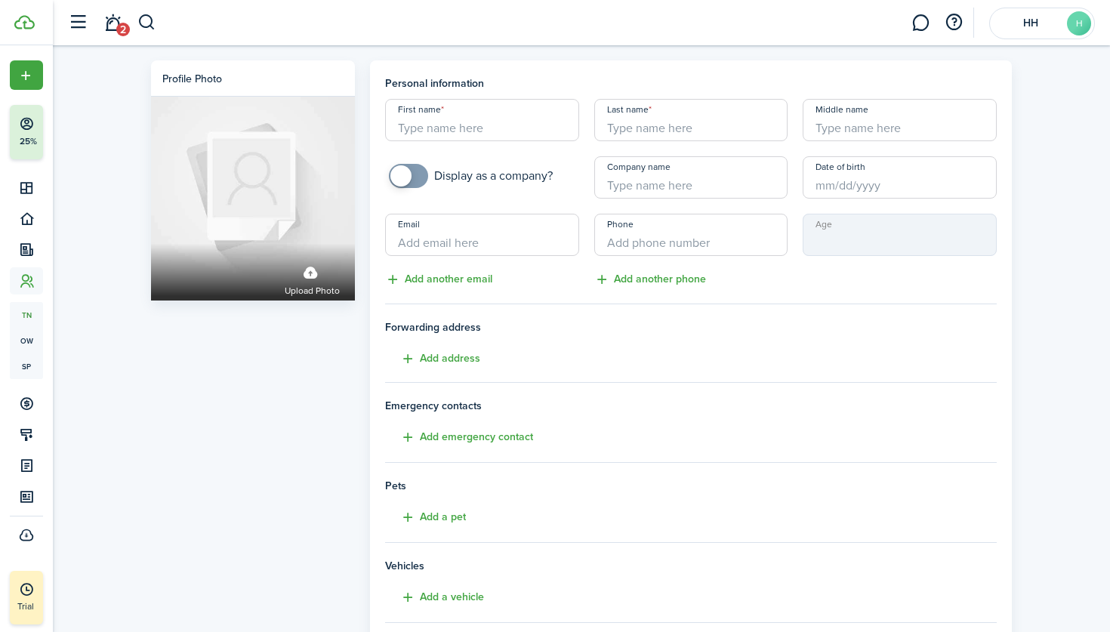
click at [72, 23] on button "button" at bounding box center [77, 22] width 29 height 29
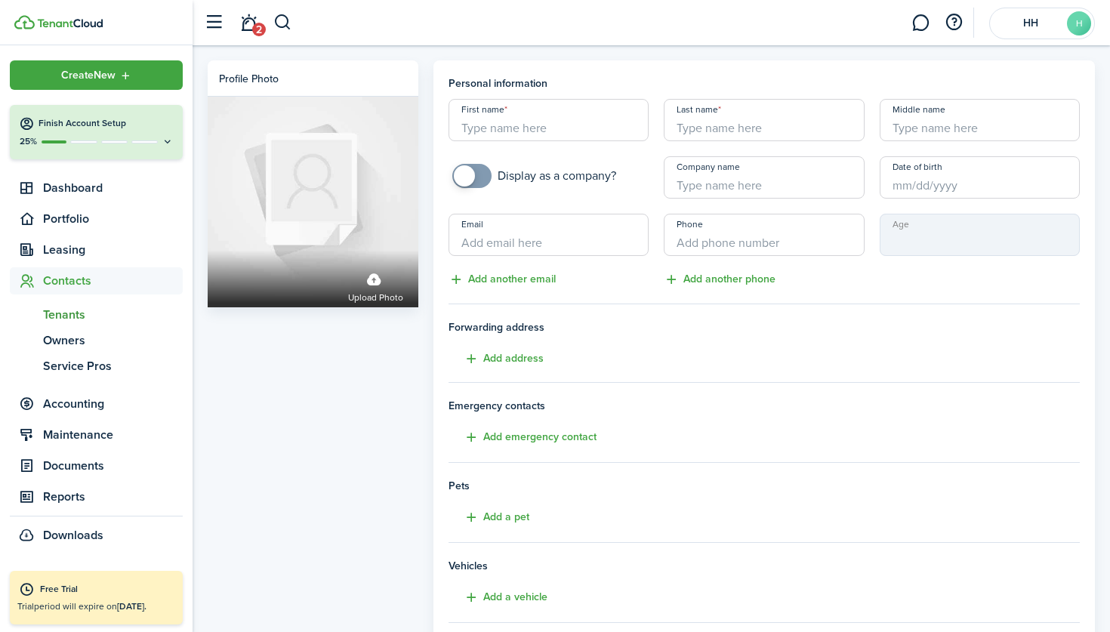
click at [138, 139] on div "25%" at bounding box center [96, 141] width 155 height 13
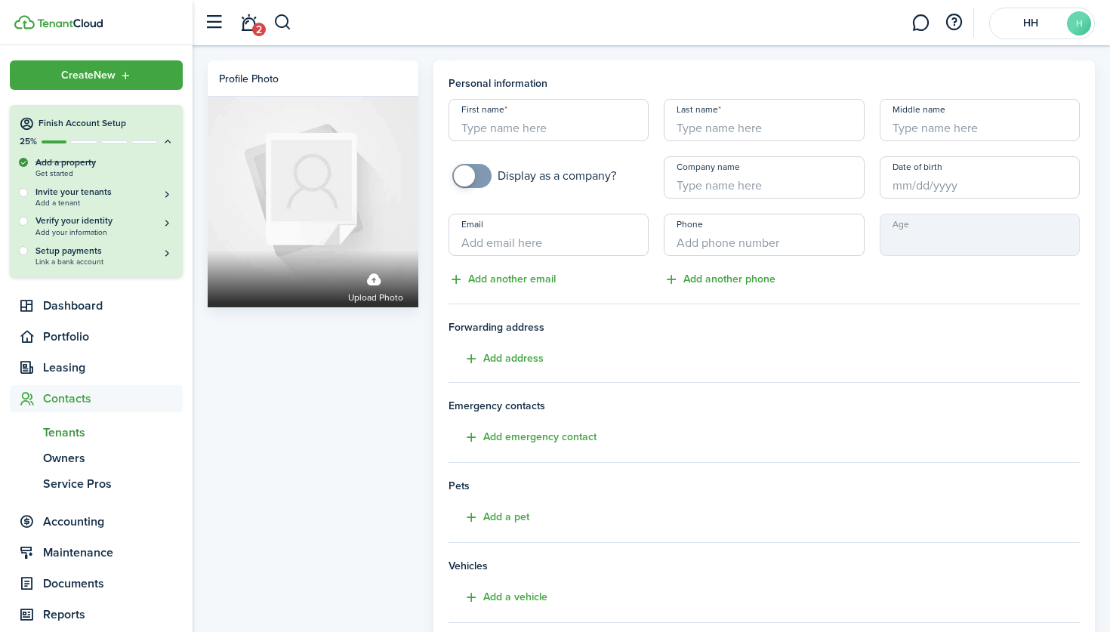
click at [156, 122] on h4 "Finish Account Setup" at bounding box center [106, 123] width 135 height 13
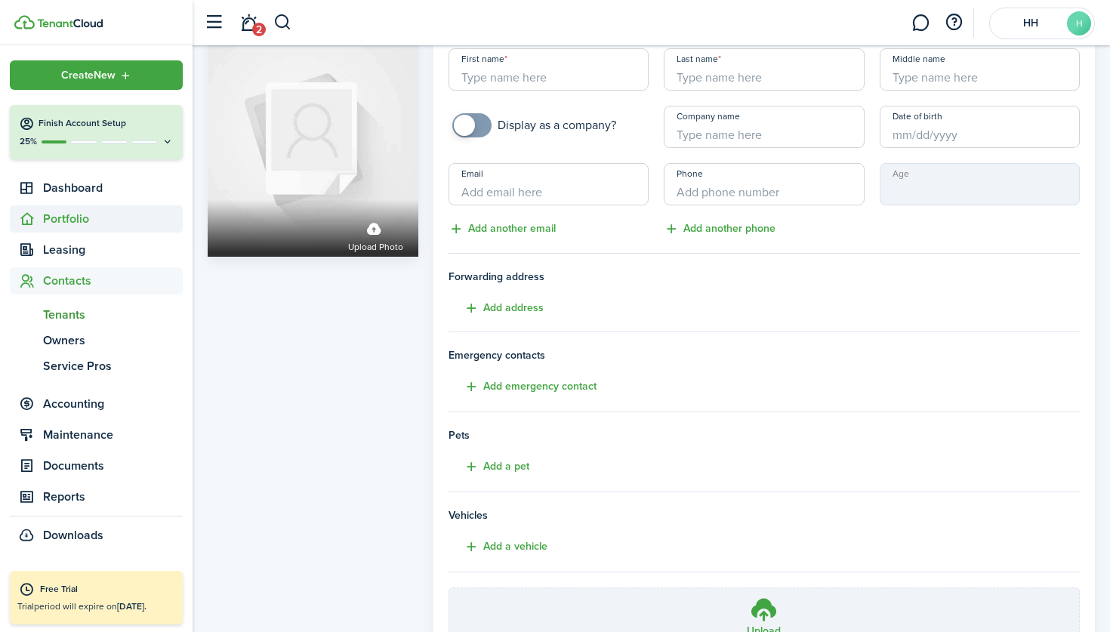
scroll to position [105, 0]
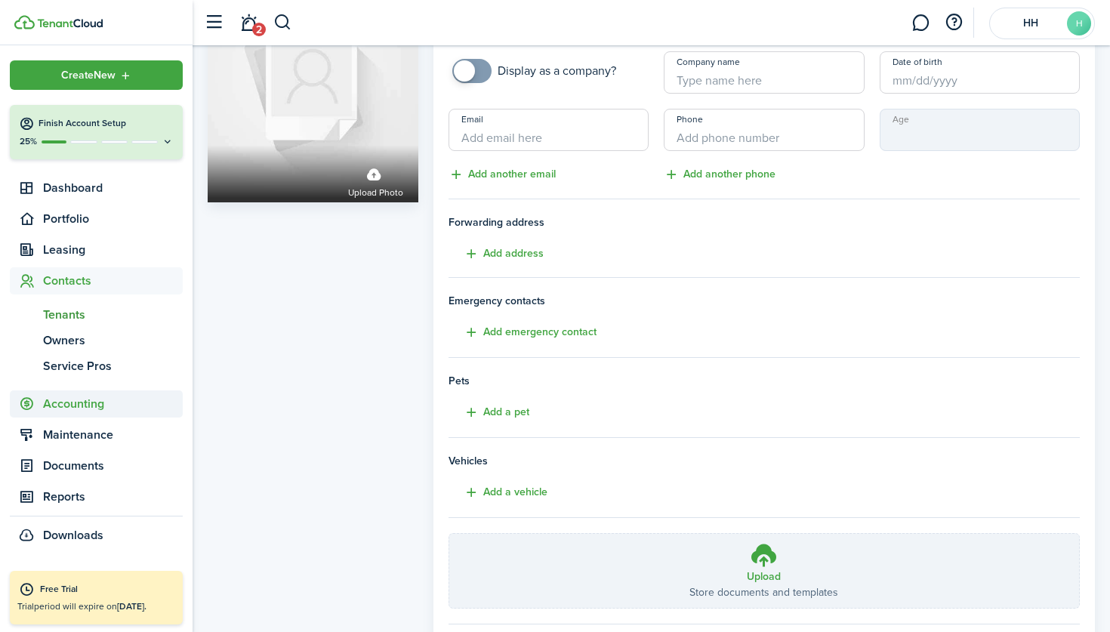
click at [107, 410] on span "Accounting" at bounding box center [113, 404] width 140 height 18
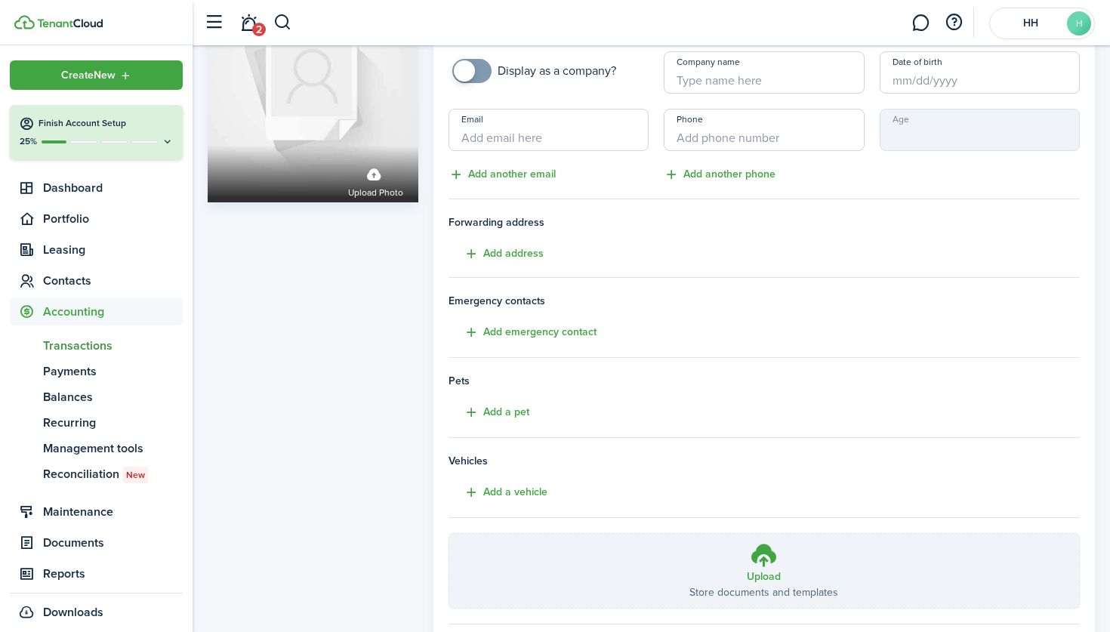
click at [131, 338] on span "Transactions" at bounding box center [113, 346] width 140 height 18
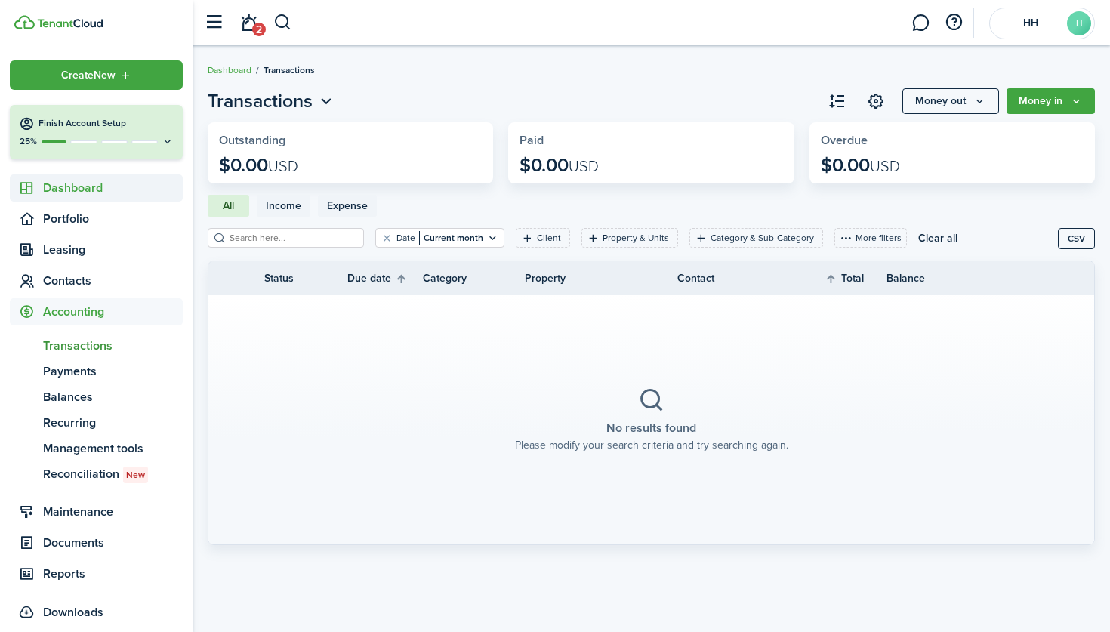
click at [103, 183] on span "Dashboard" at bounding box center [113, 188] width 140 height 18
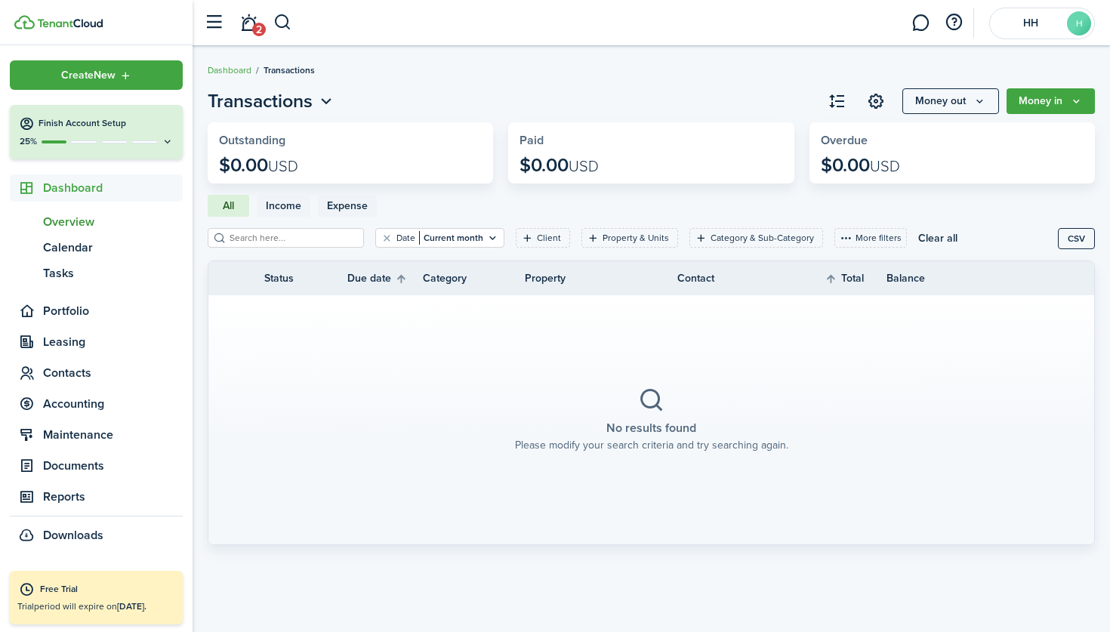
click at [83, 230] on span "Overview" at bounding box center [113, 222] width 140 height 18
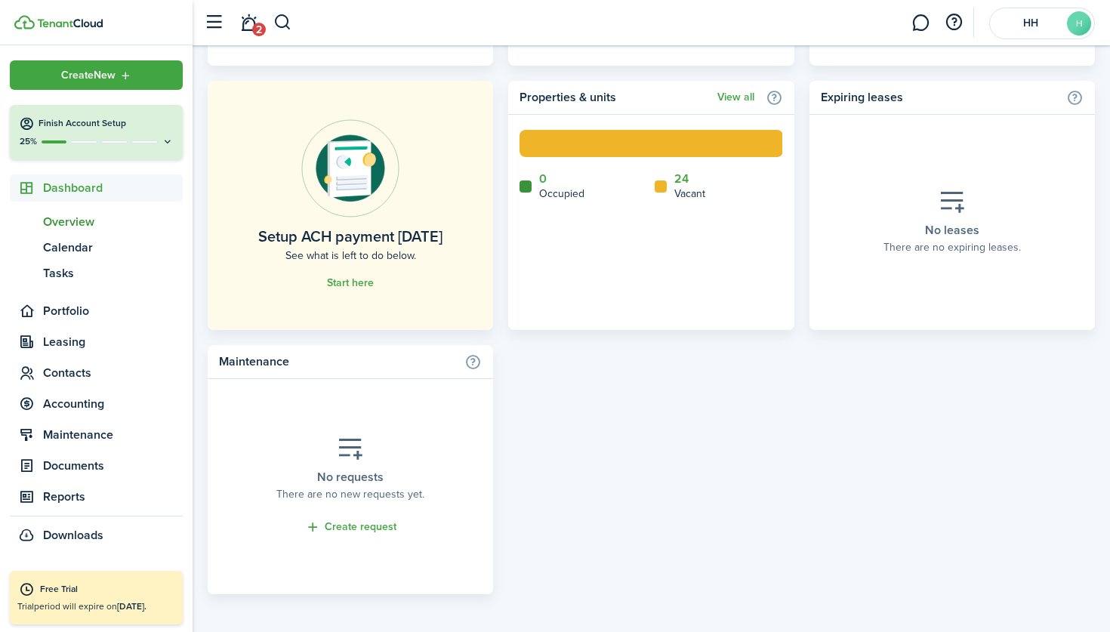
scroll to position [879, 0]
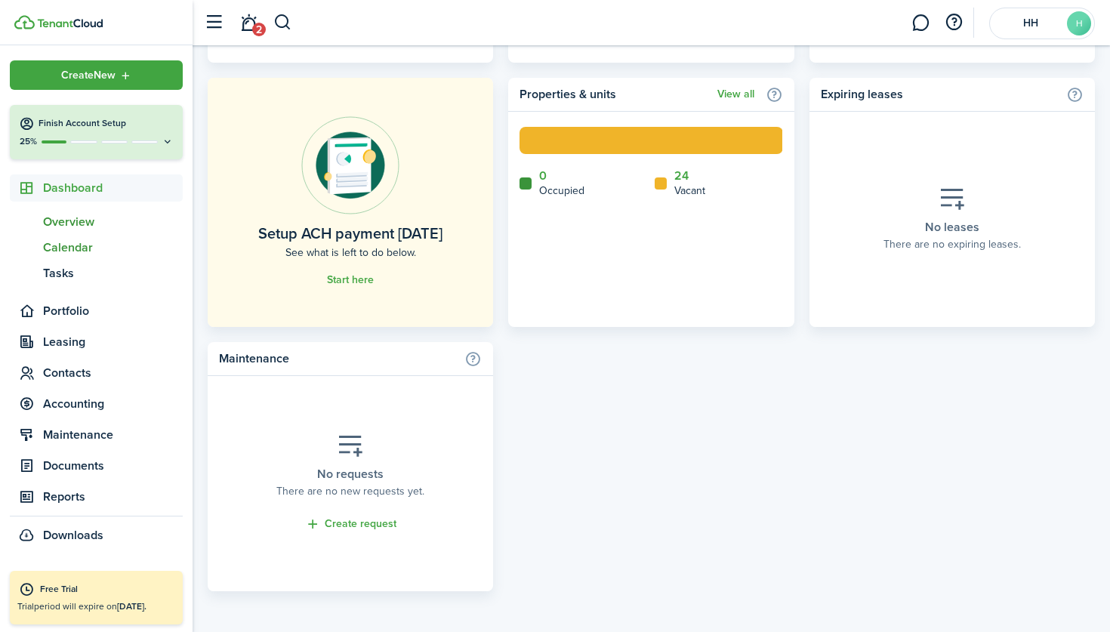
click at [133, 245] on span "Calendar" at bounding box center [113, 248] width 140 height 18
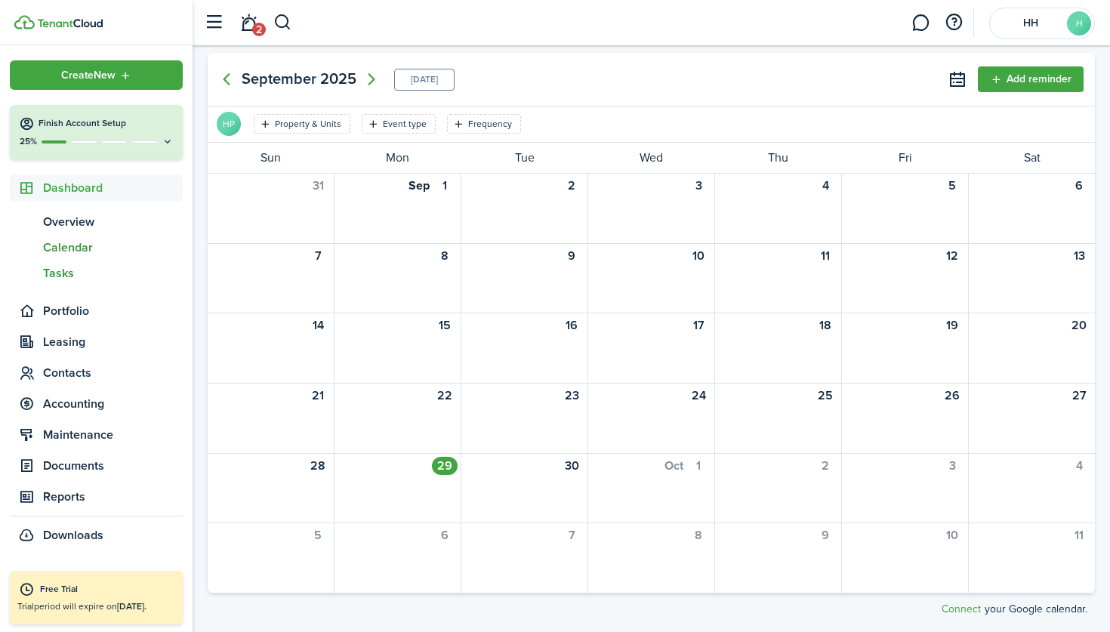
click at [54, 272] on span "Tasks" at bounding box center [113, 273] width 140 height 18
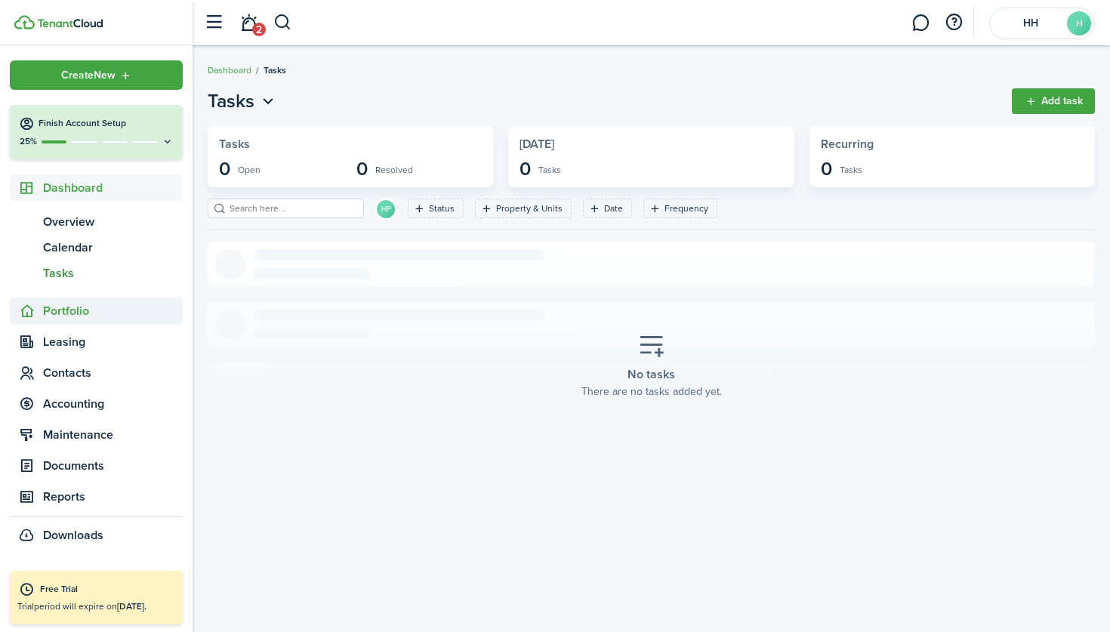
click at [87, 312] on span "Portfolio" at bounding box center [113, 311] width 140 height 18
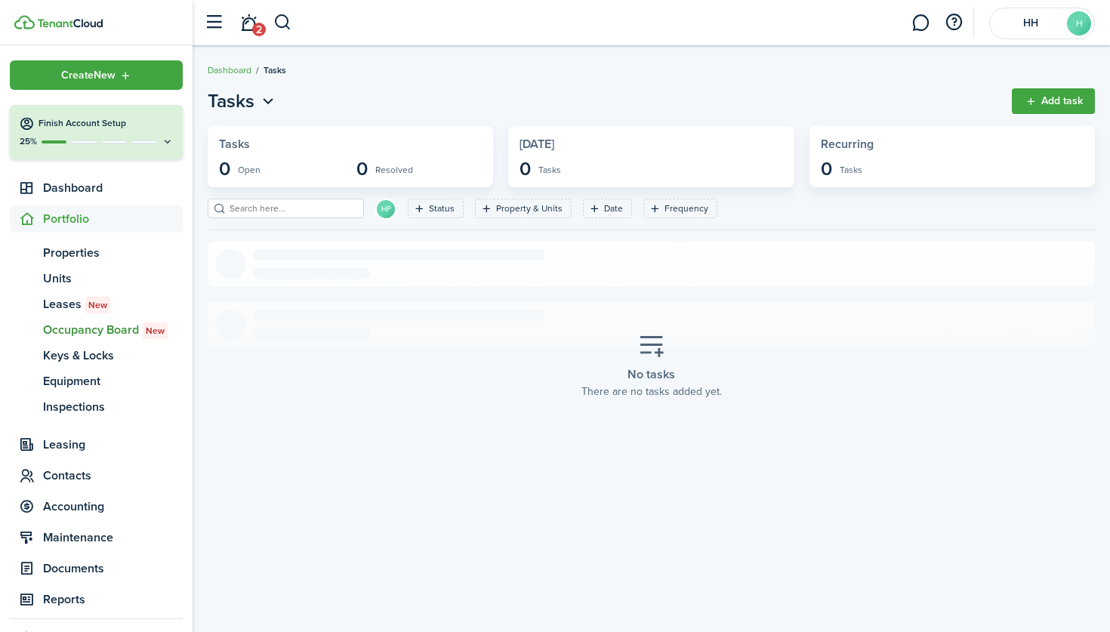
click at [71, 323] on span "Occupancy Board New" at bounding box center [113, 330] width 140 height 18
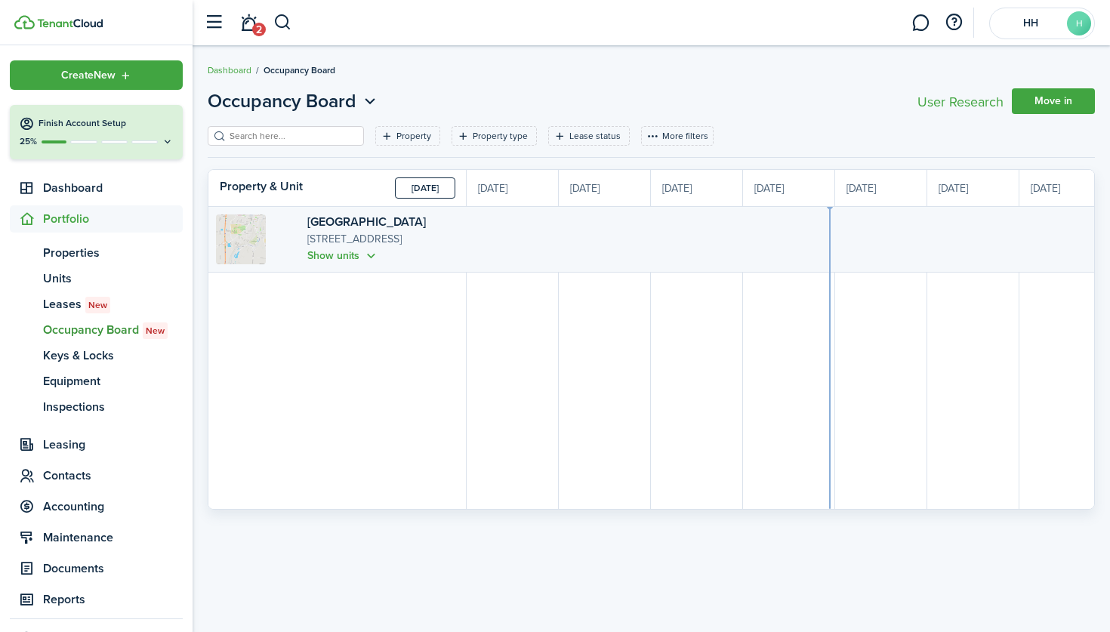
scroll to position [0, 276]
drag, startPoint x: 554, startPoint y: 216, endPoint x: 621, endPoint y: 219, distance: 66.5
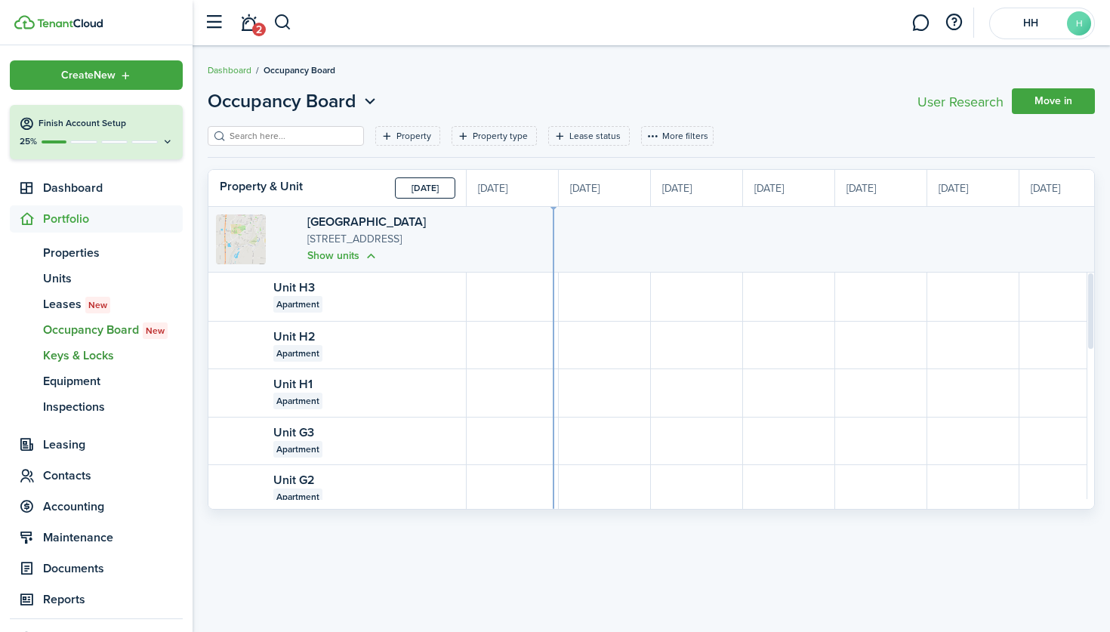
click at [115, 357] on span "Keys & Locks" at bounding box center [113, 356] width 140 height 18
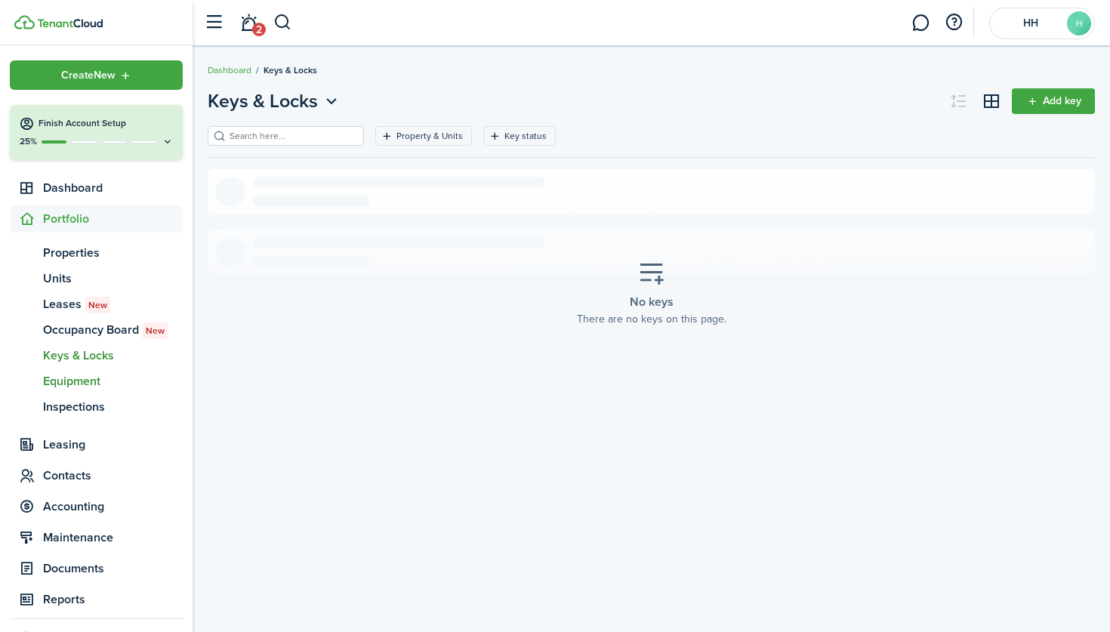
click at [73, 382] on span "Equipment" at bounding box center [113, 381] width 140 height 18
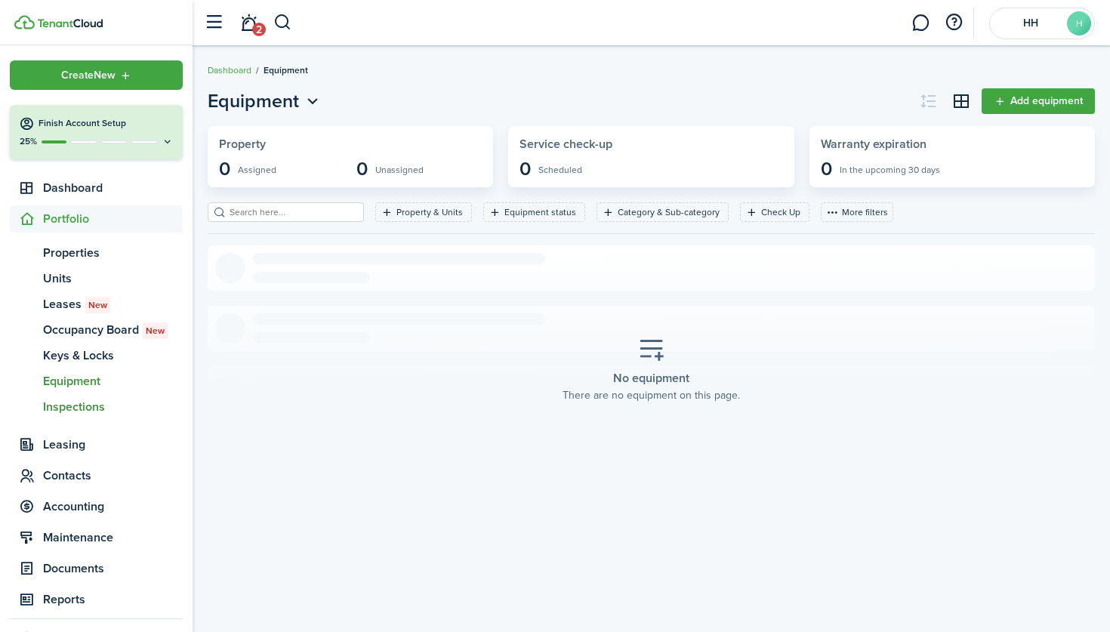
click at [83, 406] on span "Inspections" at bounding box center [113, 407] width 140 height 18
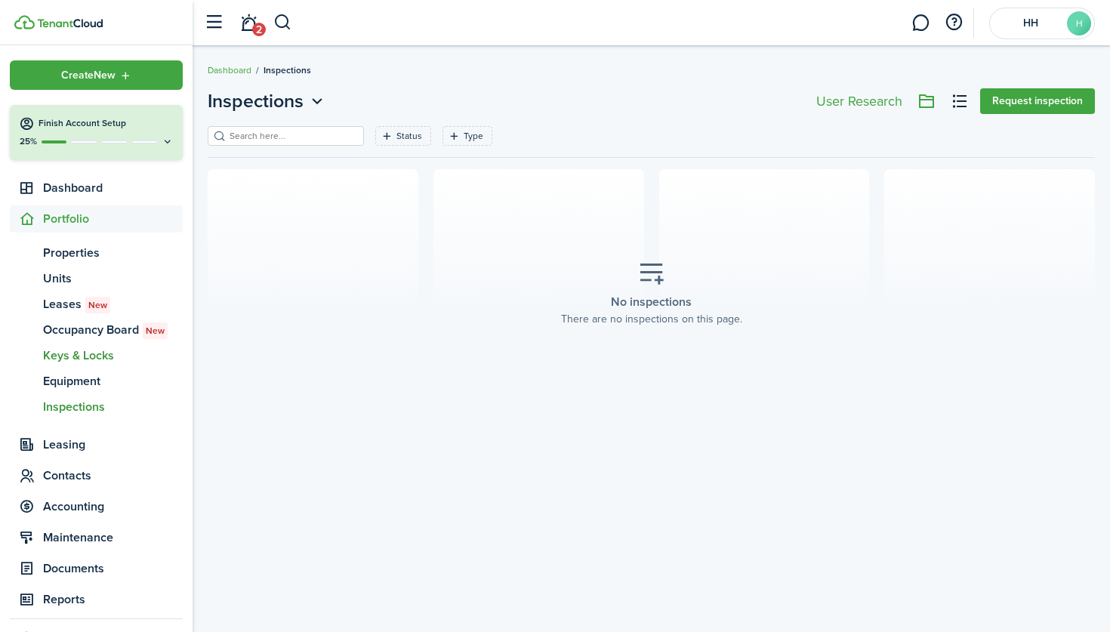
click at [83, 362] on span "Keys & Locks" at bounding box center [113, 356] width 140 height 18
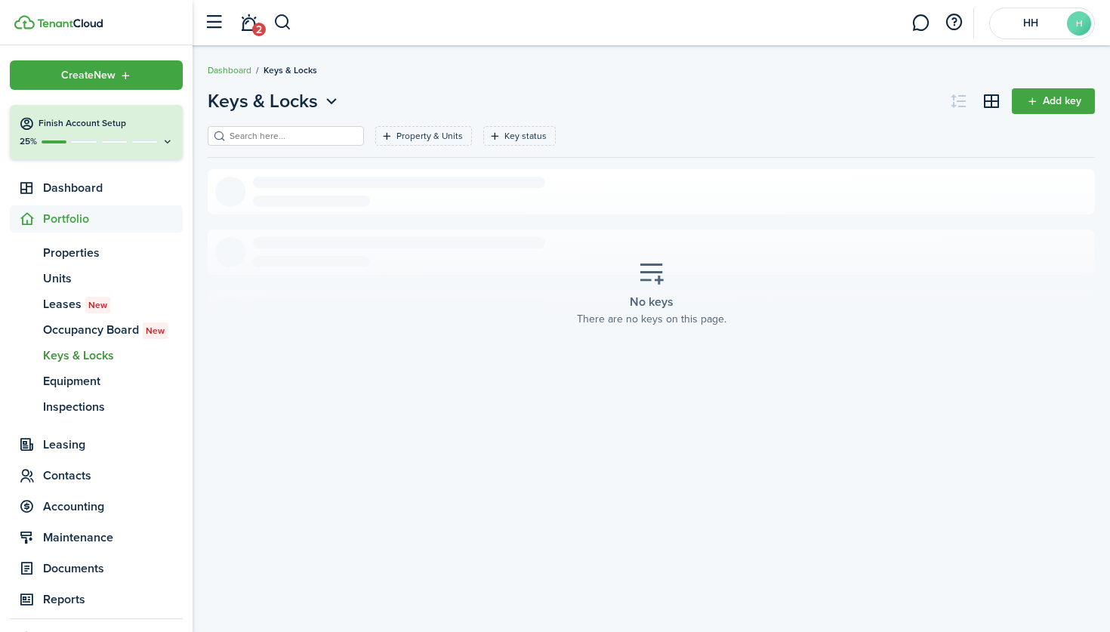
click at [1051, 106] on link "Add key" at bounding box center [1053, 101] width 83 height 26
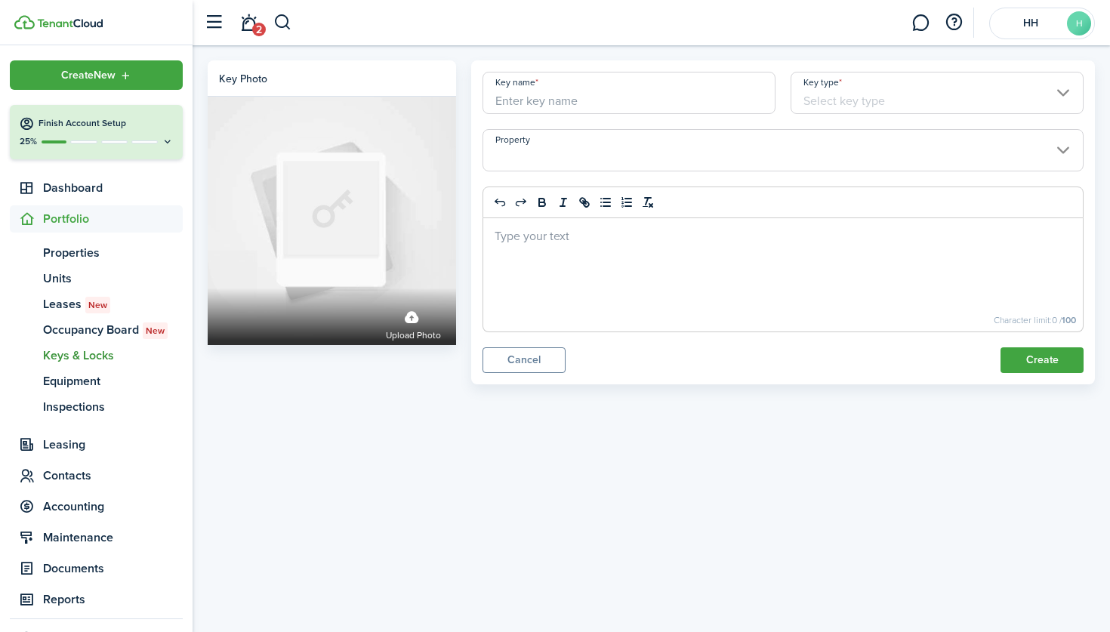
click at [873, 92] on input "Key type" at bounding box center [936, 93] width 293 height 42
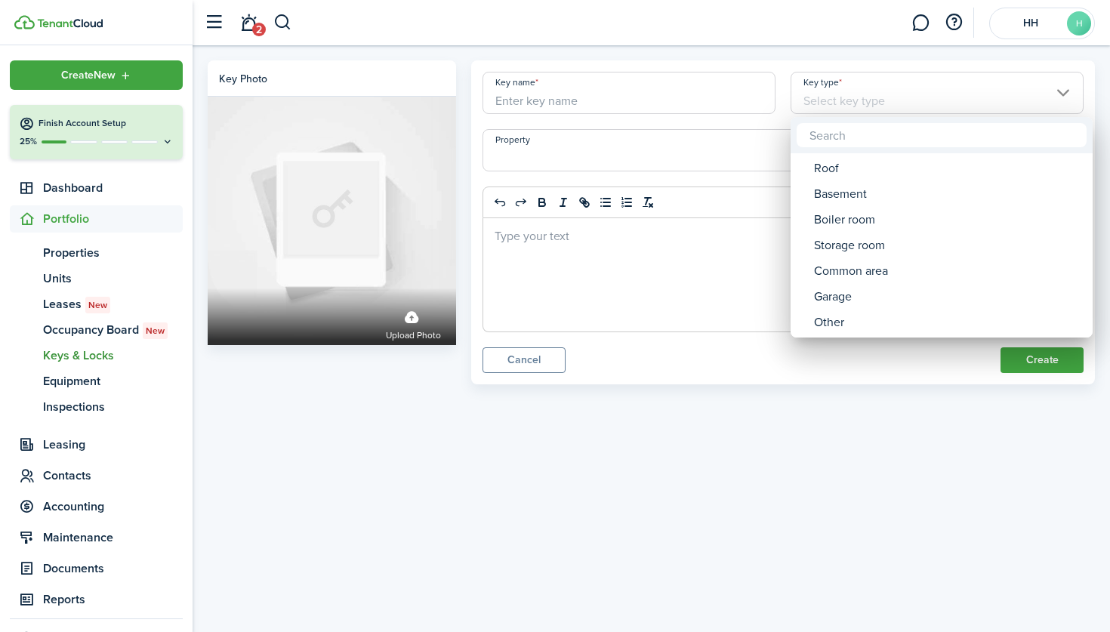
click at [852, 483] on div at bounding box center [554, 315] width 1351 height 873
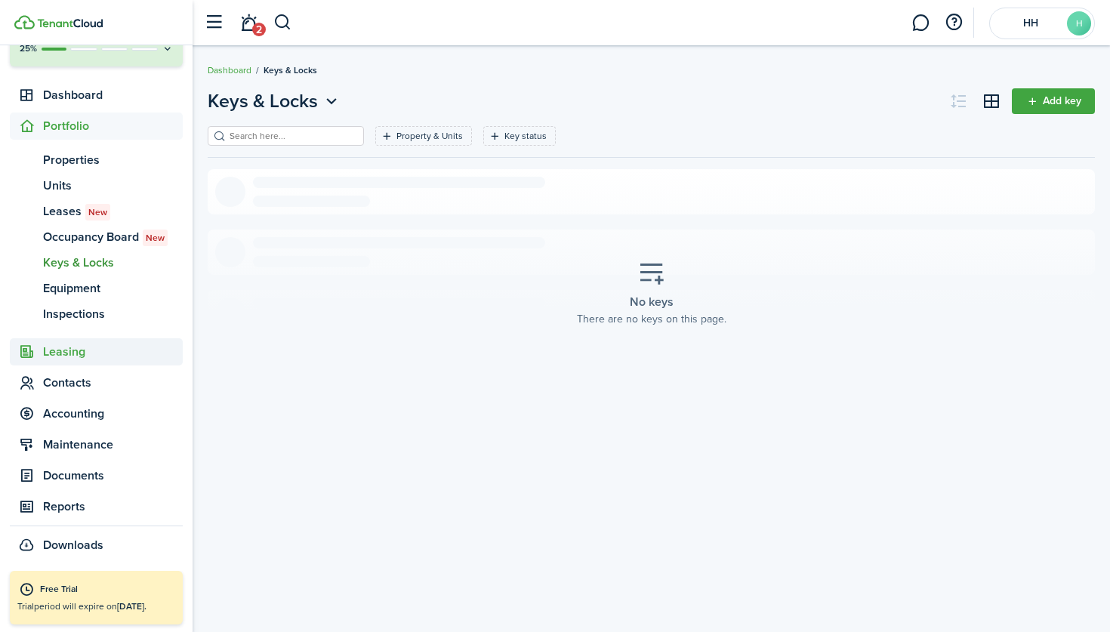
click at [86, 347] on span "Leasing" at bounding box center [113, 352] width 140 height 18
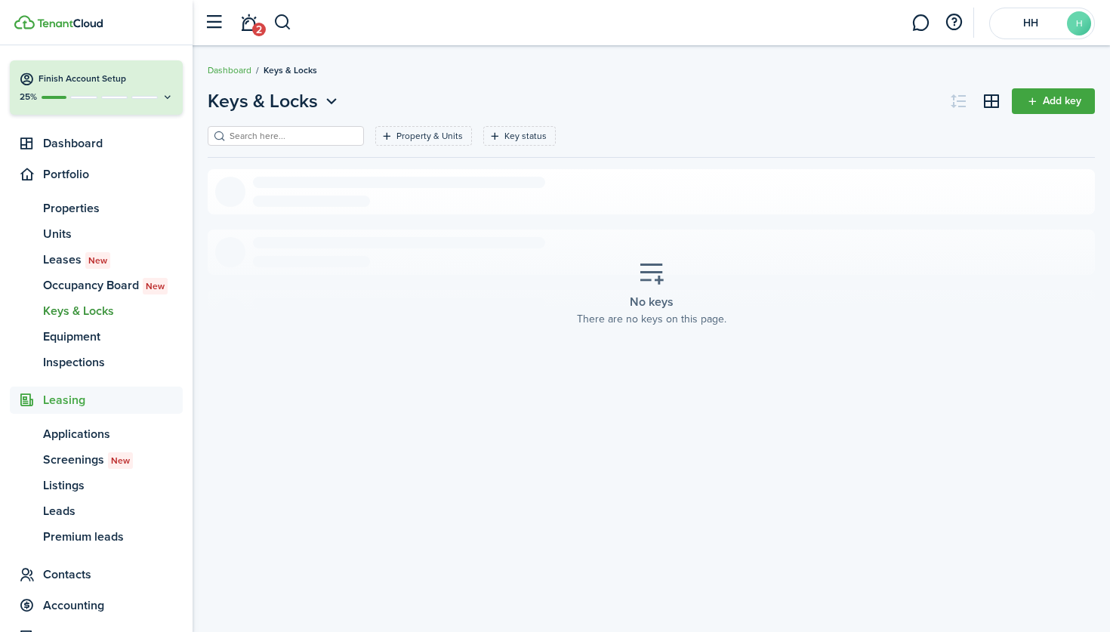
scroll to position [42, 0]
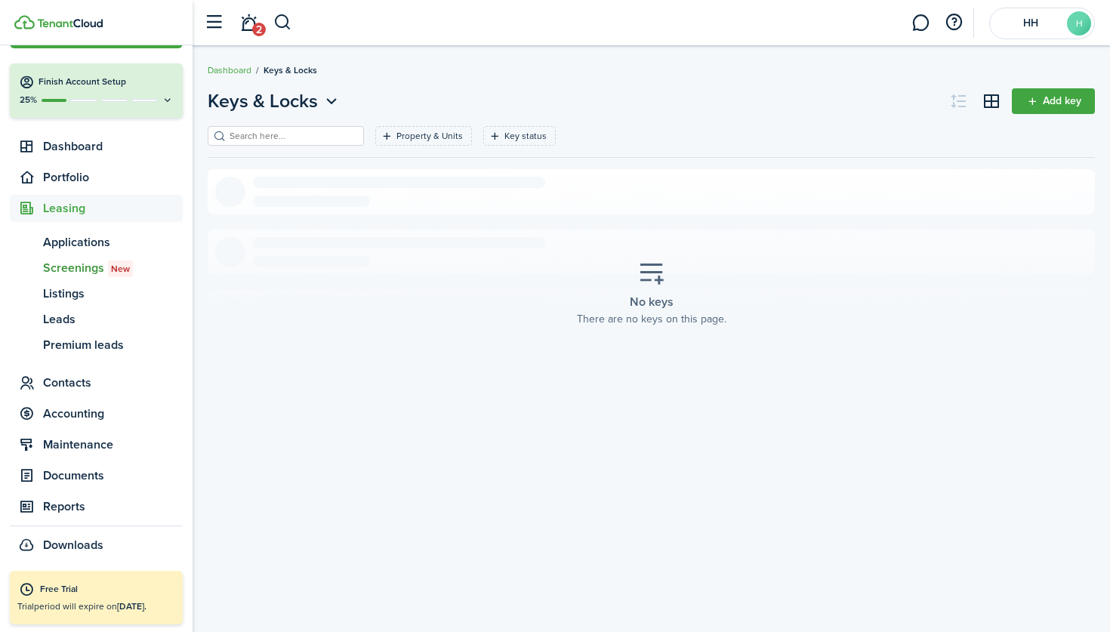
click at [100, 271] on span "Screenings New" at bounding box center [113, 268] width 140 height 18
click at [96, 295] on span "Listings" at bounding box center [113, 294] width 140 height 18
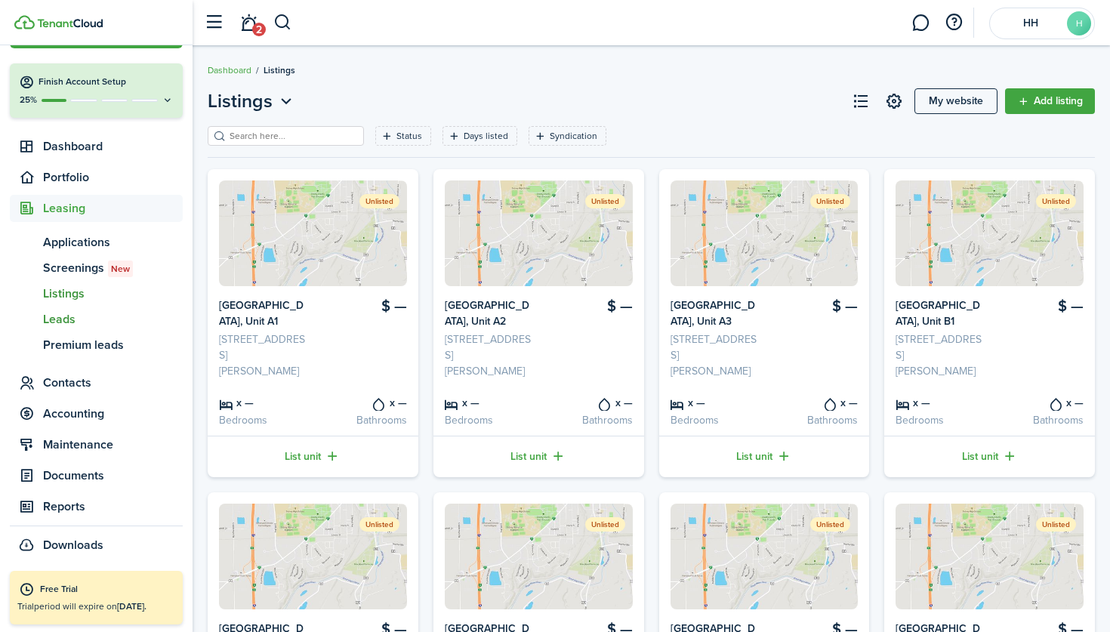
click at [72, 325] on span "Leads" at bounding box center [113, 319] width 140 height 18
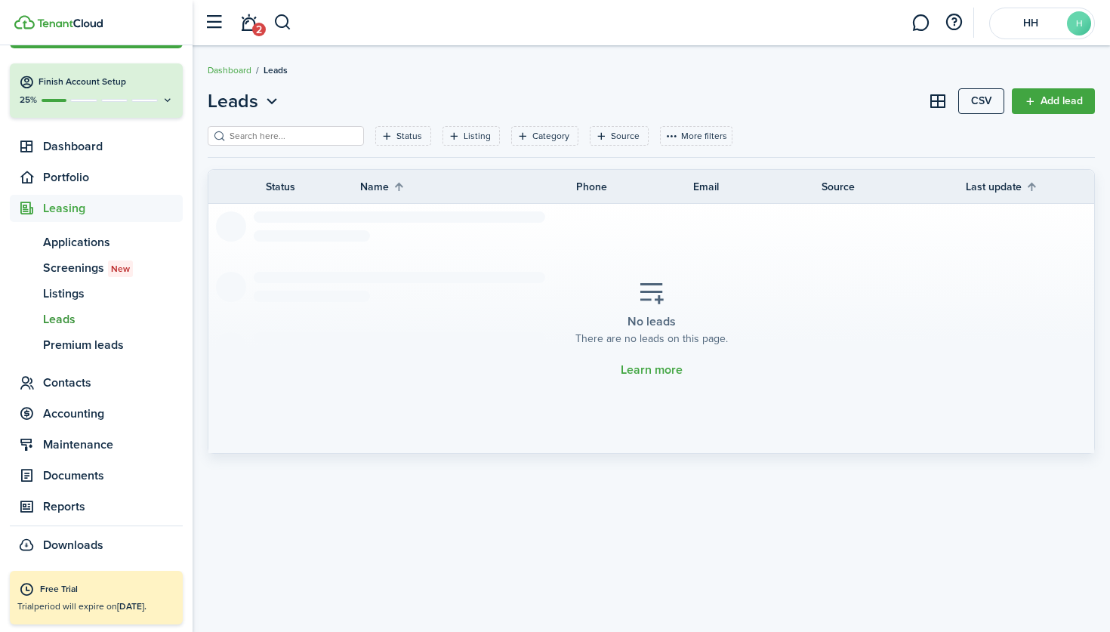
click at [85, 341] on span "Premium leads" at bounding box center [113, 345] width 140 height 18
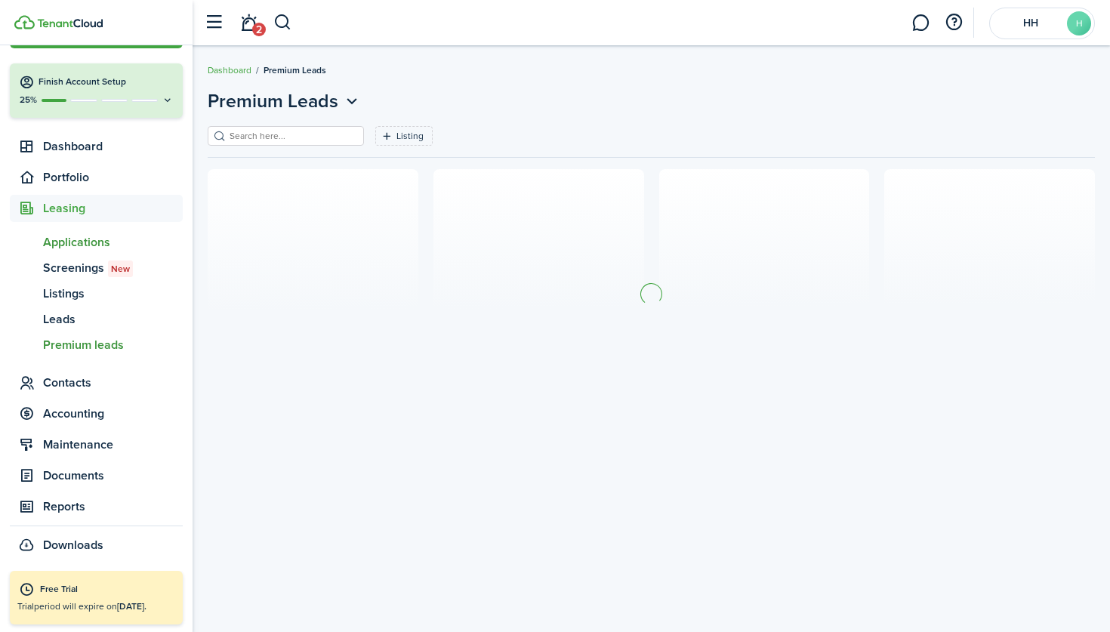
click at [79, 251] on link "ap Applications" at bounding box center [96, 242] width 173 height 26
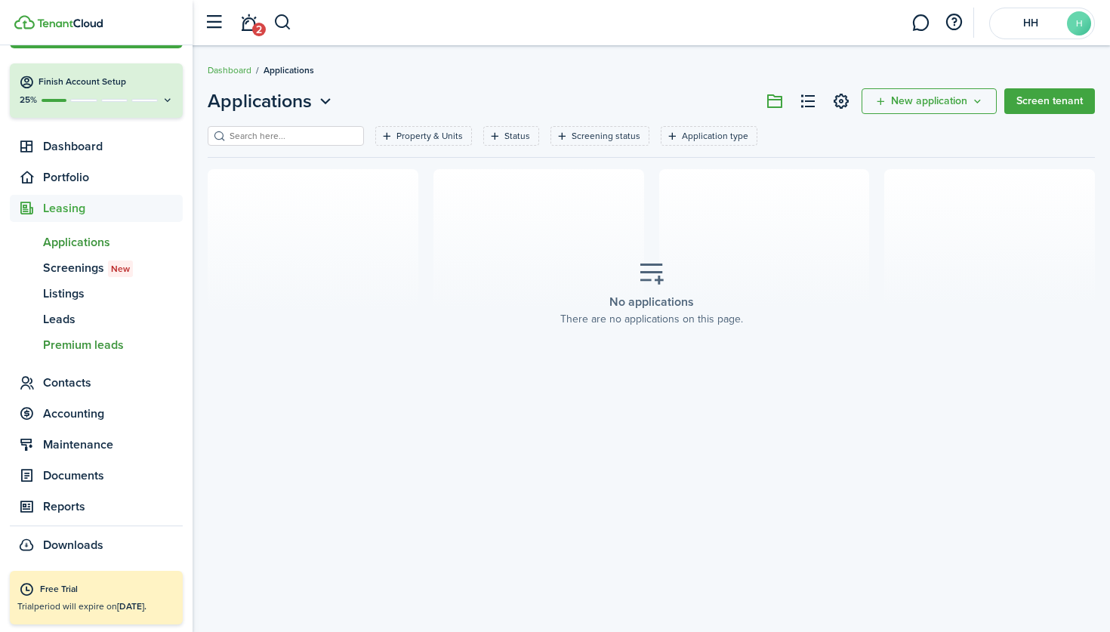
click at [91, 340] on span "Premium leads" at bounding box center [113, 345] width 140 height 18
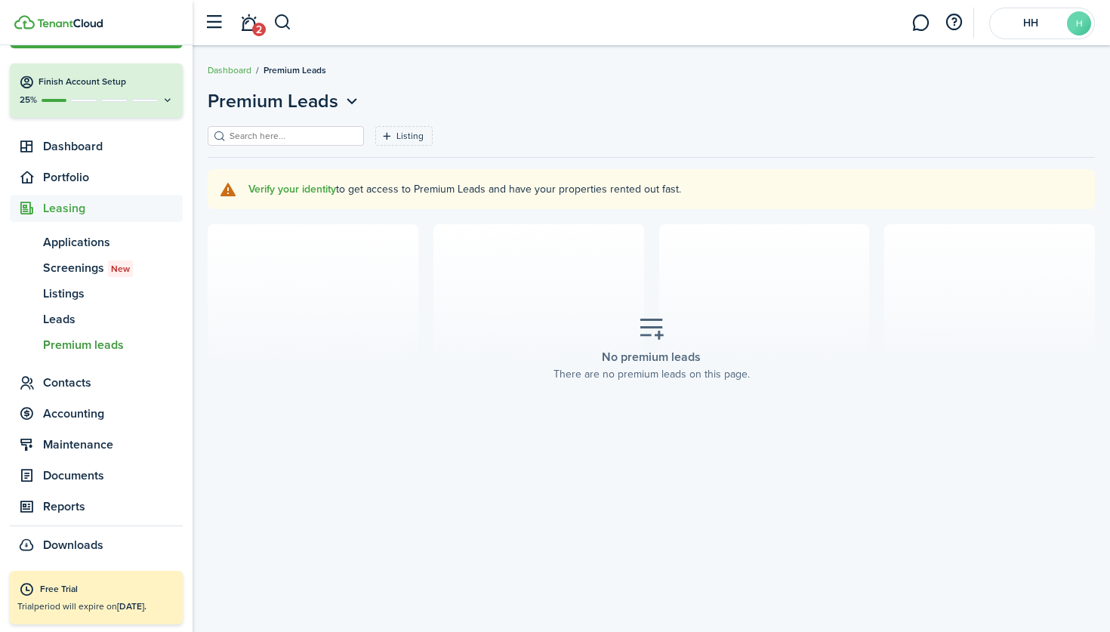
click at [91, 340] on span "Premium leads" at bounding box center [113, 345] width 140 height 18
click at [75, 385] on span "Contacts" at bounding box center [113, 383] width 140 height 18
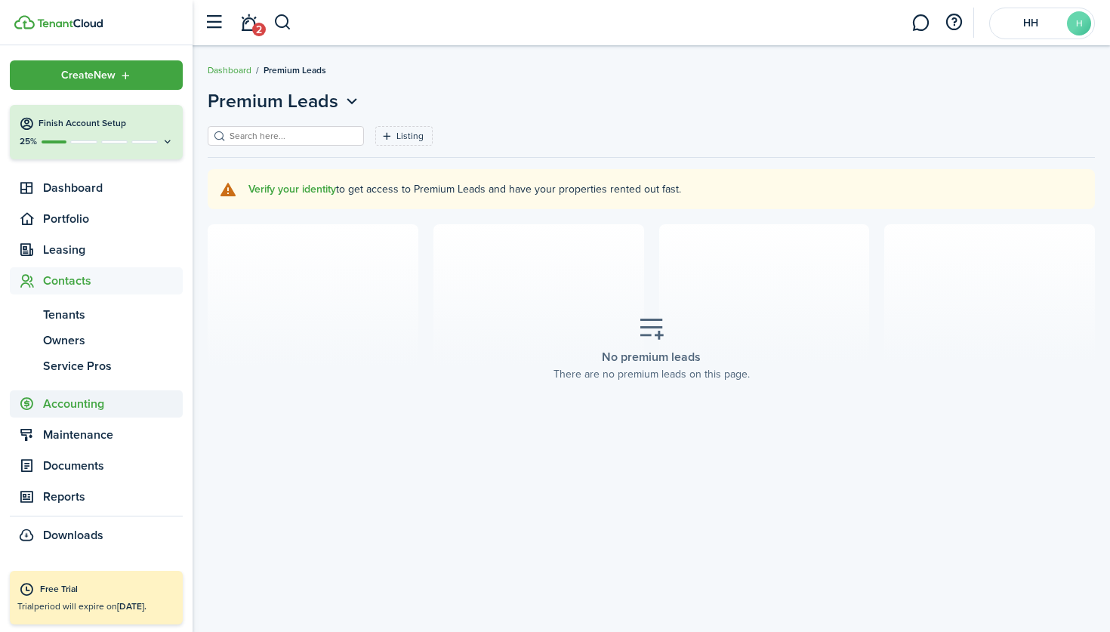
click at [72, 395] on span "Accounting" at bounding box center [113, 404] width 140 height 18
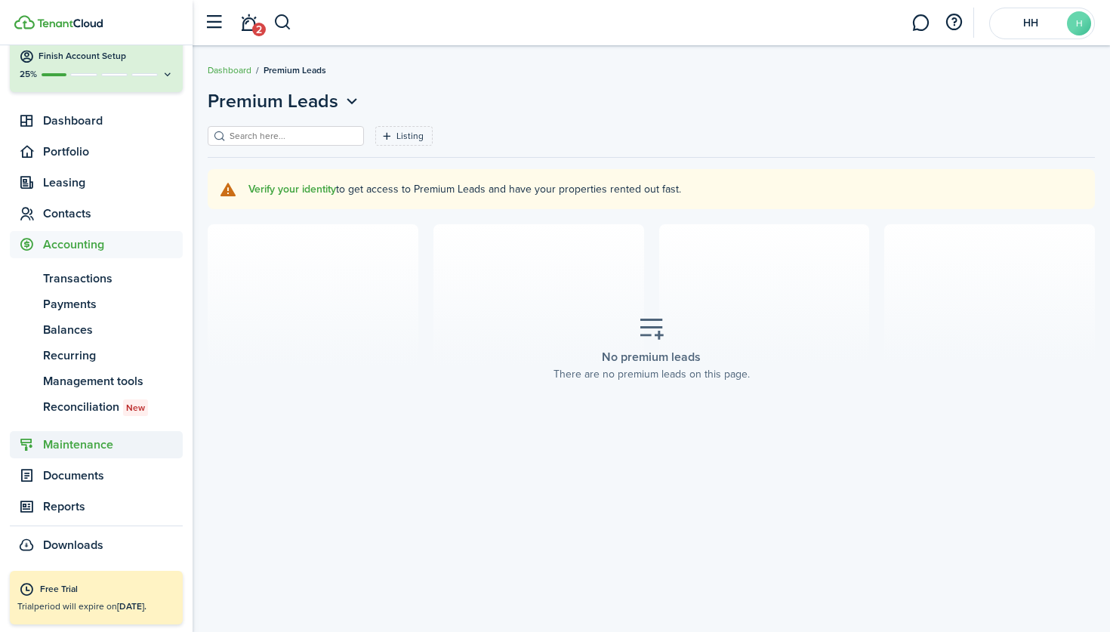
click at [75, 455] on span "Maintenance" at bounding box center [96, 444] width 173 height 27
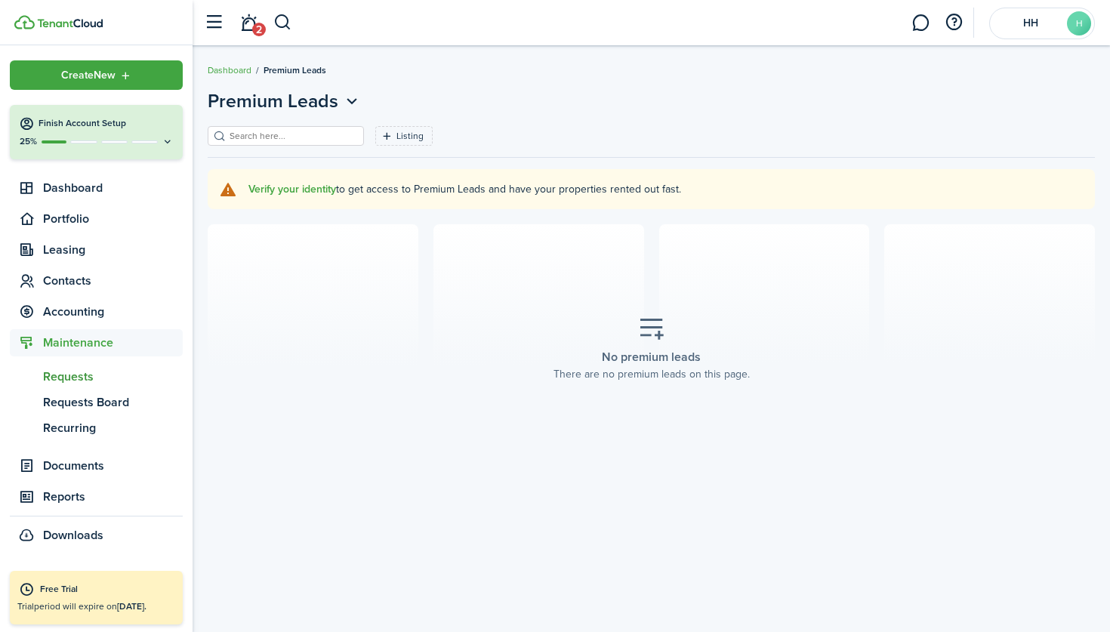
click at [81, 387] on link "rq Requests" at bounding box center [96, 377] width 173 height 26
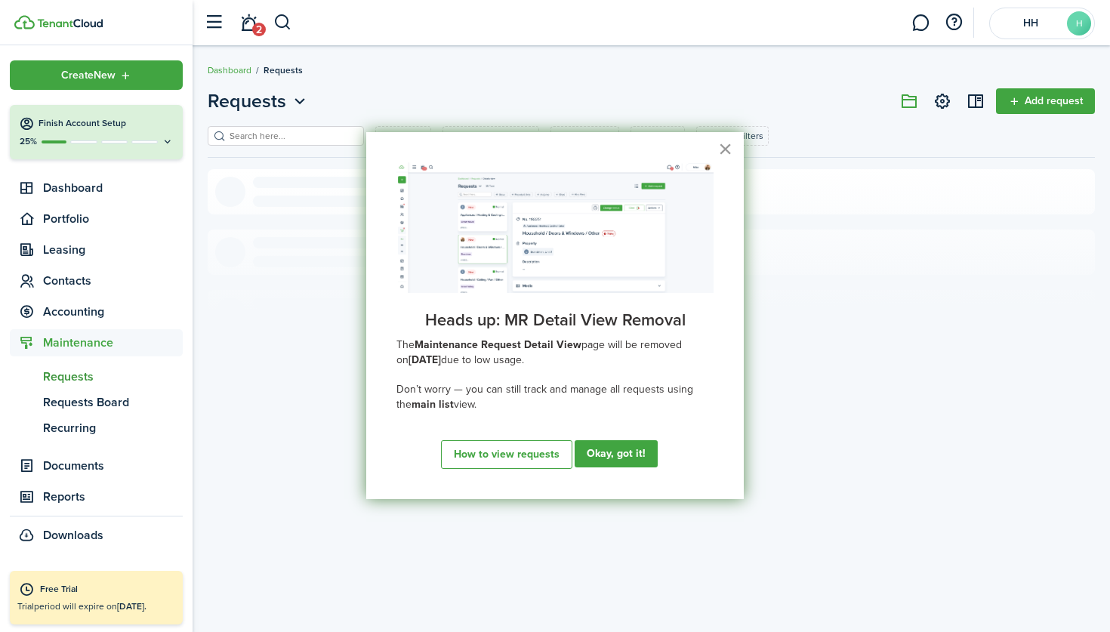
click at [722, 143] on button "×" at bounding box center [725, 149] width 14 height 24
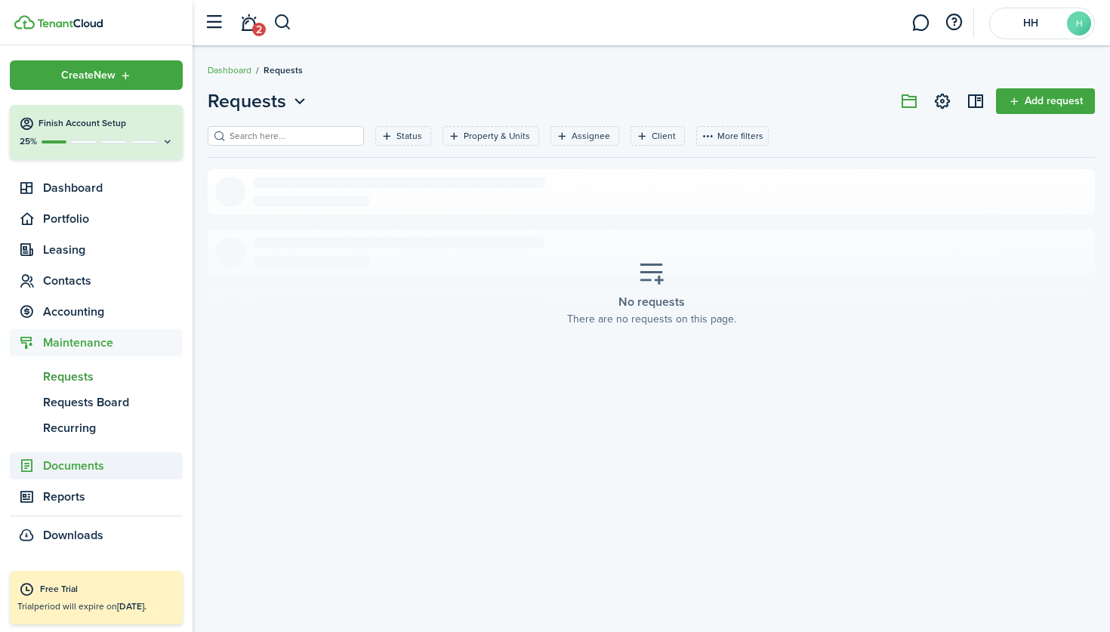
click at [116, 469] on span "Documents" at bounding box center [113, 466] width 140 height 18
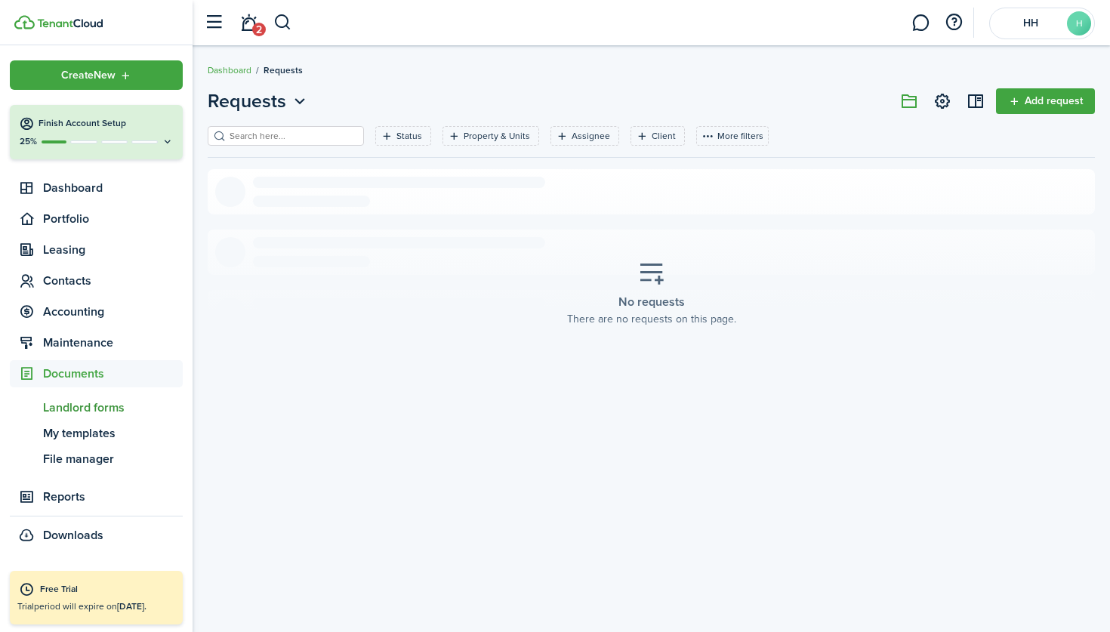
click at [112, 407] on span "Landlord forms" at bounding box center [113, 408] width 140 height 18
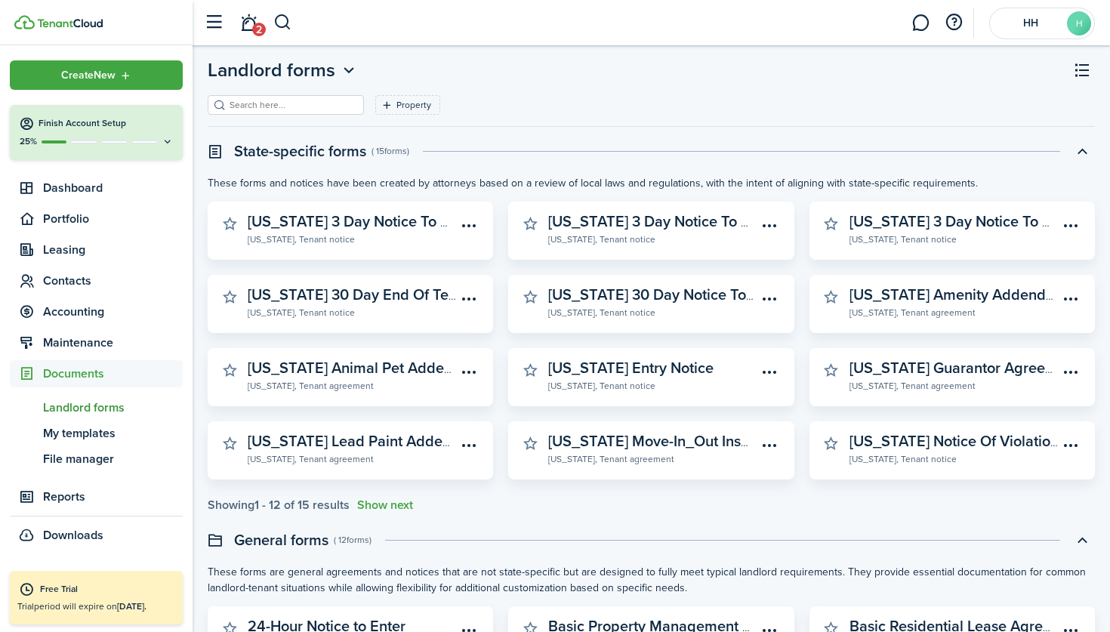
scroll to position [44, 0]
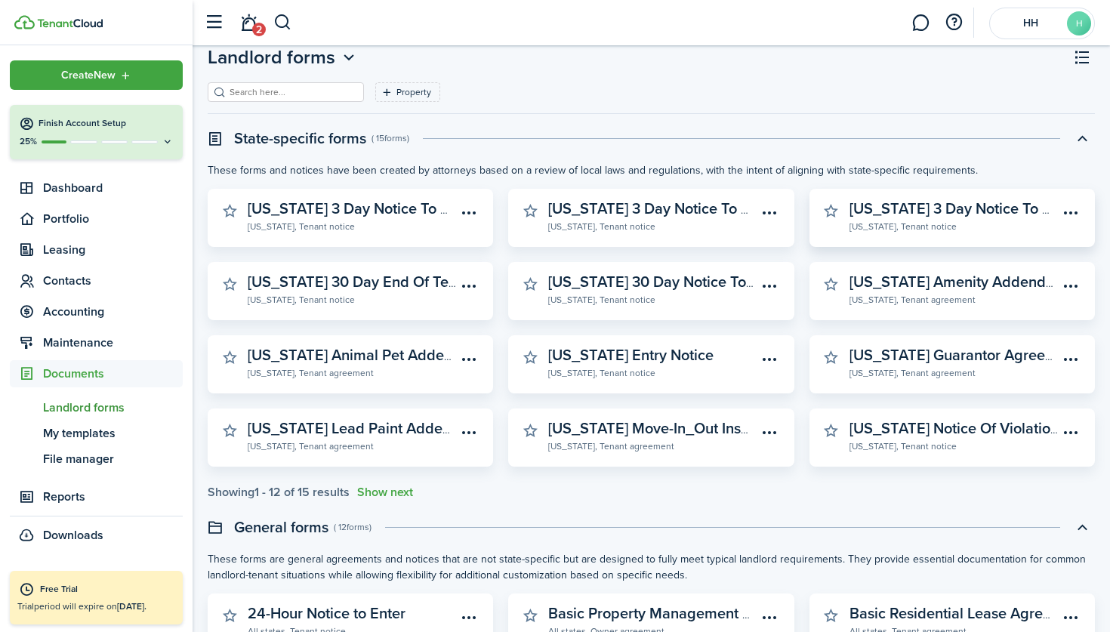
click at [997, 221] on widget-stats-subtitle "[US_STATE], Tenant notice" at bounding box center [953, 225] width 208 height 15
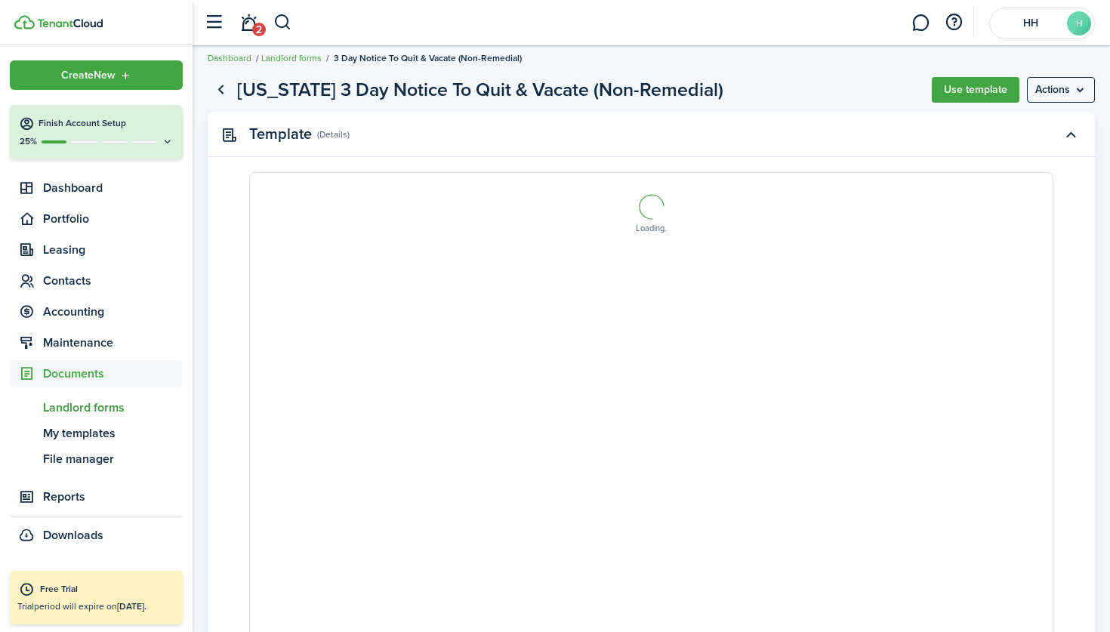
select select "fit"
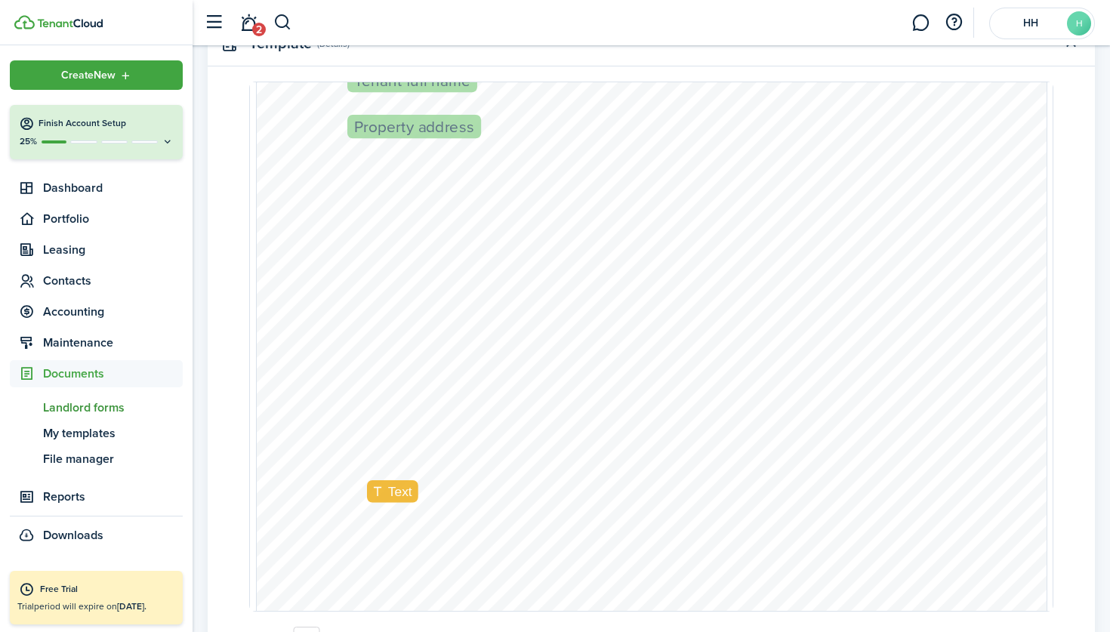
scroll to position [222, 0]
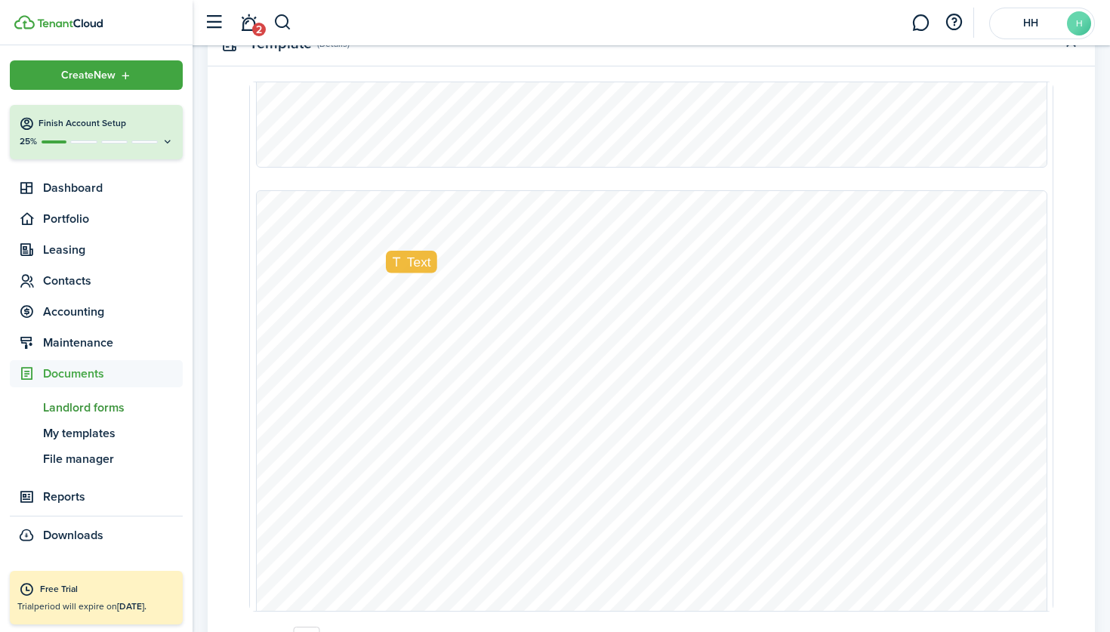
type input "2"
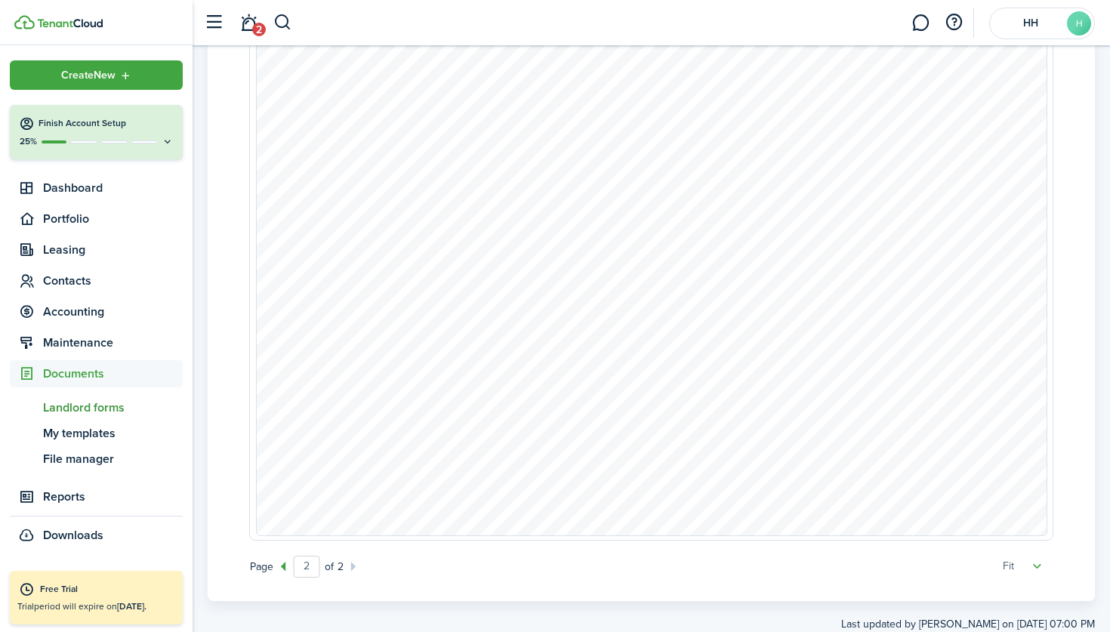
scroll to position [207, 0]
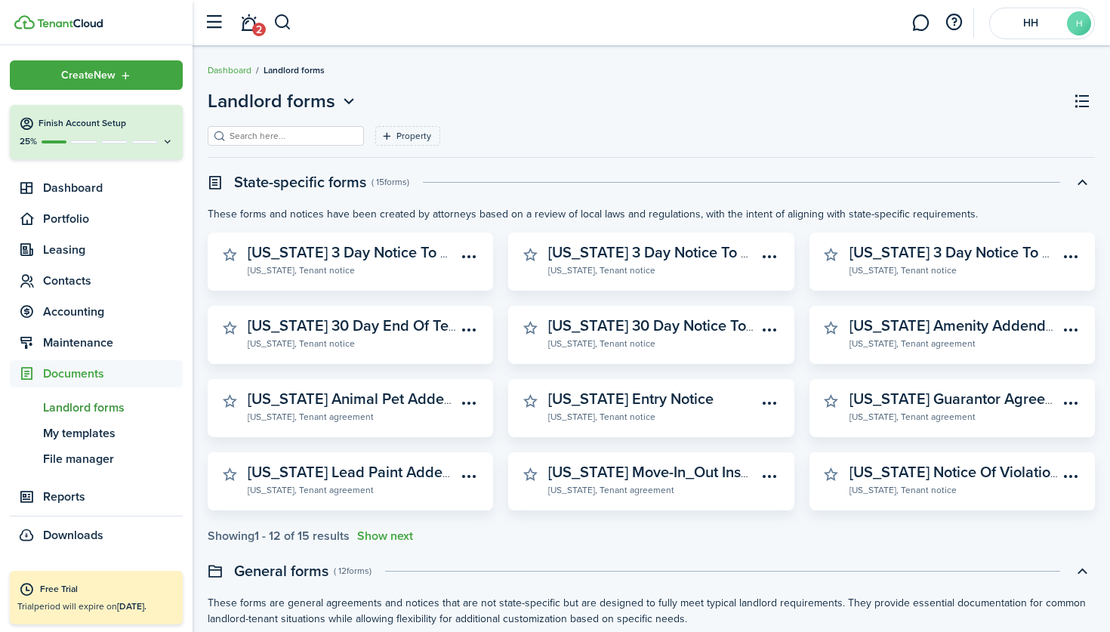
click at [381, 540] on button "Show next" at bounding box center [385, 536] width 56 height 14
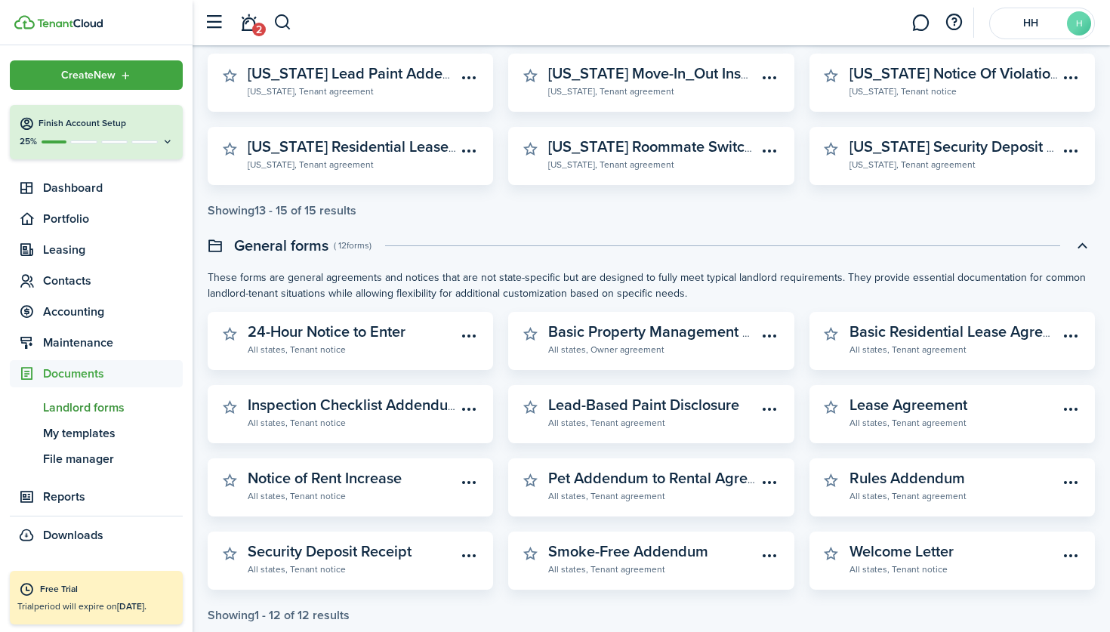
scroll to position [430, 0]
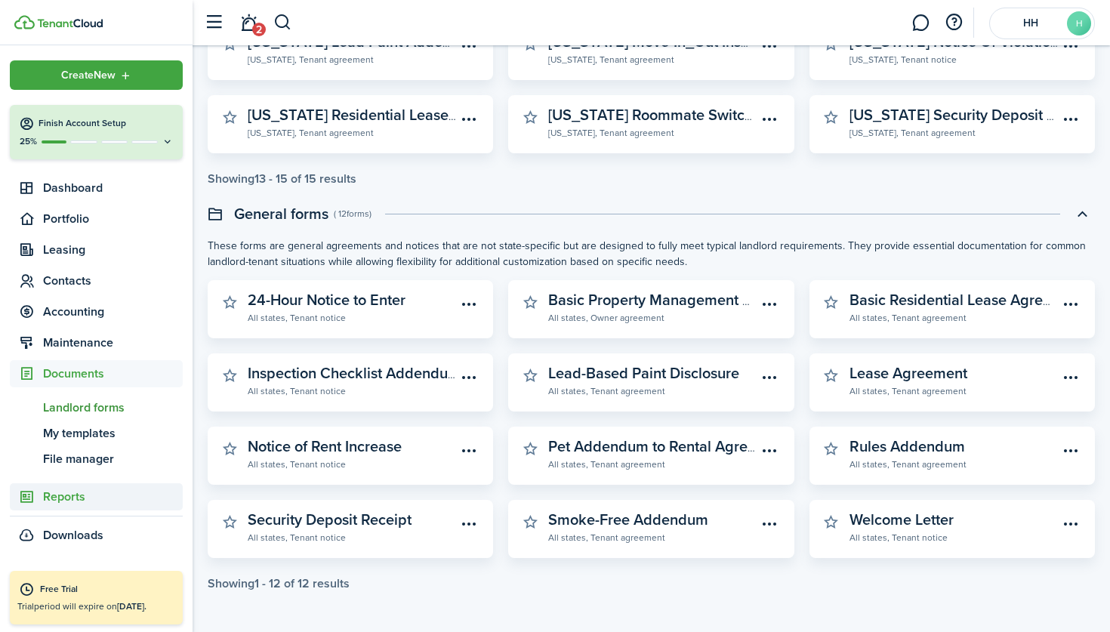
click at [114, 493] on span "Reports" at bounding box center [113, 497] width 140 height 18
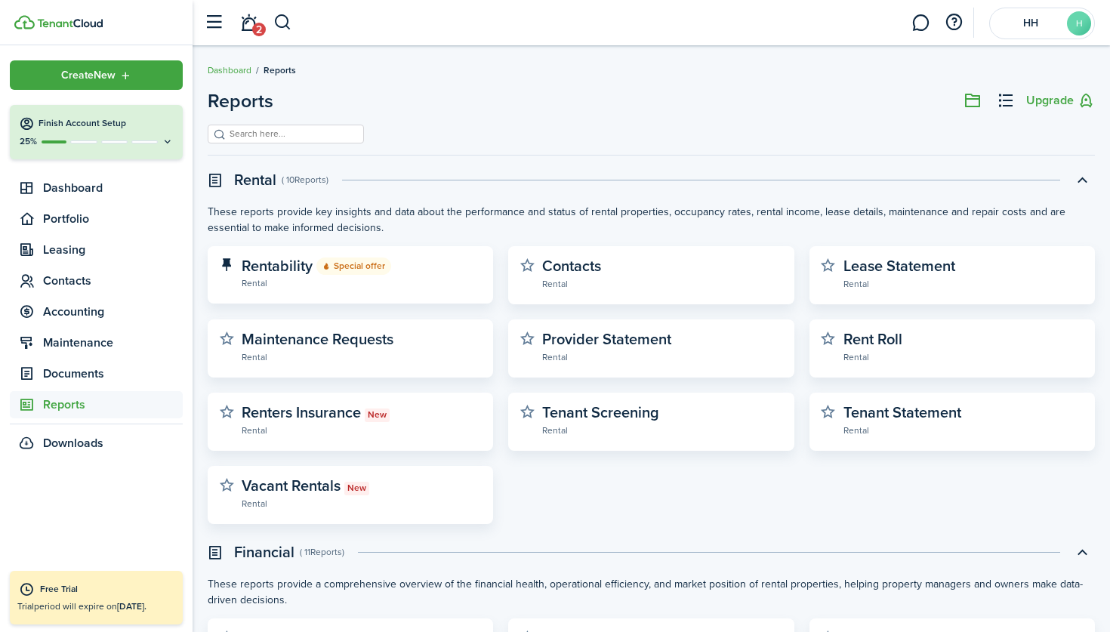
click at [166, 141] on icon at bounding box center [168, 141] width 12 height 11
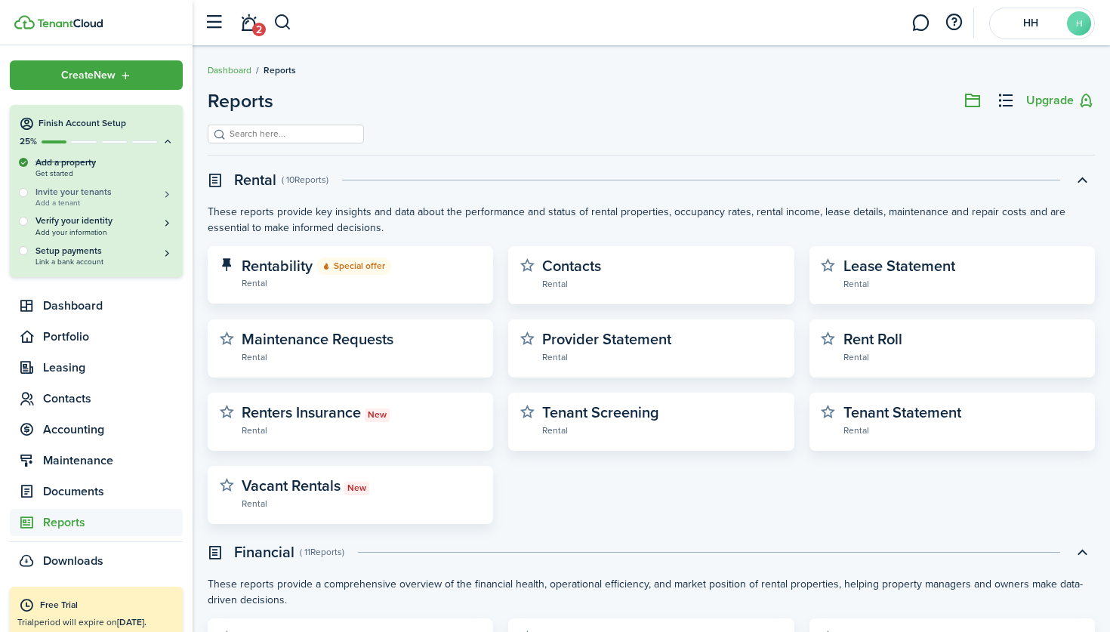
click at [142, 190] on h5 "Invite your tenants" at bounding box center [104, 192] width 138 height 13
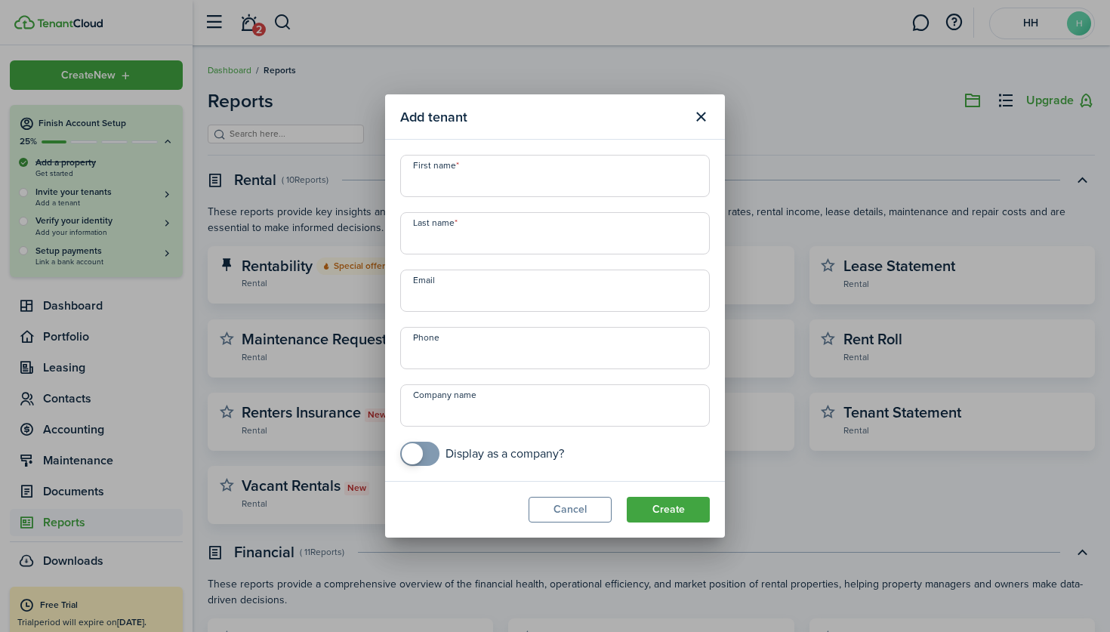
click at [697, 123] on button "Close modal" at bounding box center [701, 117] width 26 height 26
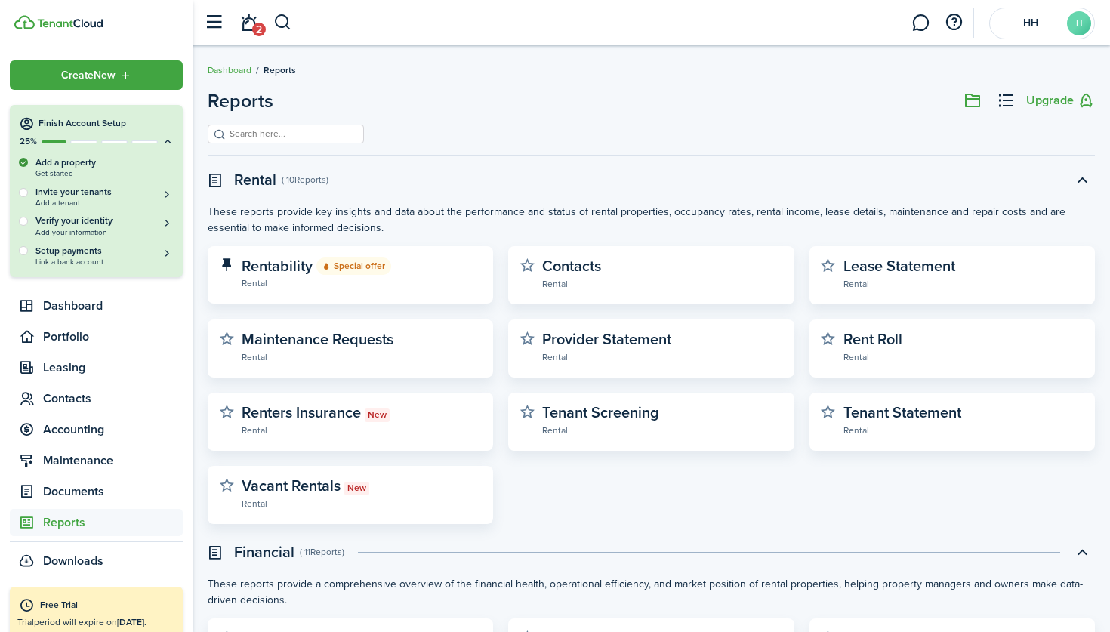
click at [156, 74] on div "Create New" at bounding box center [96, 74] width 173 height 29
click at [104, 23] on link at bounding box center [103, 22] width 178 height 14
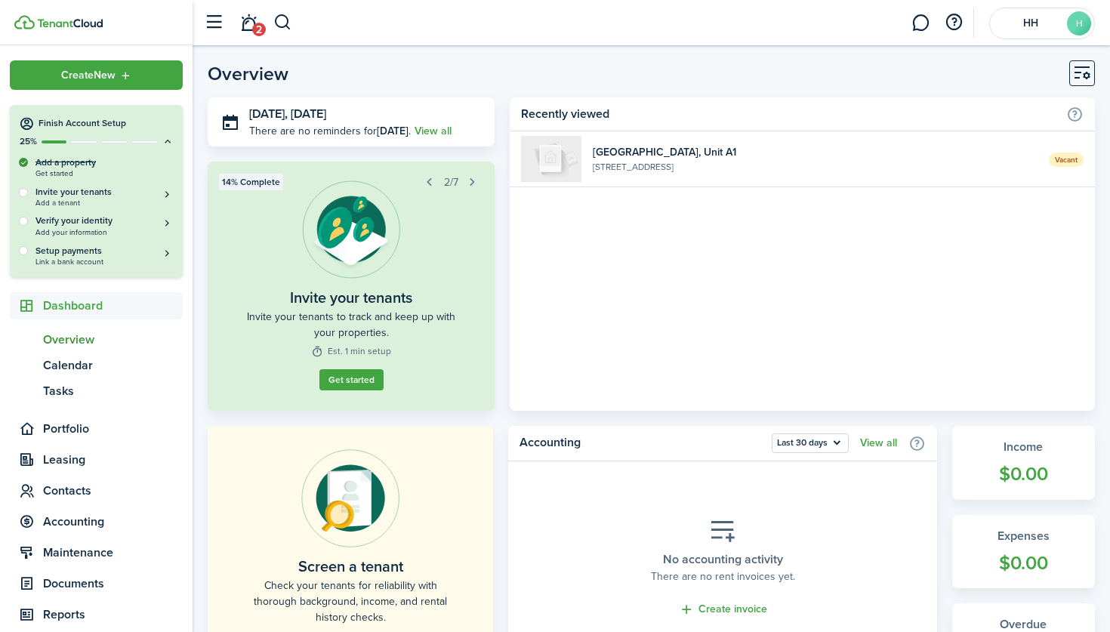
click at [245, 21] on link "2" at bounding box center [248, 23] width 29 height 39
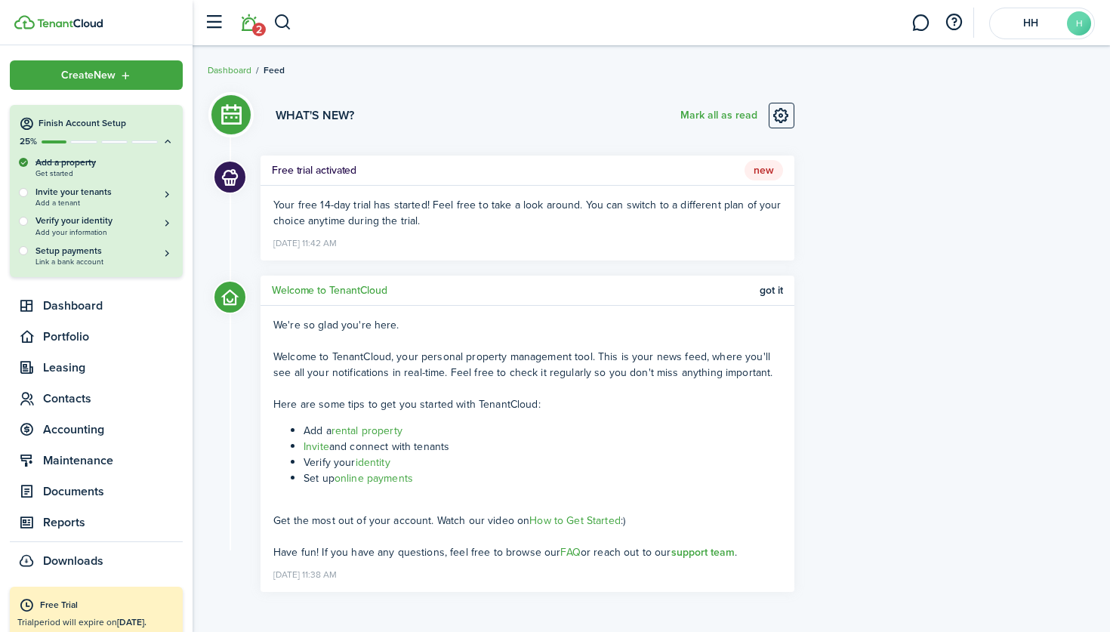
click at [565, 553] on link "FAQ" at bounding box center [570, 552] width 20 height 16
